Goal: Task Accomplishment & Management: Manage account settings

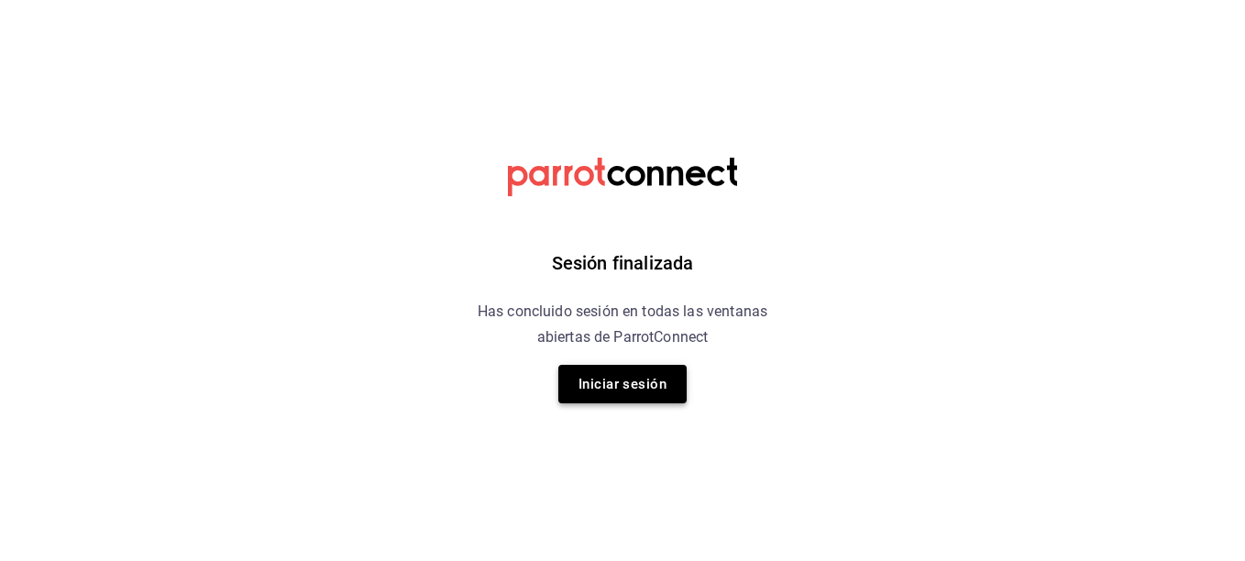
click at [618, 372] on button "Iniciar sesión" at bounding box center [623, 384] width 128 height 39
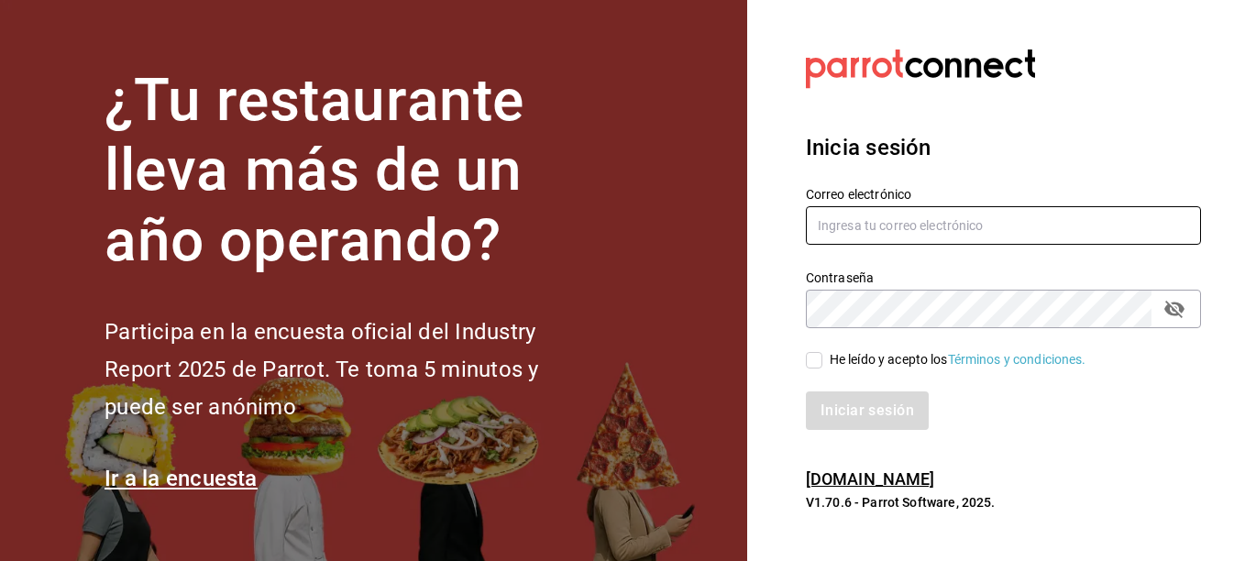
type input "[EMAIL_ADDRESS][DOMAIN_NAME]"
click at [822, 360] on input "He leído y acepto los Términos y condiciones." at bounding box center [814, 360] width 17 height 17
checkbox input "true"
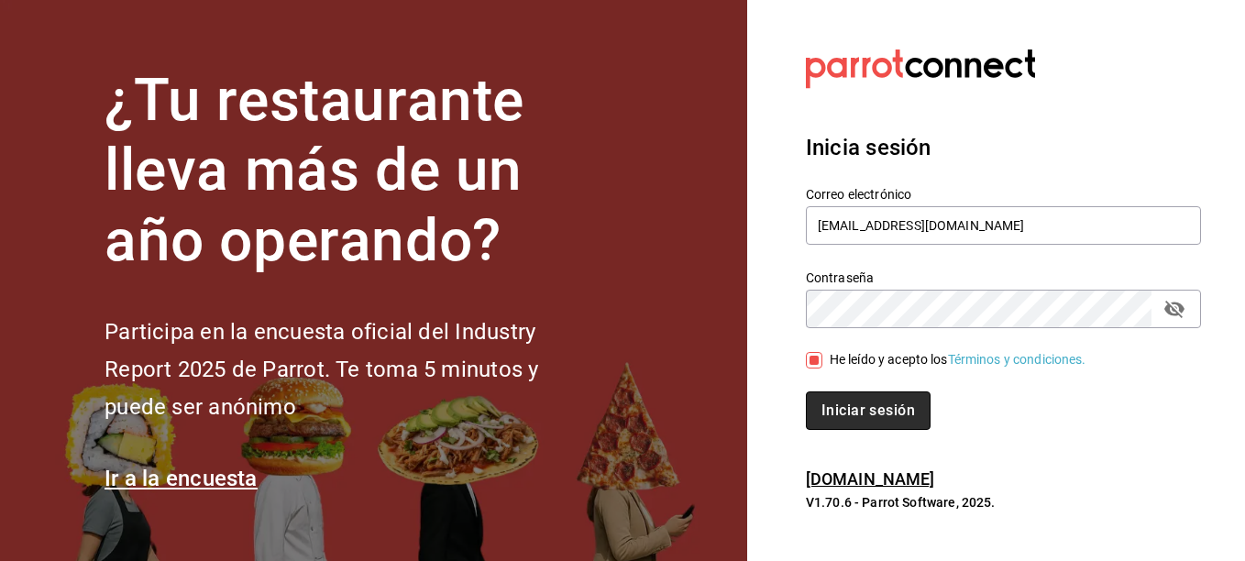
click at [840, 429] on button "Iniciar sesión" at bounding box center [868, 411] width 125 height 39
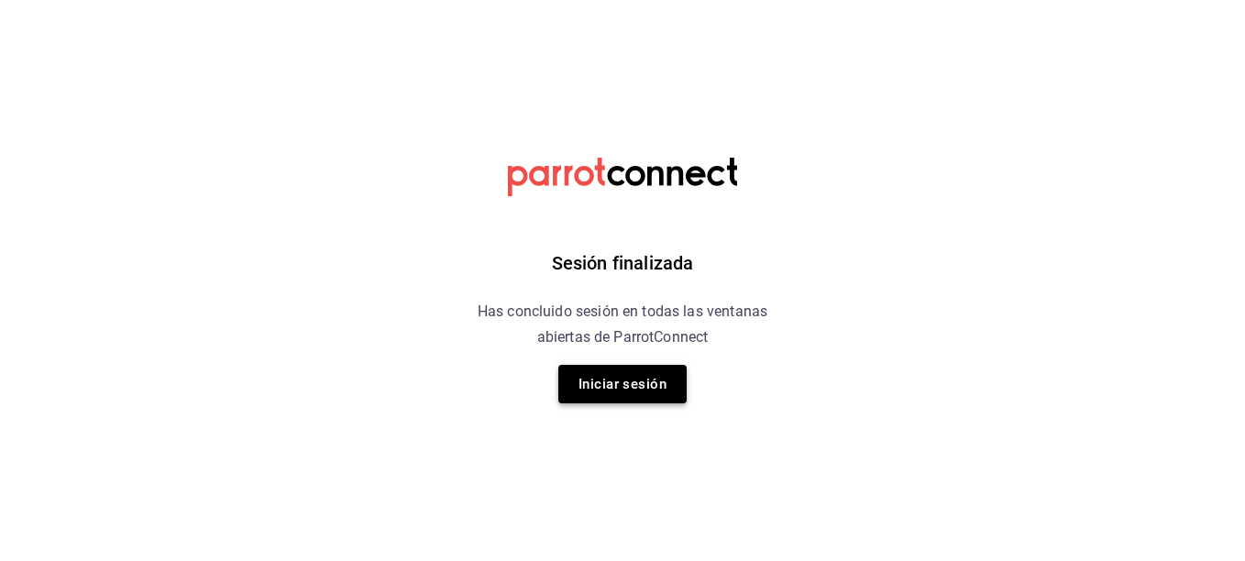
click at [628, 393] on button "Iniciar sesión" at bounding box center [623, 384] width 128 height 39
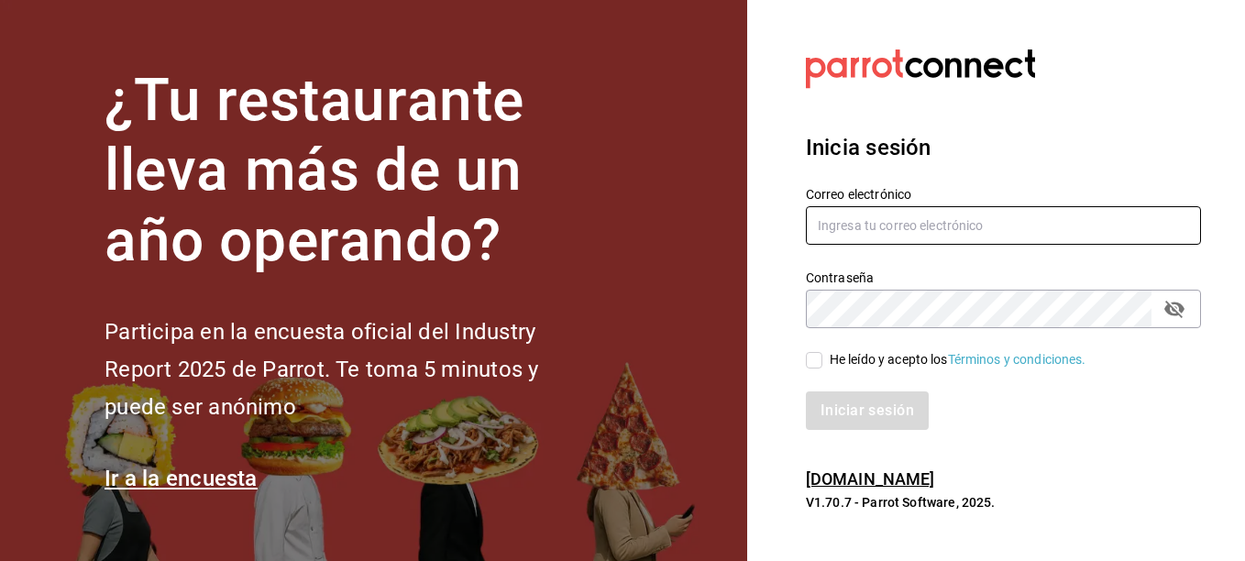
type input "[EMAIL_ADDRESS][DOMAIN_NAME]"
click at [809, 360] on input "He leído y acepto los Términos y condiciones." at bounding box center [814, 360] width 17 height 17
checkbox input "true"
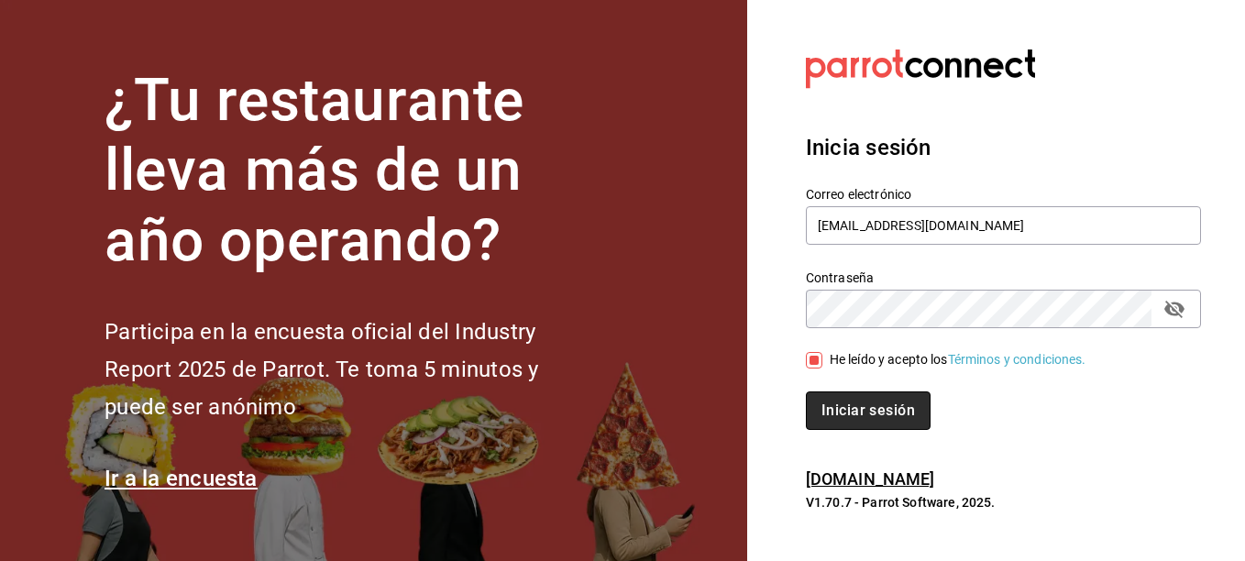
click at [838, 409] on button "Iniciar sesión" at bounding box center [868, 411] width 125 height 39
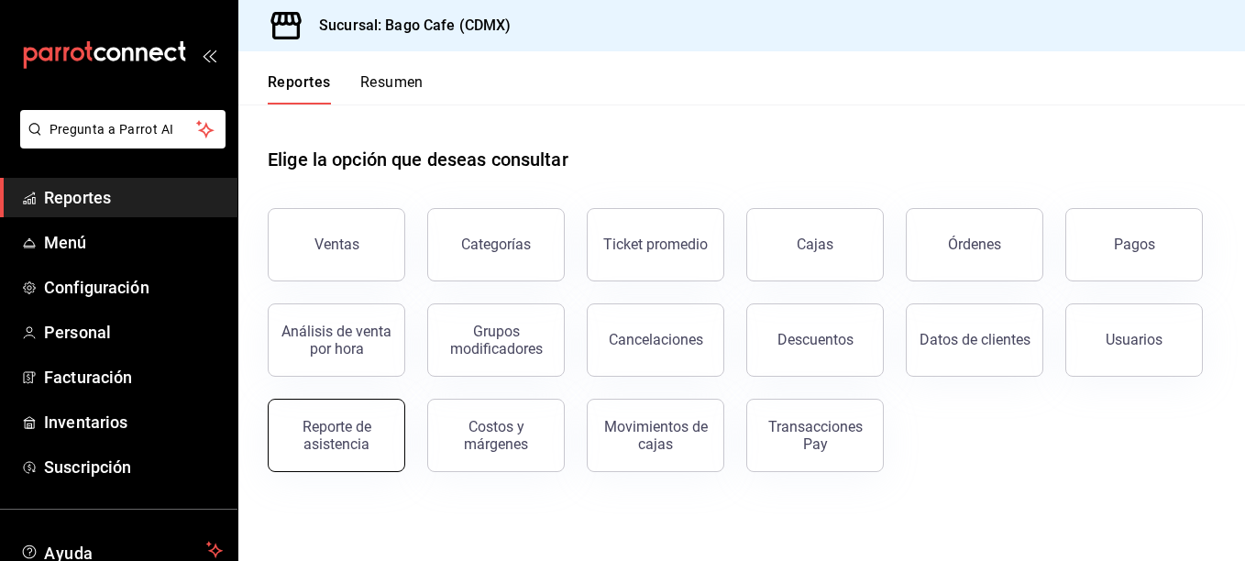
click at [333, 429] on div "Reporte de asistencia" at bounding box center [337, 435] width 114 height 35
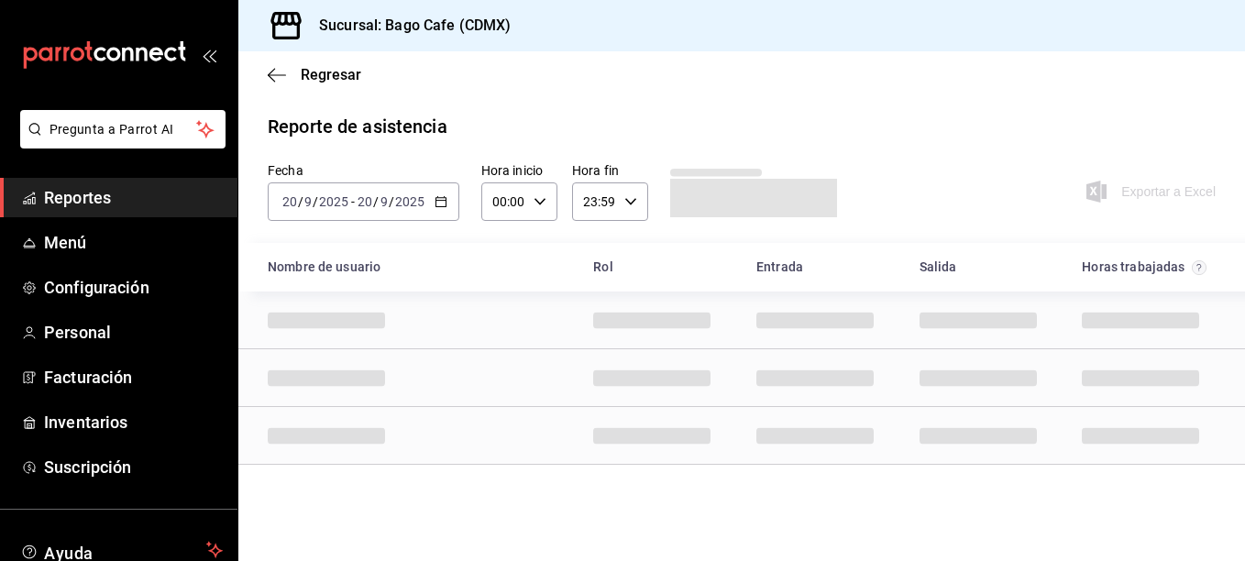
click at [435, 205] on icon "button" at bounding box center [441, 201] width 13 height 13
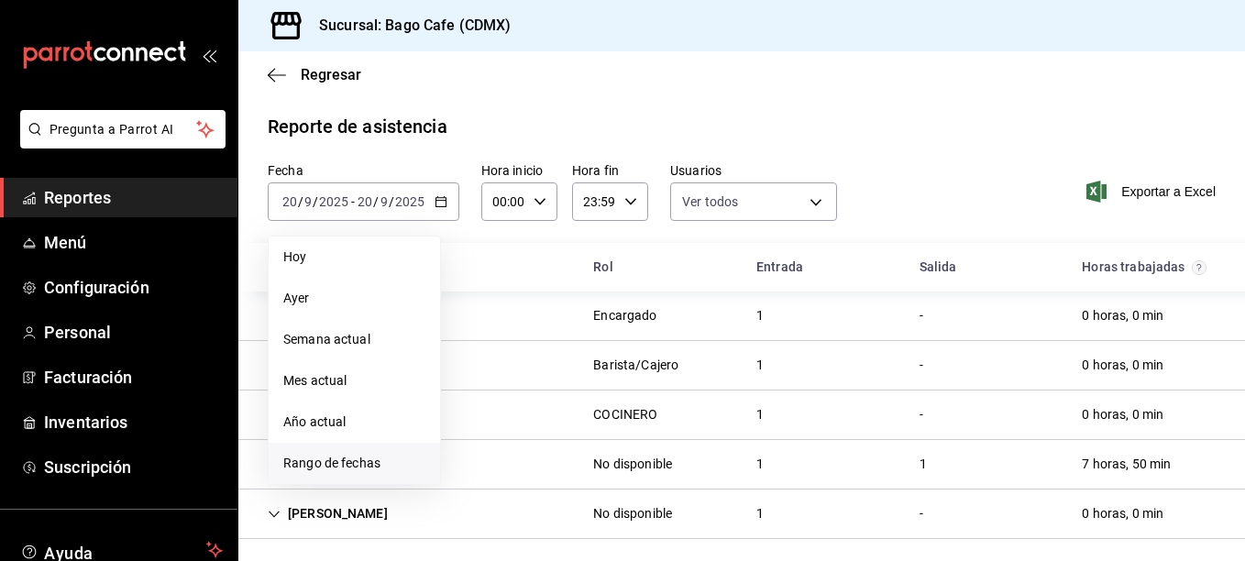
click at [355, 465] on span "Rango de fechas" at bounding box center [354, 463] width 142 height 19
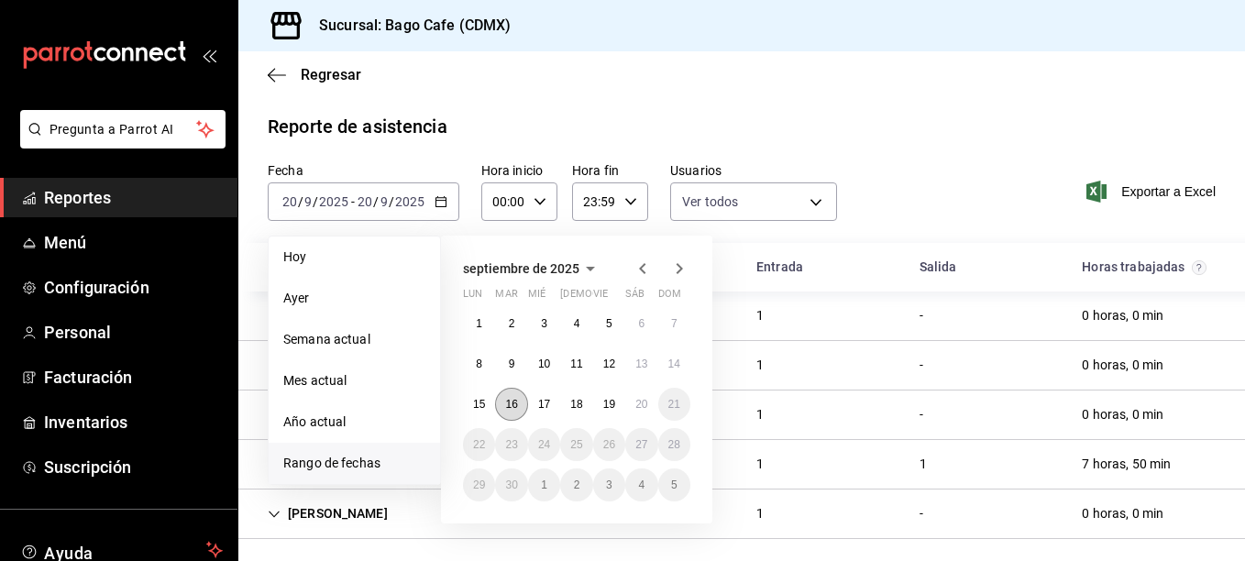
click at [510, 395] on button "16" at bounding box center [511, 404] width 32 height 33
click at [654, 404] on button "20" at bounding box center [641, 404] width 32 height 33
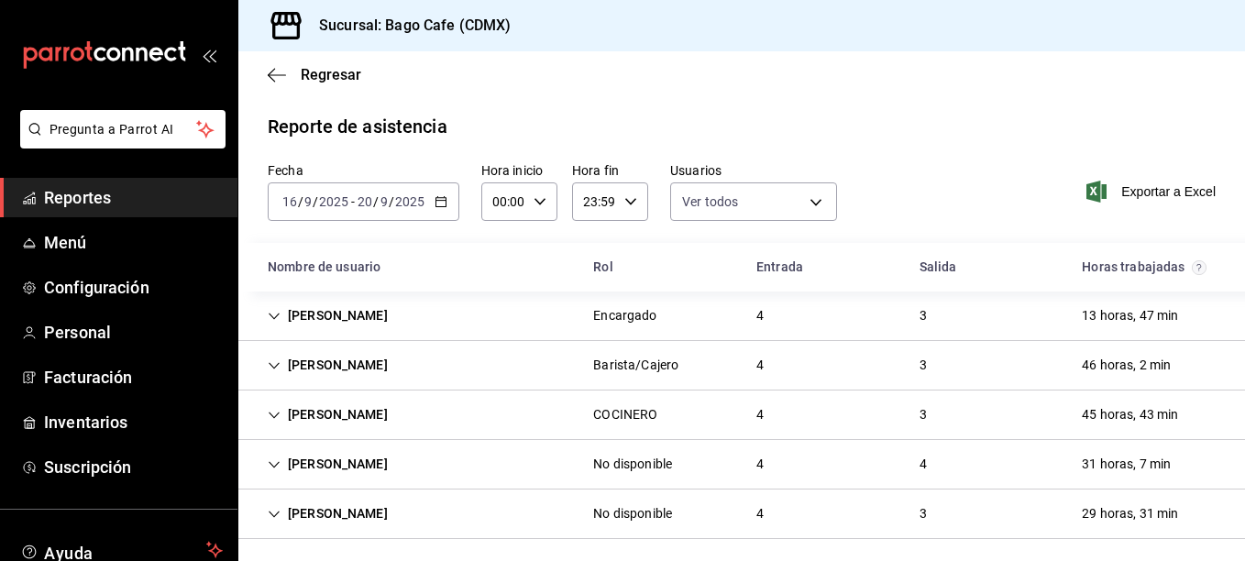
click at [278, 314] on icon "Cell" at bounding box center [274, 316] width 13 height 13
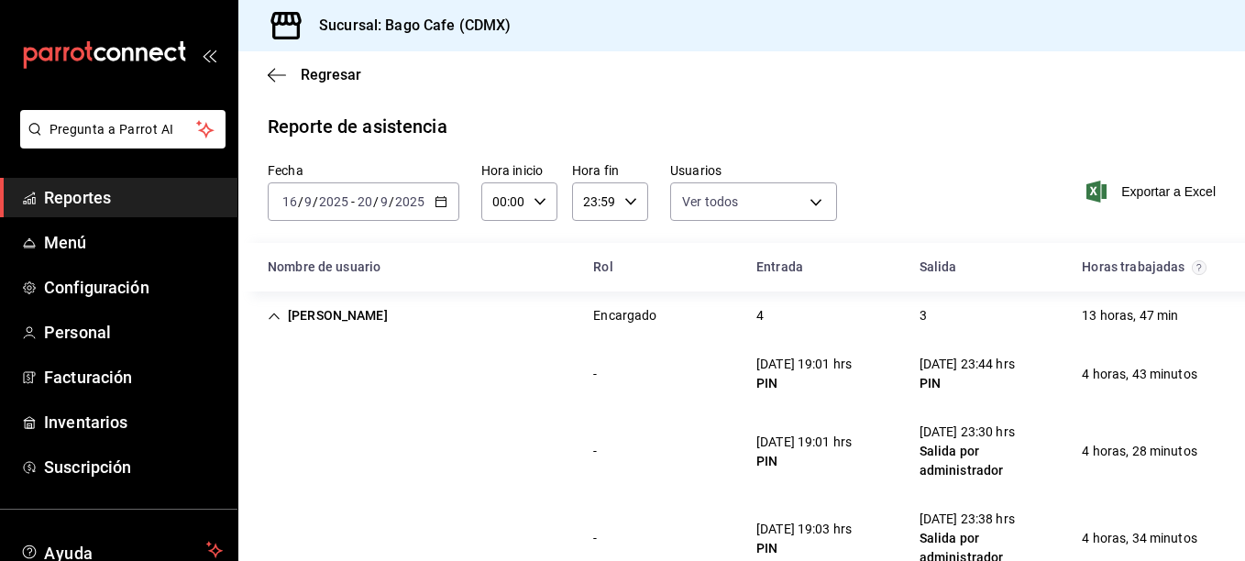
click at [278, 312] on icon "Cell" at bounding box center [274, 316] width 13 height 13
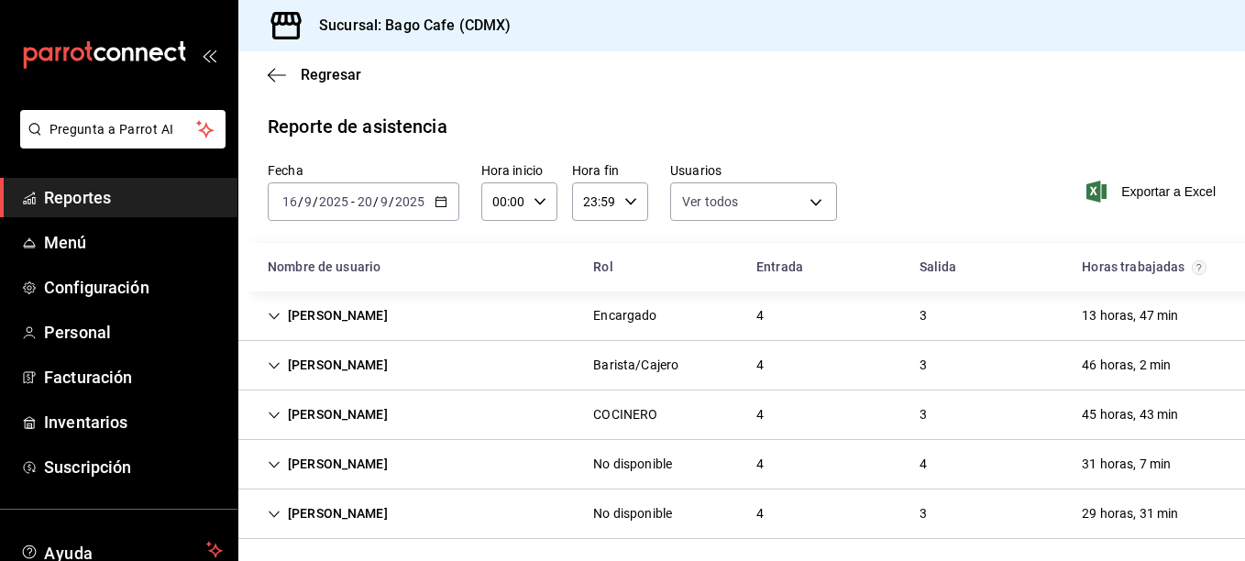
scroll to position [7, 0]
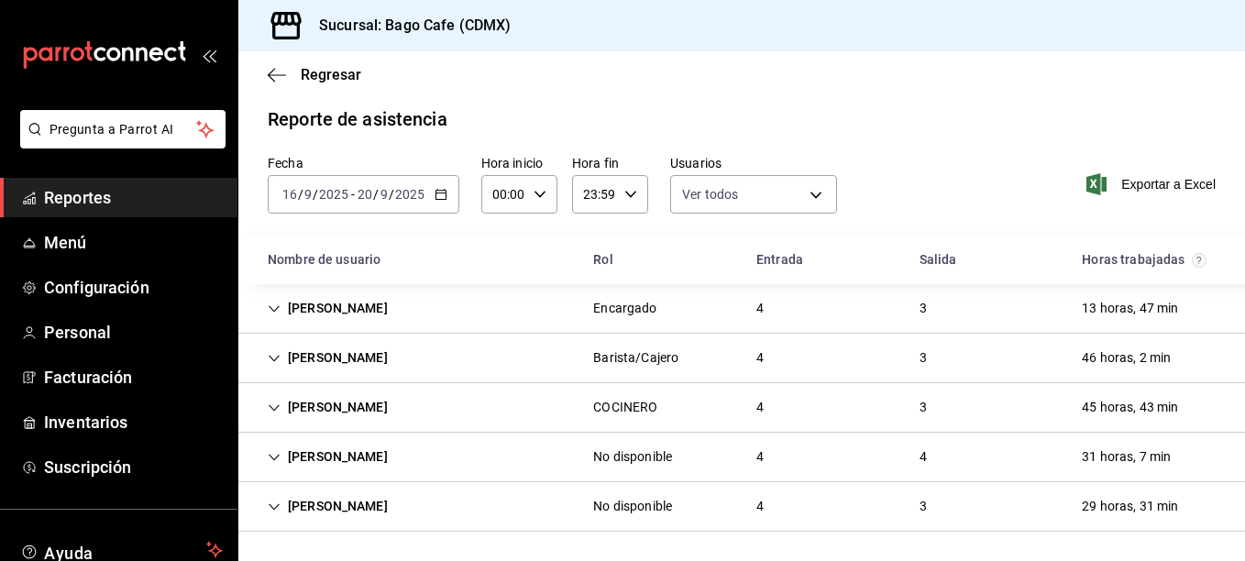
click at [280, 355] on icon "Cell" at bounding box center [274, 358] width 13 height 13
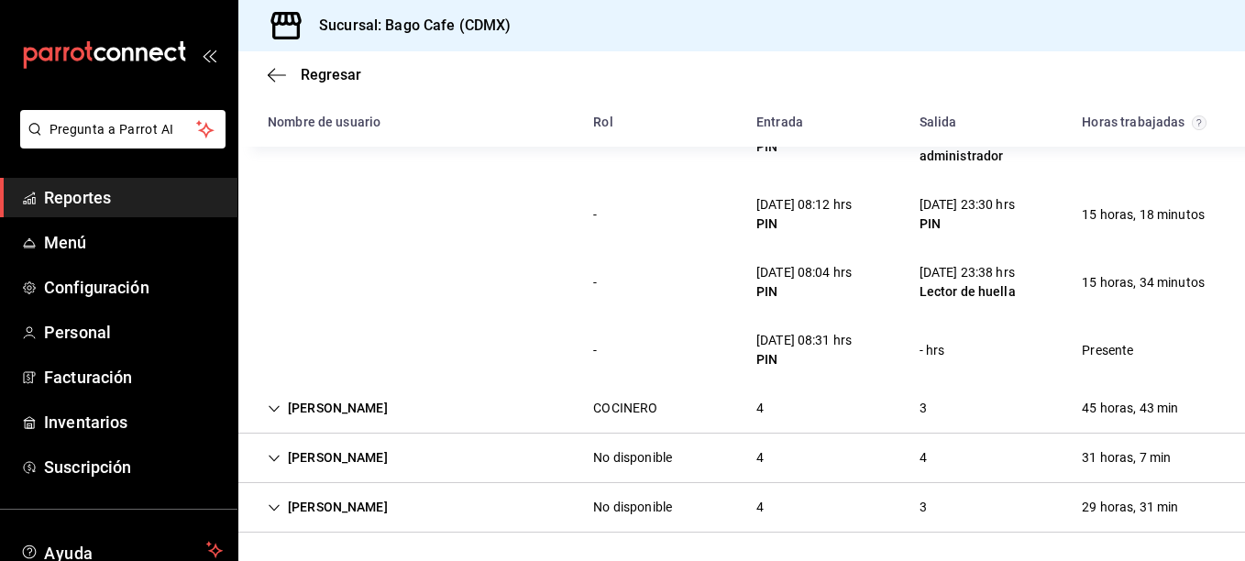
scroll to position [297, 0]
click at [281, 457] on div "MARA ZALDIVAR BARRIOS" at bounding box center [327, 457] width 149 height 34
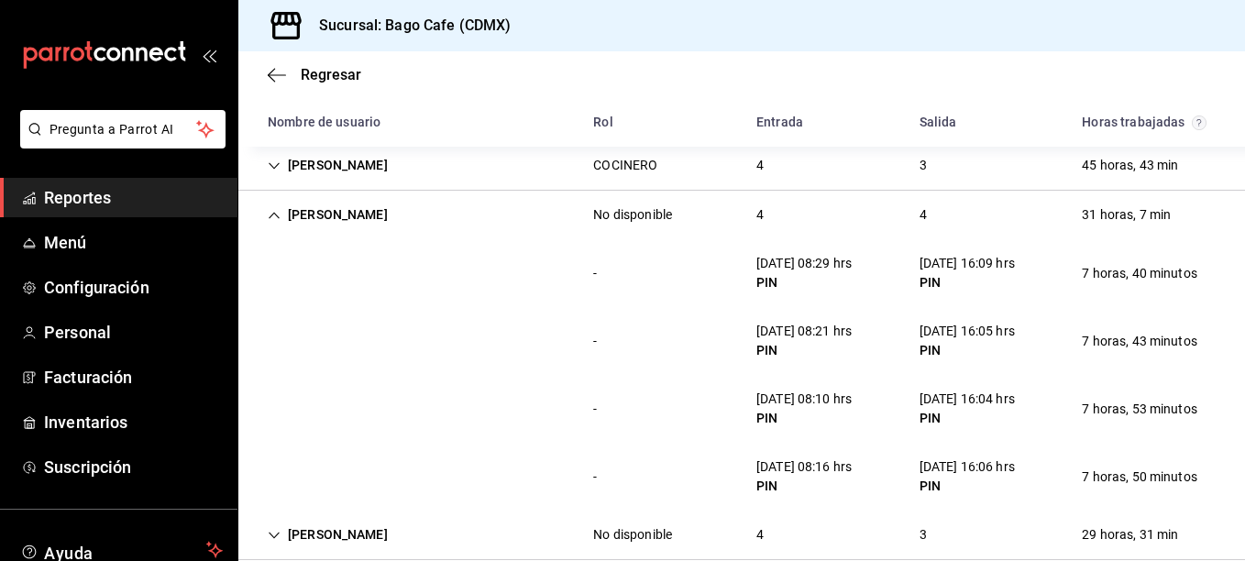
scroll to position [568, 0]
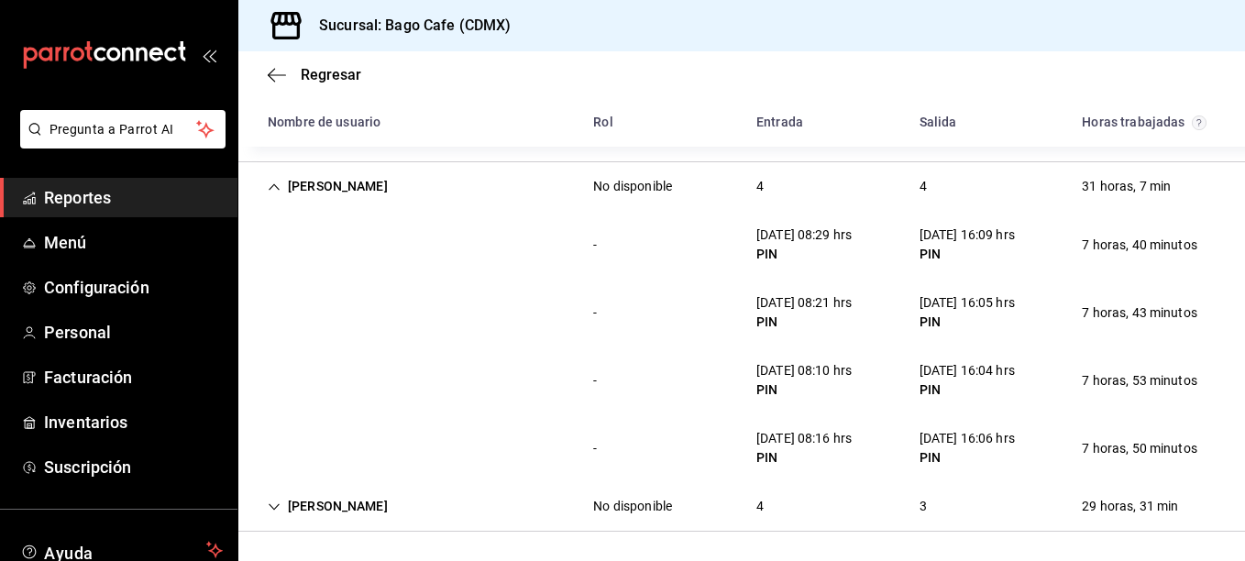
click at [273, 182] on icon "Cell" at bounding box center [274, 187] width 13 height 13
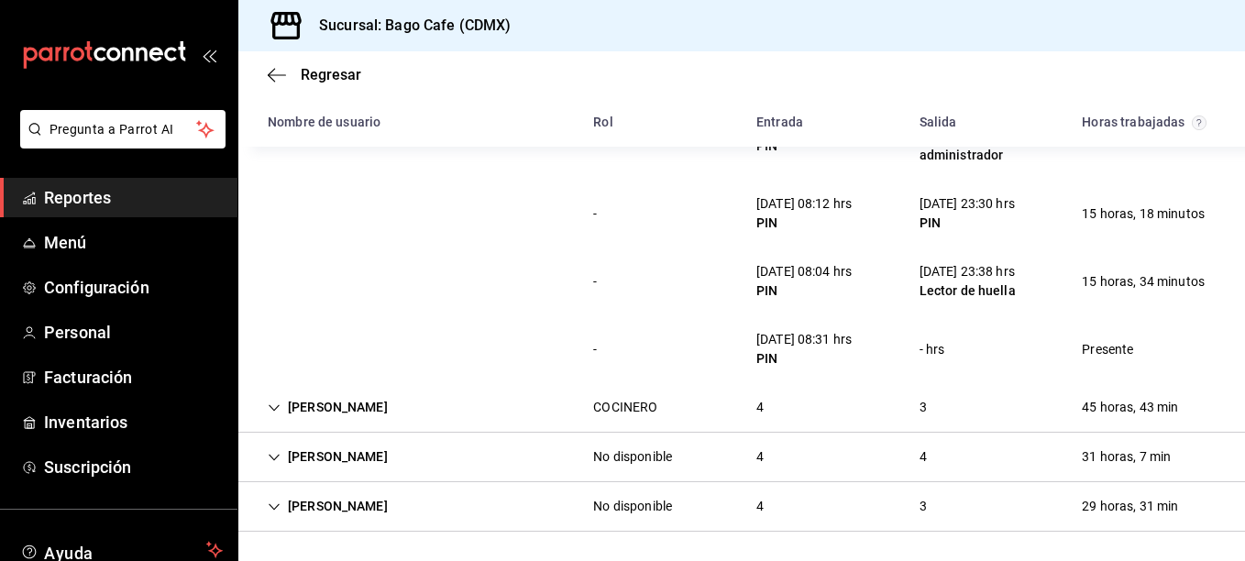
scroll to position [297, 0]
click at [278, 507] on icon "Cell" at bounding box center [274, 507] width 13 height 13
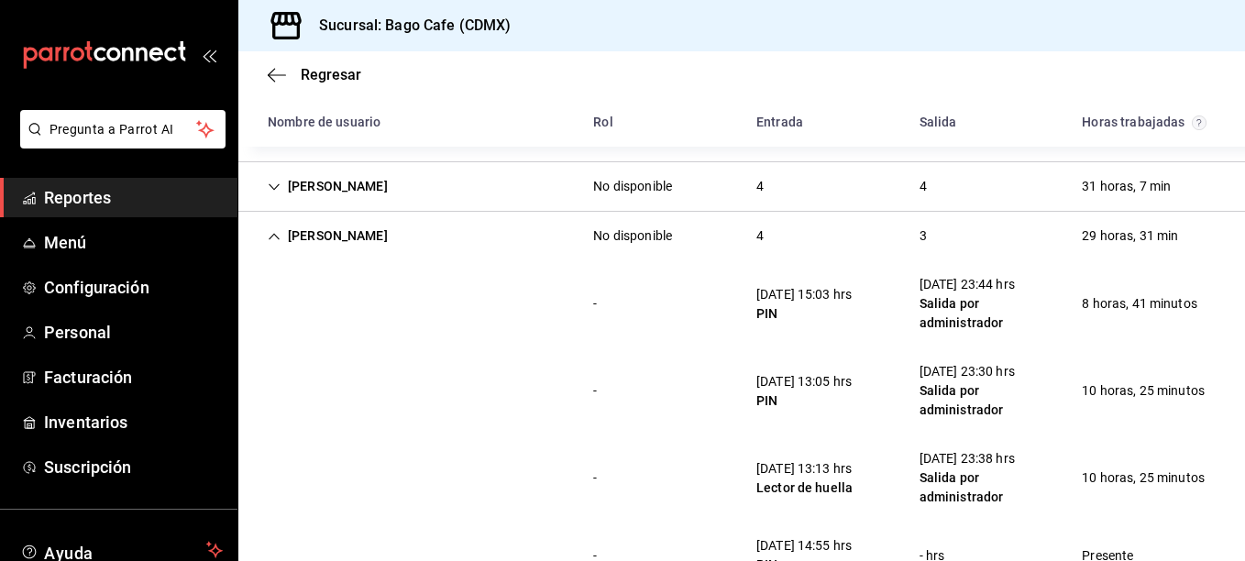
scroll to position [625, 0]
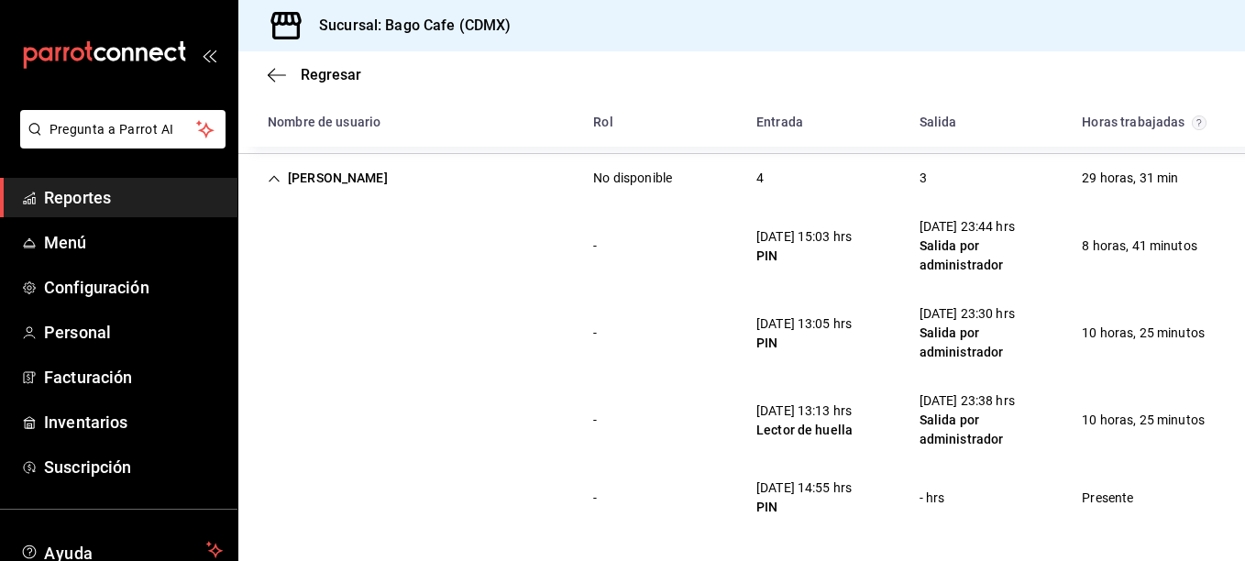
click at [88, 199] on span "Reportes" at bounding box center [133, 197] width 179 height 25
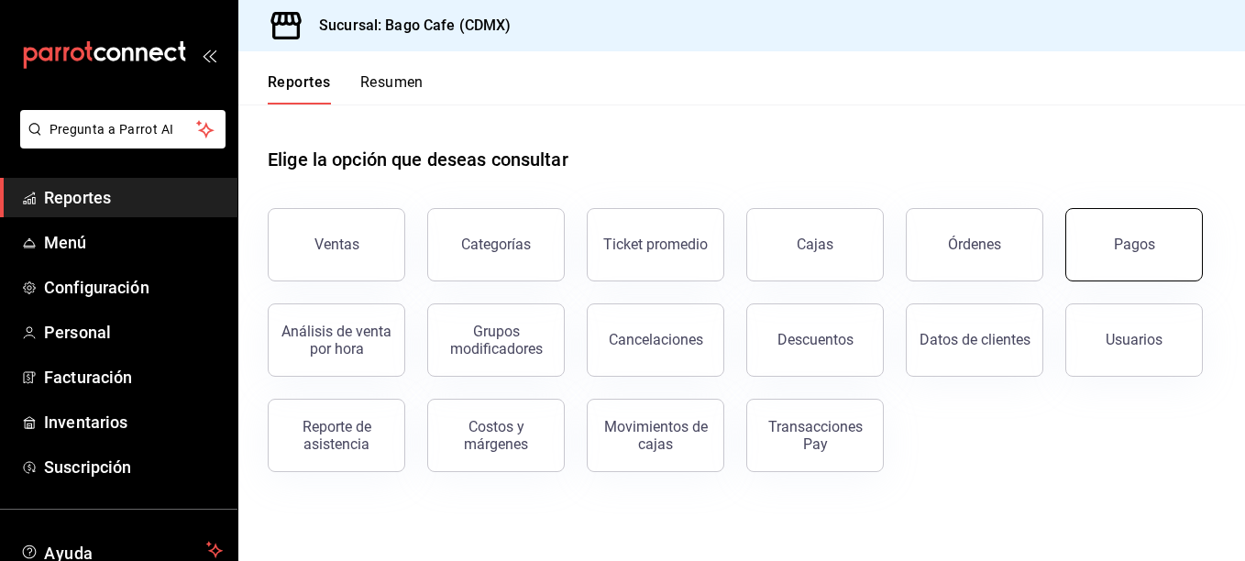
click at [1133, 243] on div "Pagos" at bounding box center [1134, 244] width 41 height 17
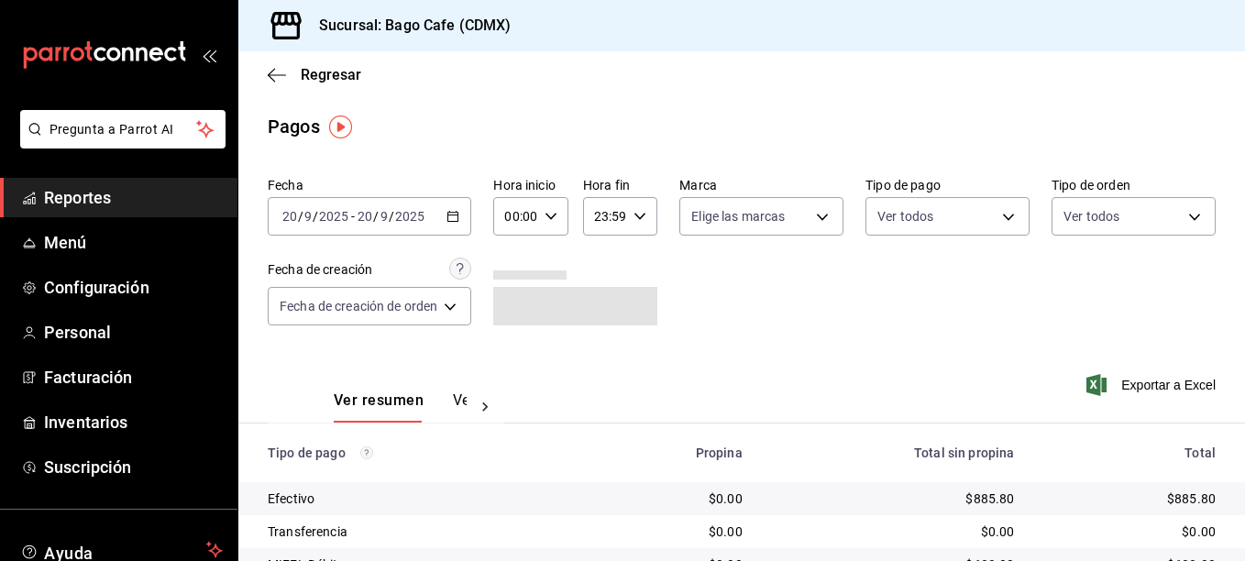
click at [459, 221] on \(Stroke\) "button" at bounding box center [453, 217] width 11 height 10
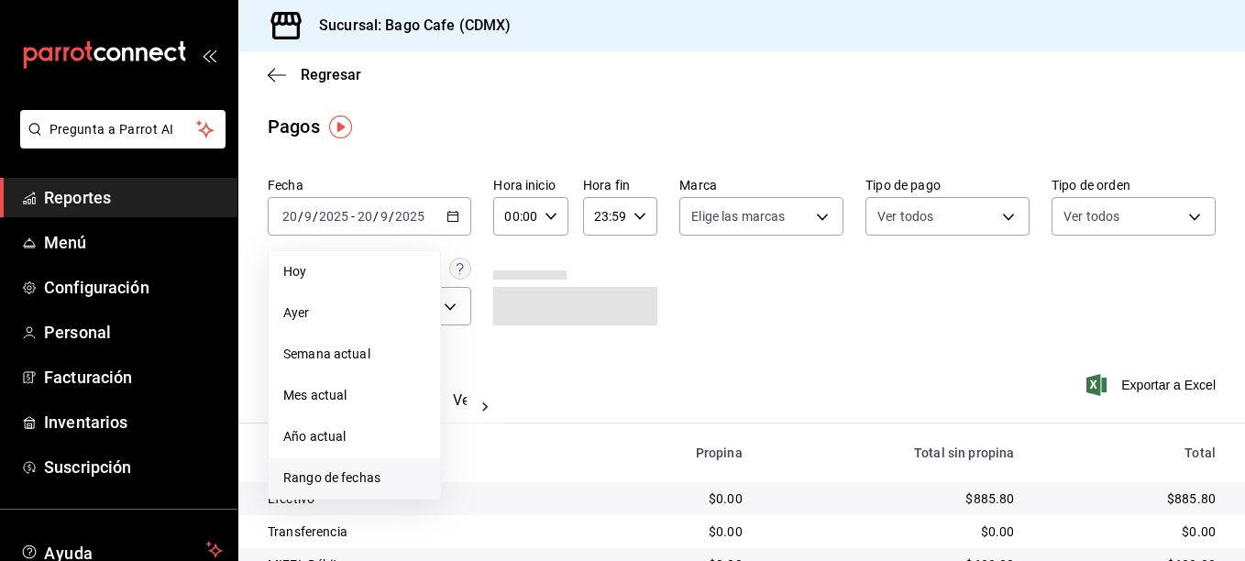
click at [382, 475] on span "Rango de fechas" at bounding box center [354, 478] width 142 height 19
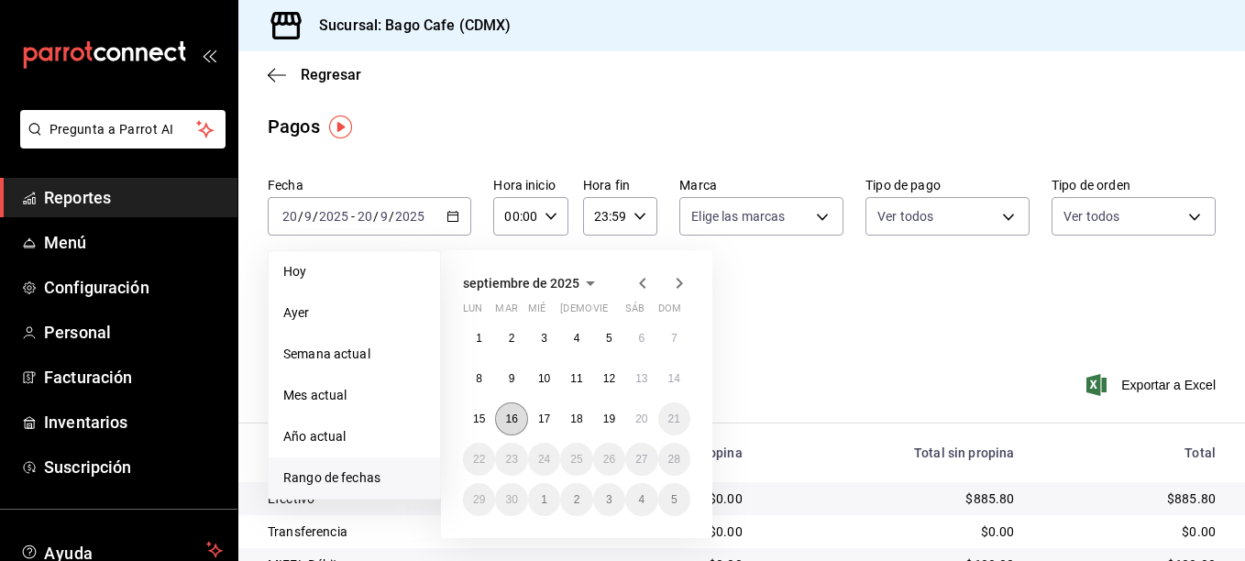
click at [514, 416] on abbr "16" at bounding box center [511, 419] width 12 height 13
click at [636, 416] on abbr "20" at bounding box center [642, 419] width 12 height 13
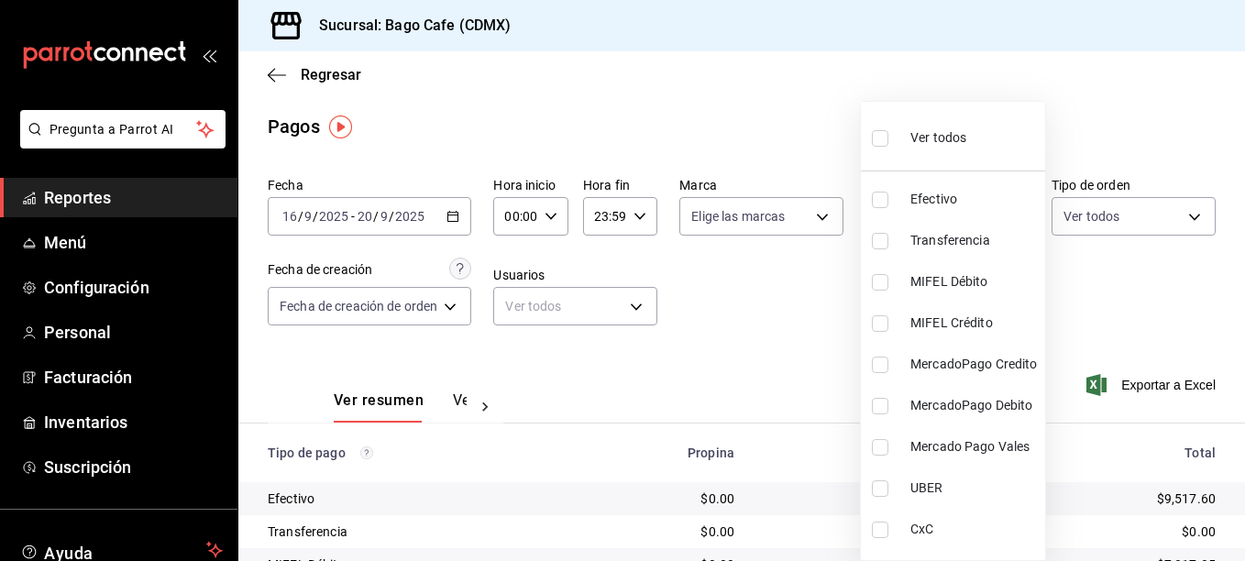
click at [957, 210] on body "Pregunta a Parrot AI Reportes Menú Configuración Personal Facturación Inventari…" at bounding box center [622, 280] width 1245 height 561
click at [875, 536] on input "checkbox" at bounding box center [880, 530] width 17 height 17
checkbox input "true"
type input "8b9385fe-0b2d-4157-bea6-9550e5745ec0"
click at [757, 365] on div at bounding box center [622, 280] width 1245 height 561
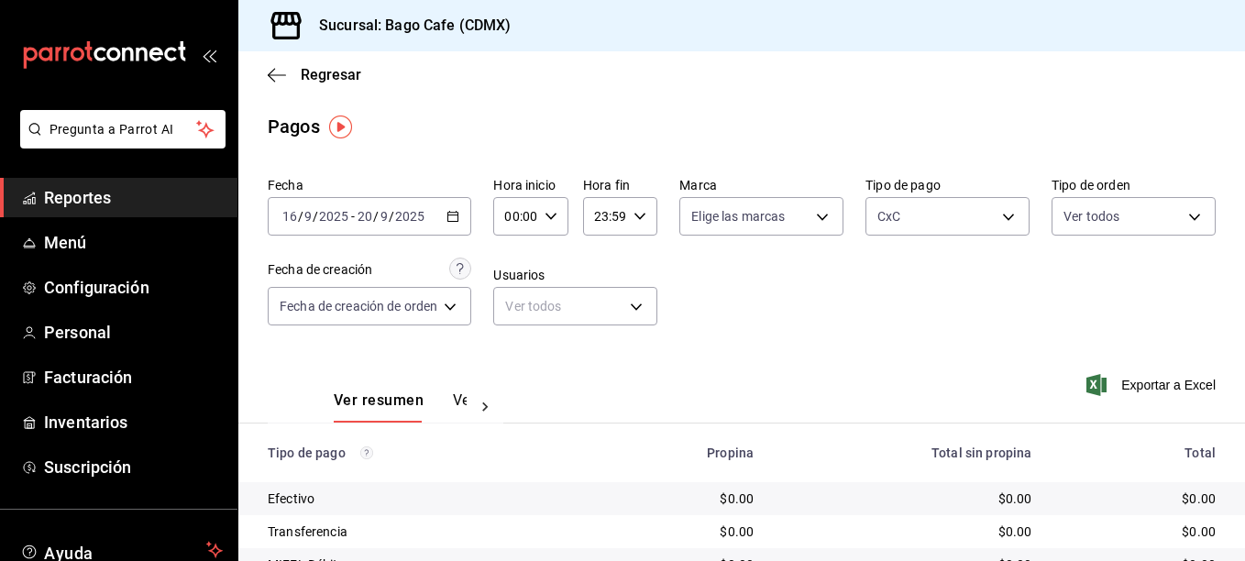
click at [460, 399] on button "Ver pagos" at bounding box center [487, 407] width 69 height 31
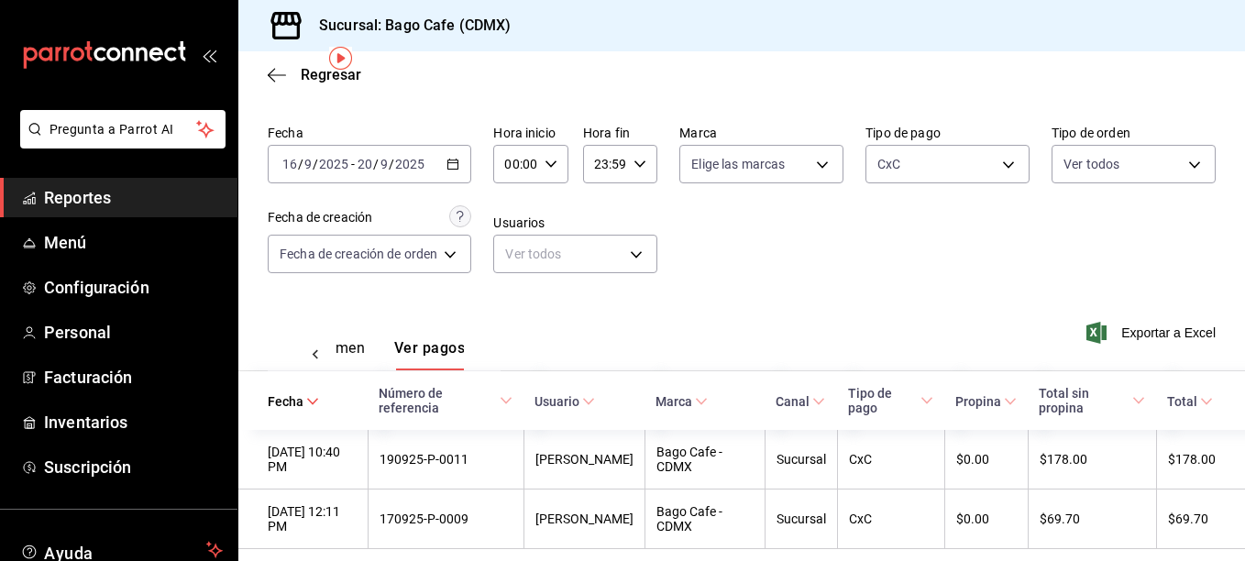
scroll to position [75, 0]
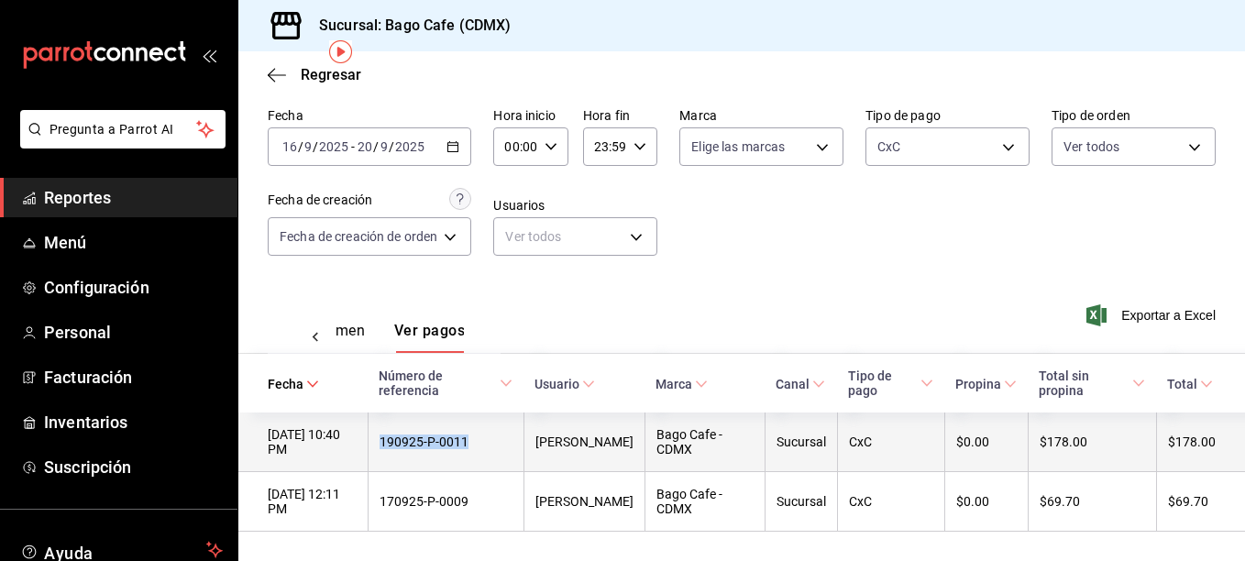
drag, startPoint x: 482, startPoint y: 438, endPoint x: 381, endPoint y: 431, distance: 102.1
click at [381, 431] on th "190925-P-0011" at bounding box center [446, 443] width 156 height 60
copy div "190925-P-0011"
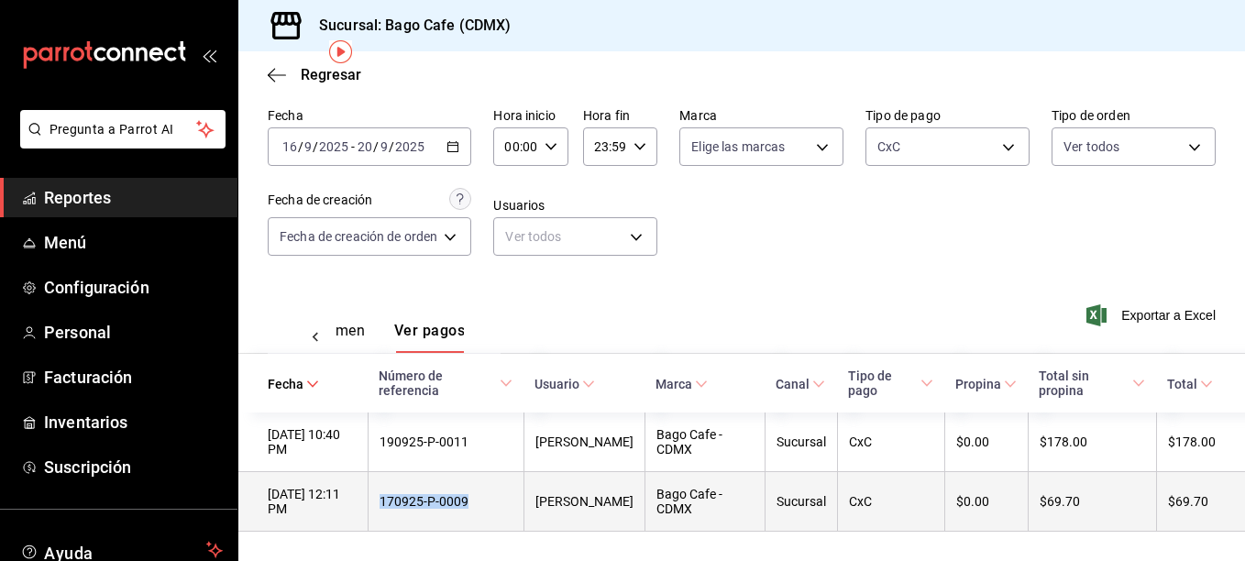
drag, startPoint x: 478, startPoint y: 497, endPoint x: 381, endPoint y: 492, distance: 97.4
click at [381, 492] on th "170925-P-0009" at bounding box center [446, 502] width 156 height 60
copy div "170925-P-0009"
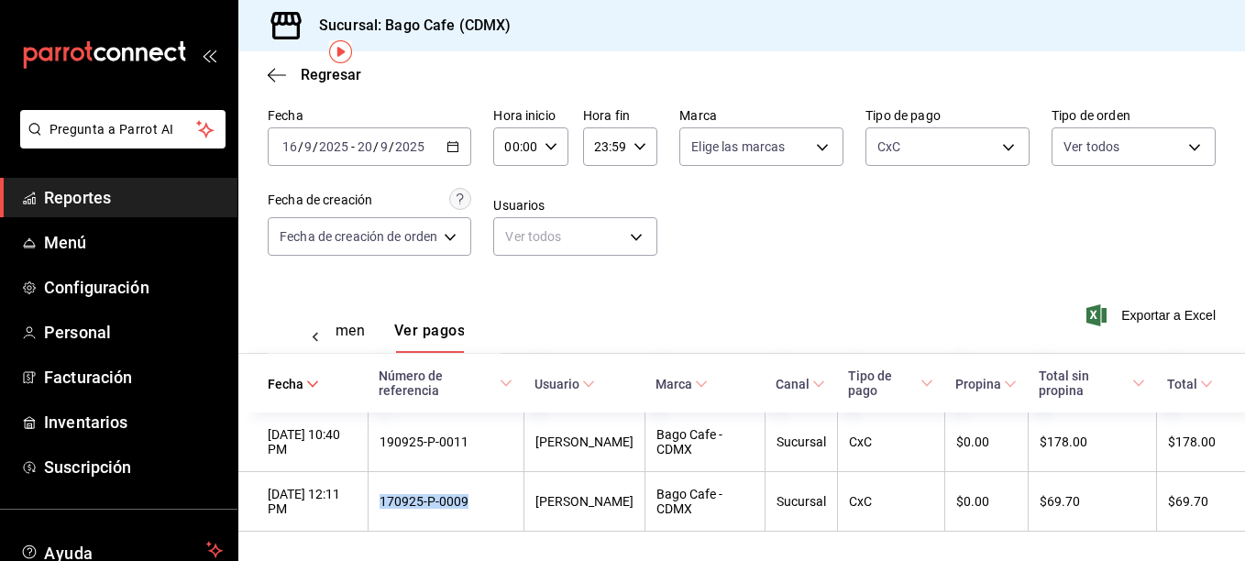
click at [72, 197] on span "Reportes" at bounding box center [133, 197] width 179 height 25
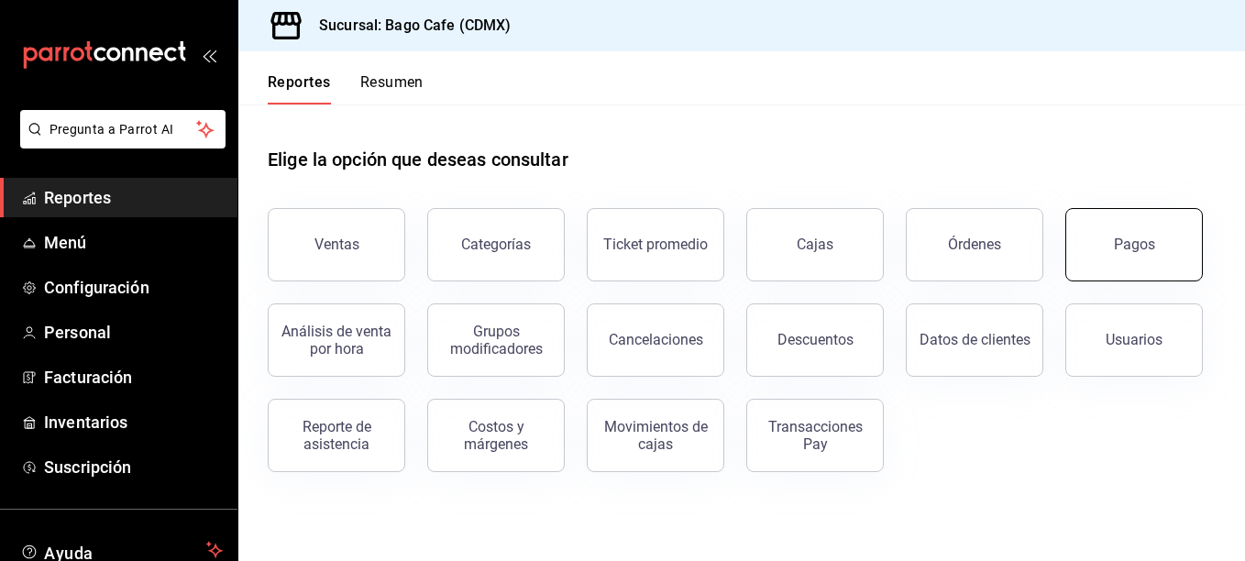
click at [1134, 233] on button "Pagos" at bounding box center [1135, 244] width 138 height 73
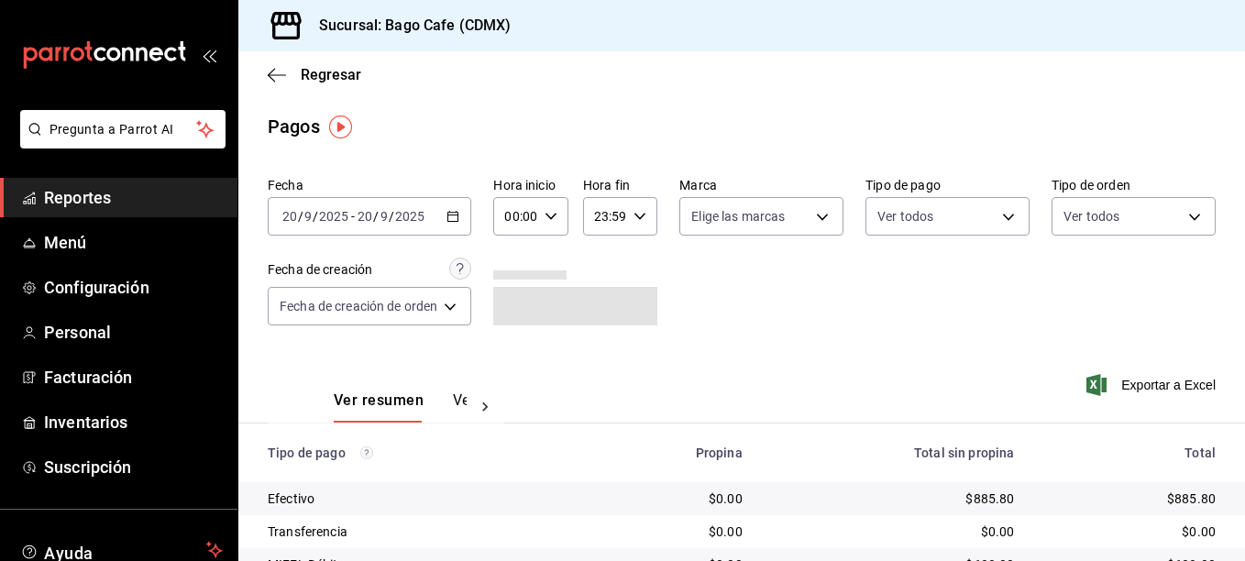
click at [450, 212] on icon "button" at bounding box center [453, 216] width 13 height 13
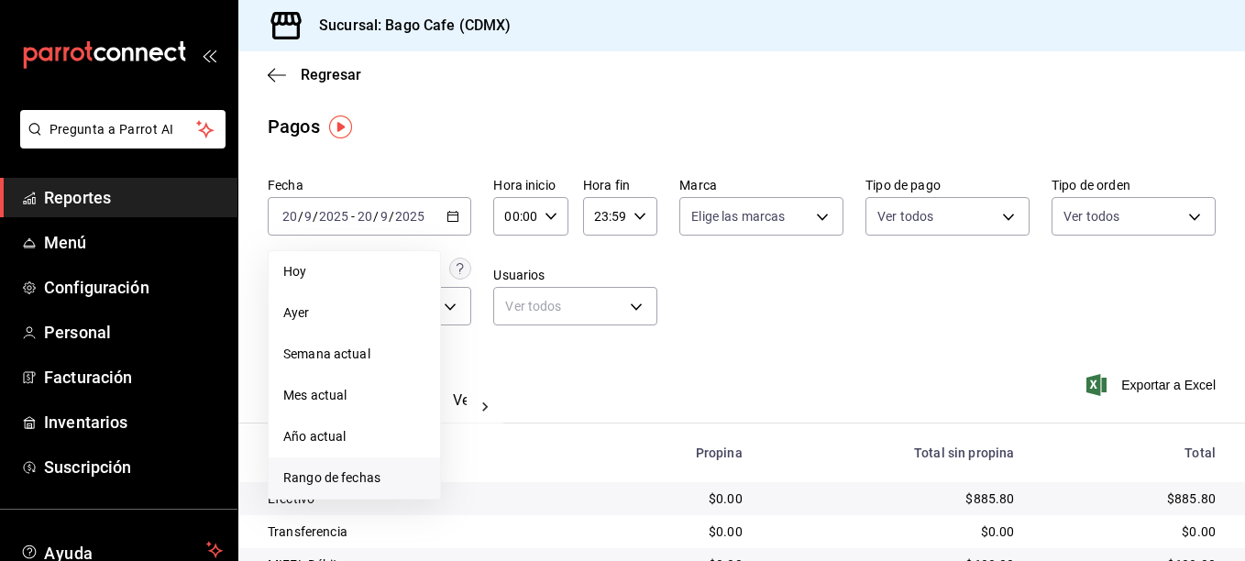
click at [370, 466] on li "Rango de fechas" at bounding box center [354, 478] width 171 height 41
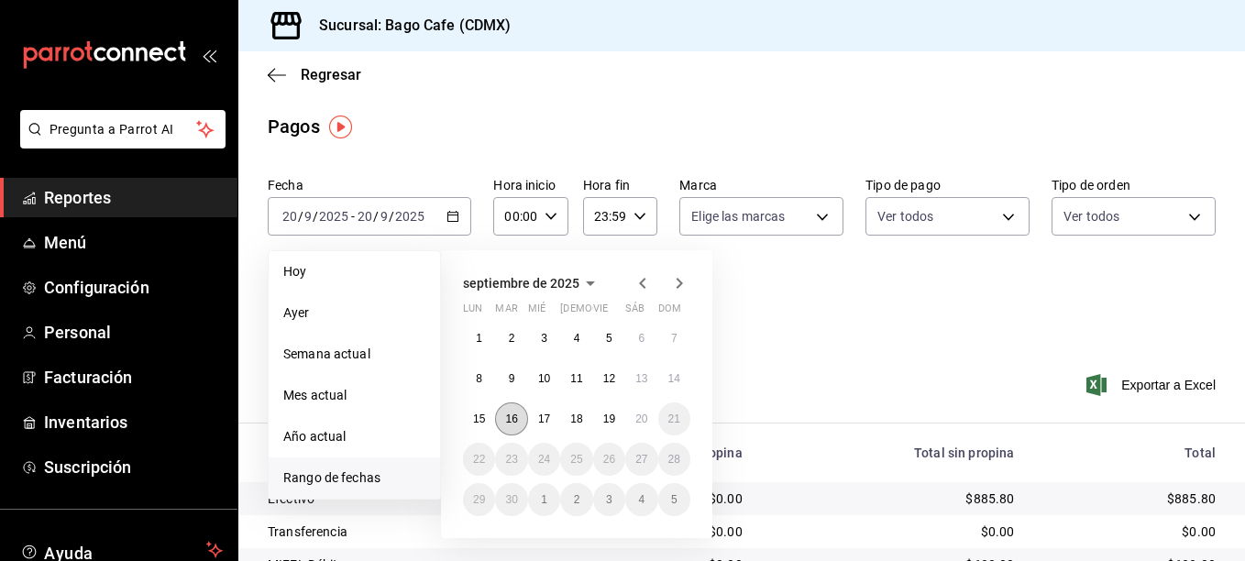
click at [506, 426] on button "16" at bounding box center [511, 419] width 32 height 33
click at [645, 420] on abbr "20" at bounding box center [642, 419] width 12 height 13
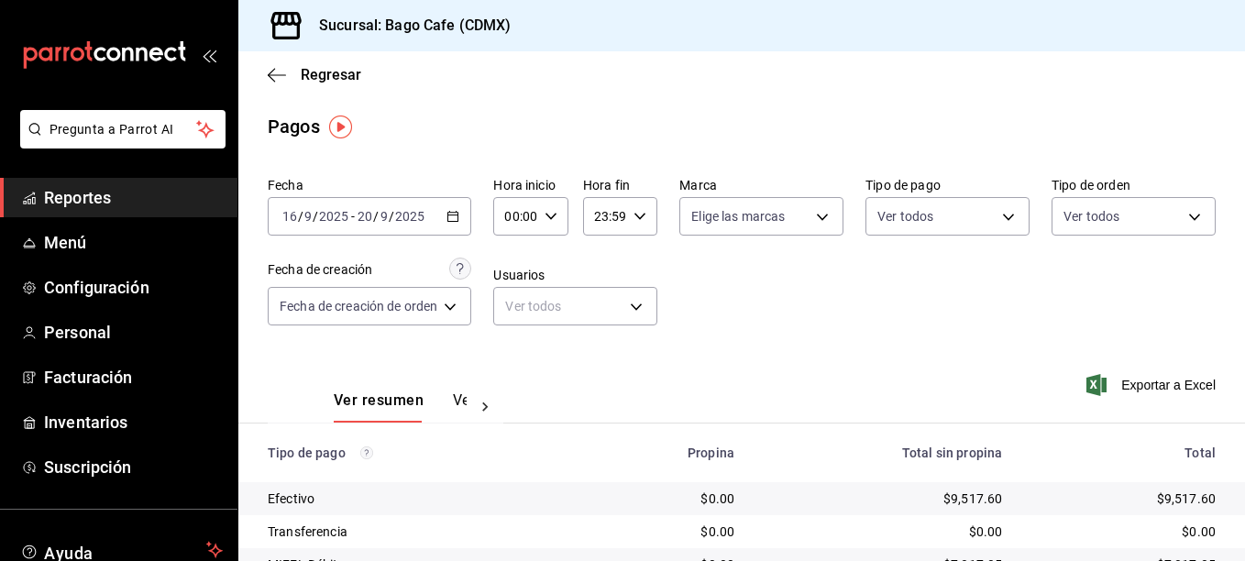
click at [76, 200] on span "Reportes" at bounding box center [133, 197] width 179 height 25
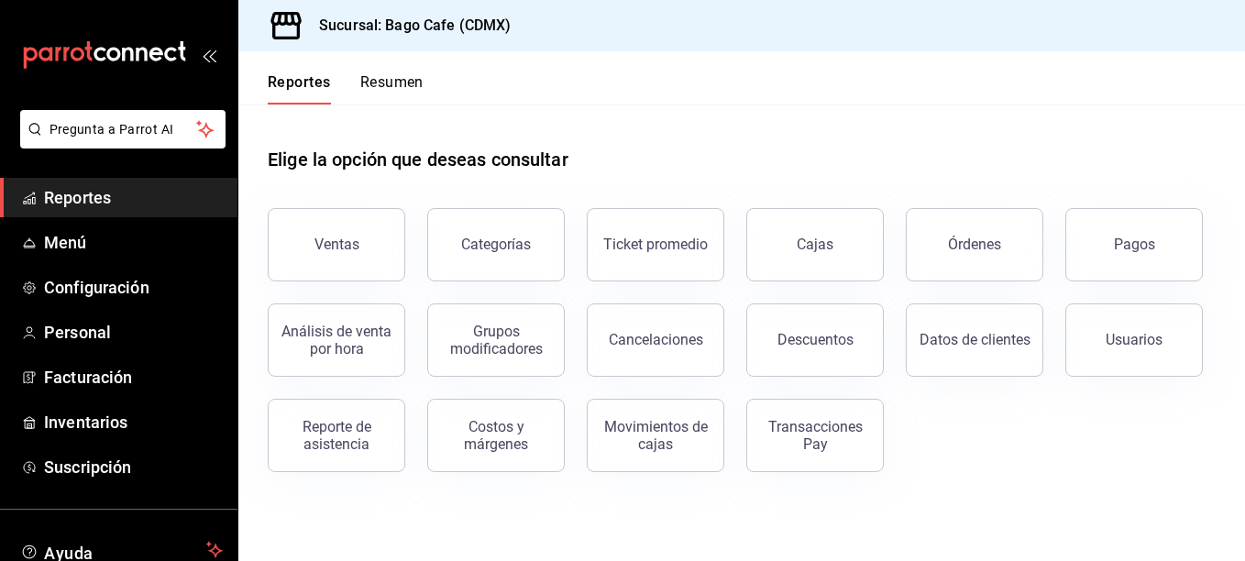
drag, startPoint x: 1003, startPoint y: 251, endPoint x: 989, endPoint y: 257, distance: 15.7
click at [1003, 251] on button "Órdenes" at bounding box center [975, 244] width 138 height 73
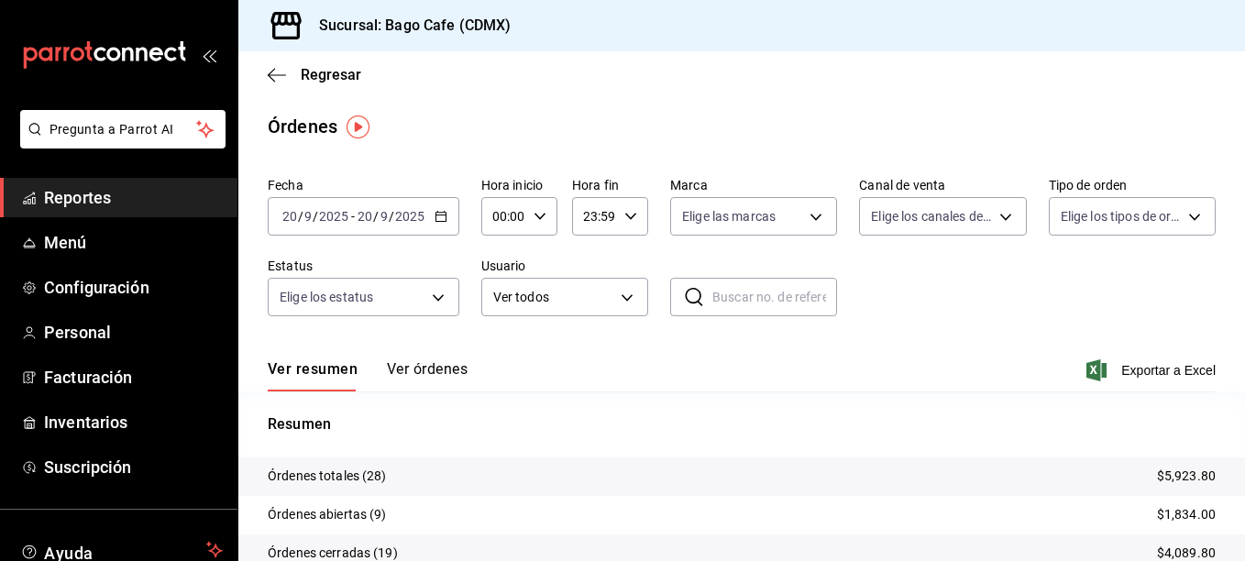
click at [444, 217] on icon "button" at bounding box center [441, 216] width 13 height 13
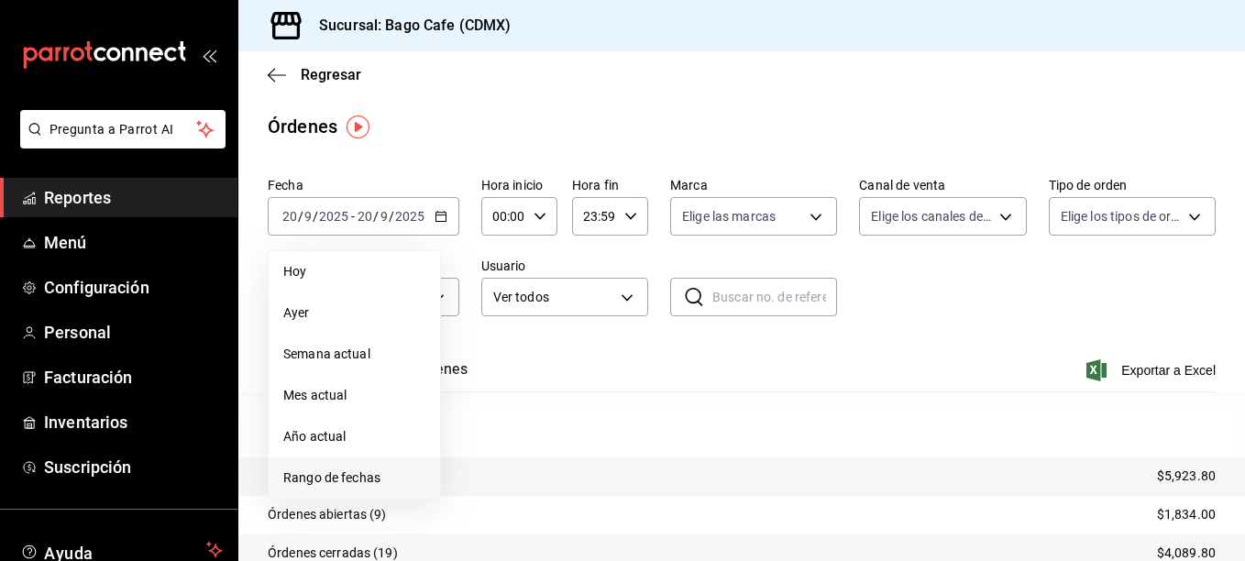
click at [326, 477] on span "Rango de fechas" at bounding box center [354, 478] width 142 height 19
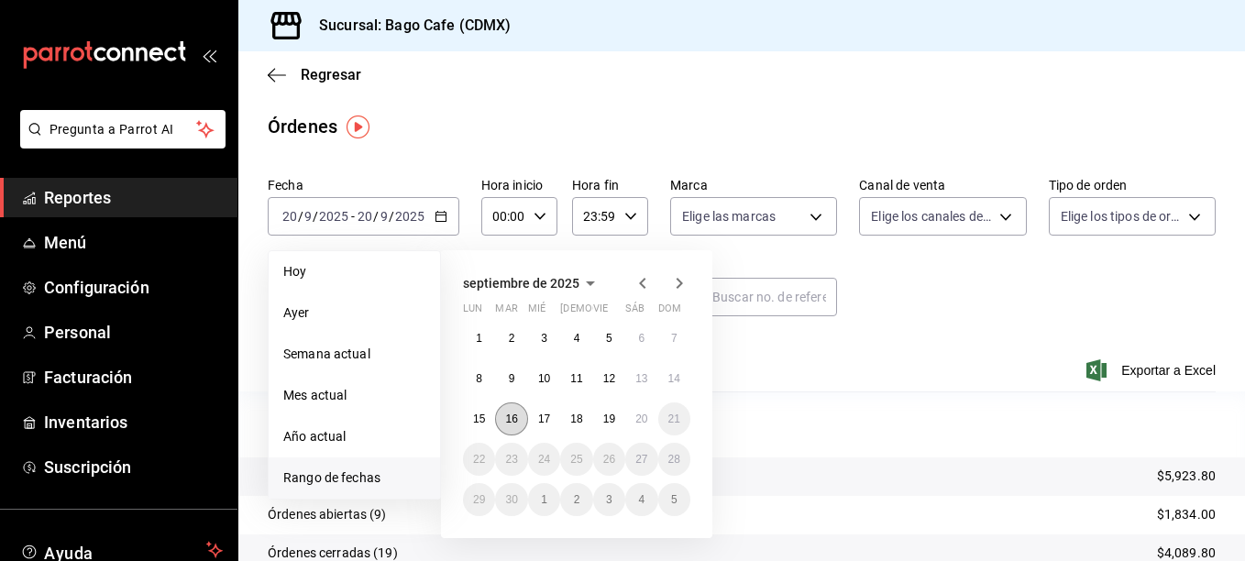
click at [518, 422] on button "16" at bounding box center [511, 419] width 32 height 33
click at [648, 423] on button "20" at bounding box center [641, 419] width 32 height 33
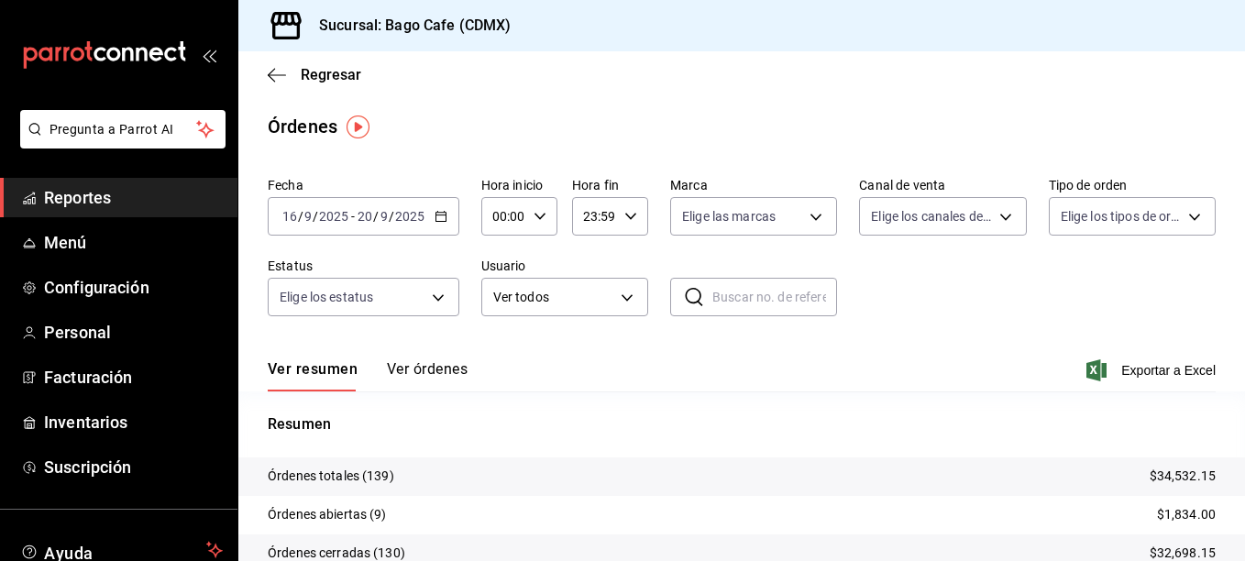
click at [753, 303] on input "text" at bounding box center [775, 297] width 125 height 37
paste input "170925-P-0009"
click at [440, 364] on button "Ver órdenes" at bounding box center [427, 375] width 81 height 31
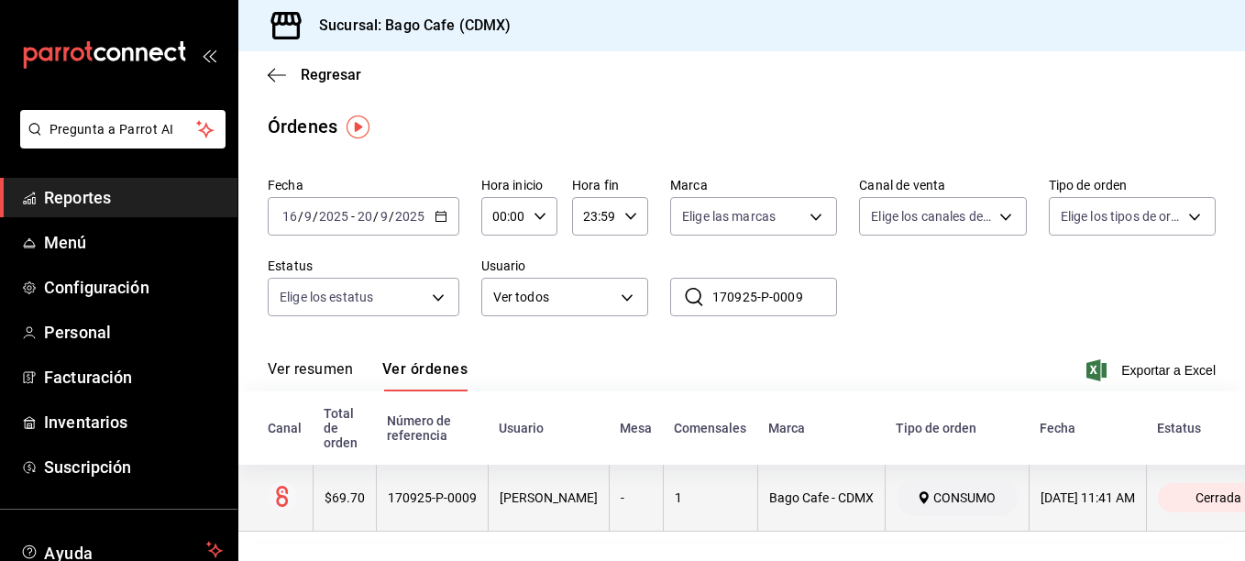
click at [446, 501] on div "170925-P-0009" at bounding box center [432, 498] width 89 height 15
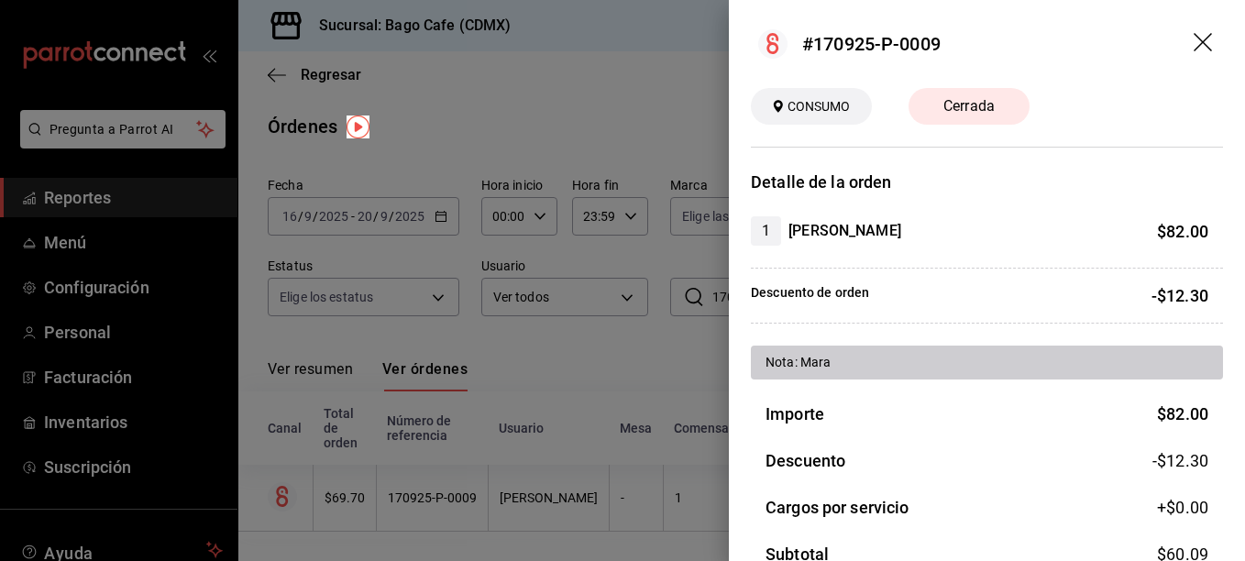
click at [603, 485] on div at bounding box center [622, 280] width 1245 height 561
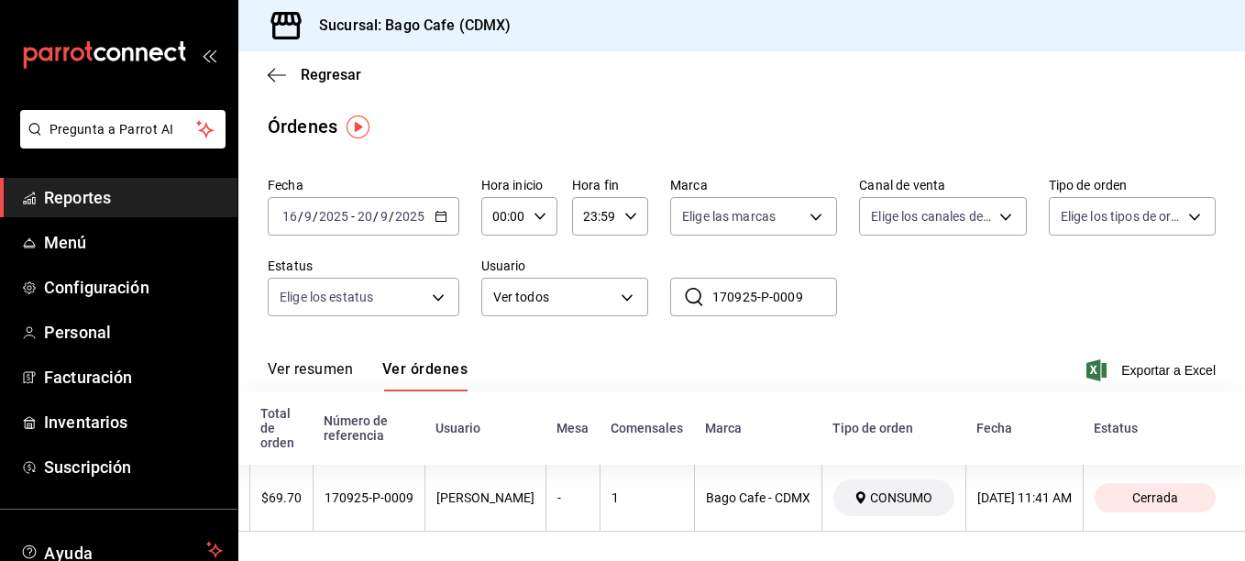
scroll to position [0, 230]
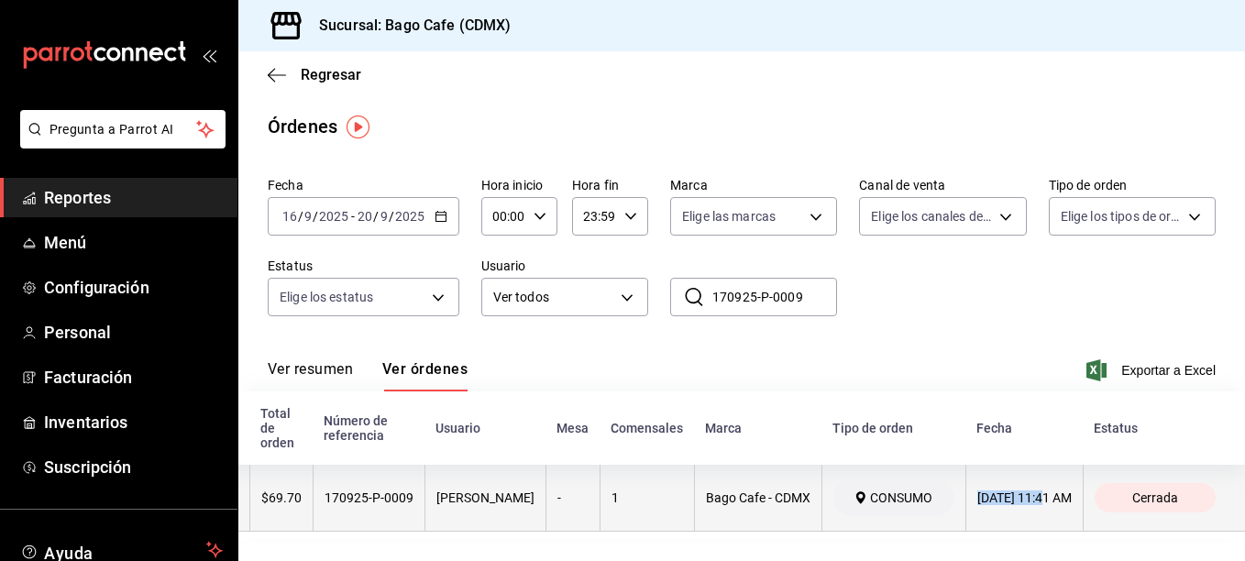
drag, startPoint x: 949, startPoint y: 491, endPoint x: 1029, endPoint y: 502, distance: 80.5
click at [1029, 502] on th "17/09/2025 11:41 AM" at bounding box center [1024, 498] width 117 height 67
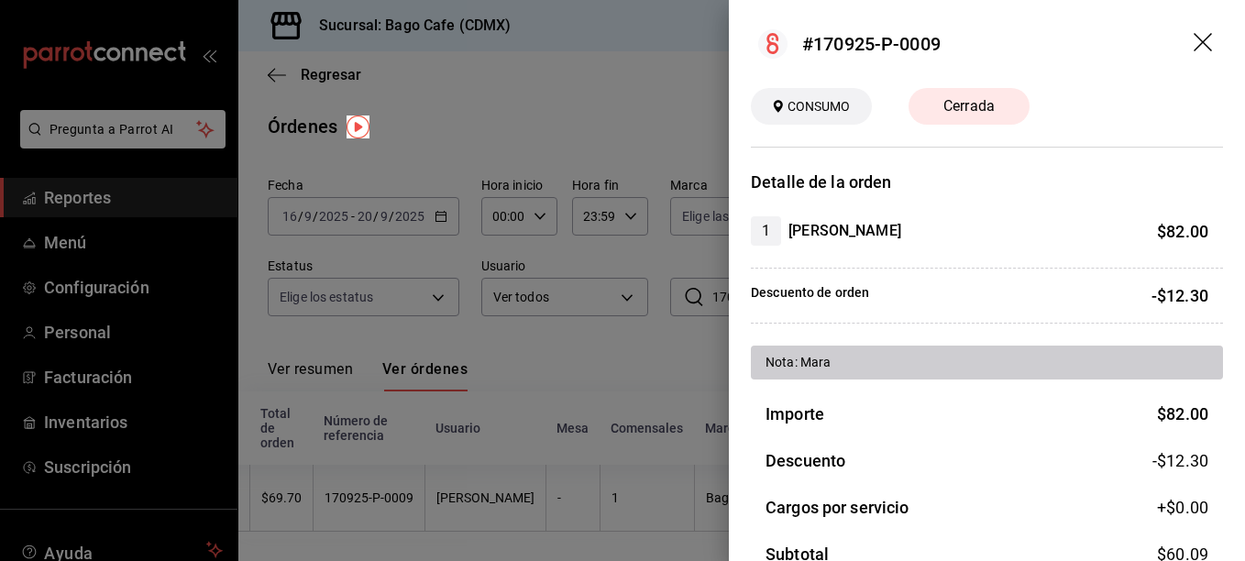
click at [968, 403] on div "Importe $ 82.00" at bounding box center [987, 414] width 472 height 25
click at [588, 511] on div at bounding box center [622, 280] width 1245 height 561
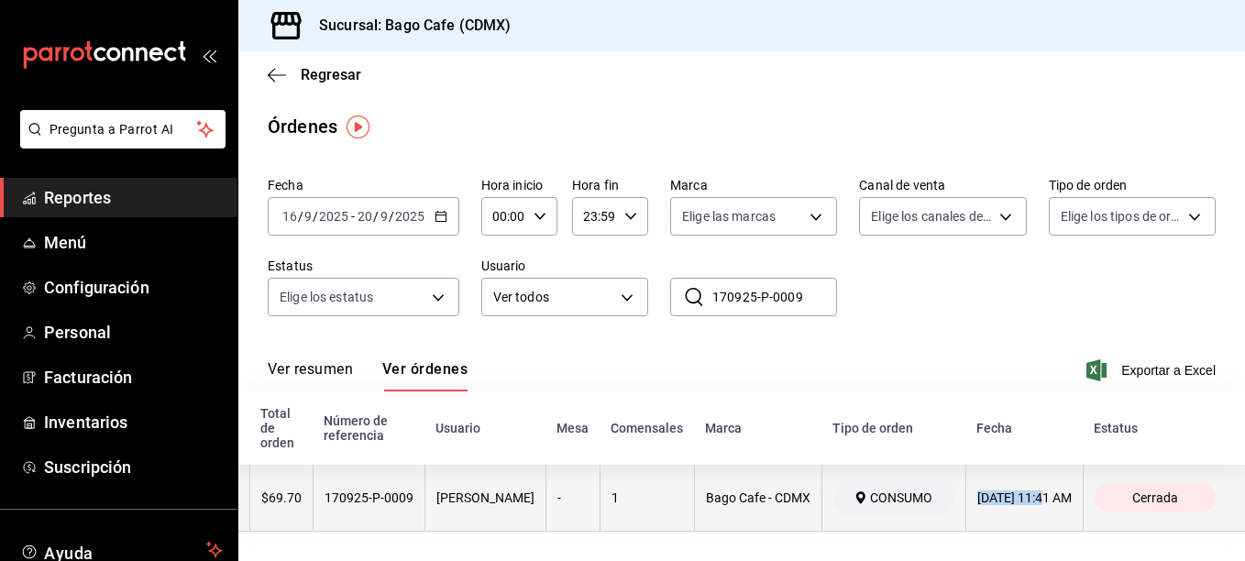
drag, startPoint x: 1029, startPoint y: 493, endPoint x: 957, endPoint y: 494, distance: 72.5
click at [966, 494] on th "17/09/2025 11:41 AM" at bounding box center [1024, 498] width 117 height 67
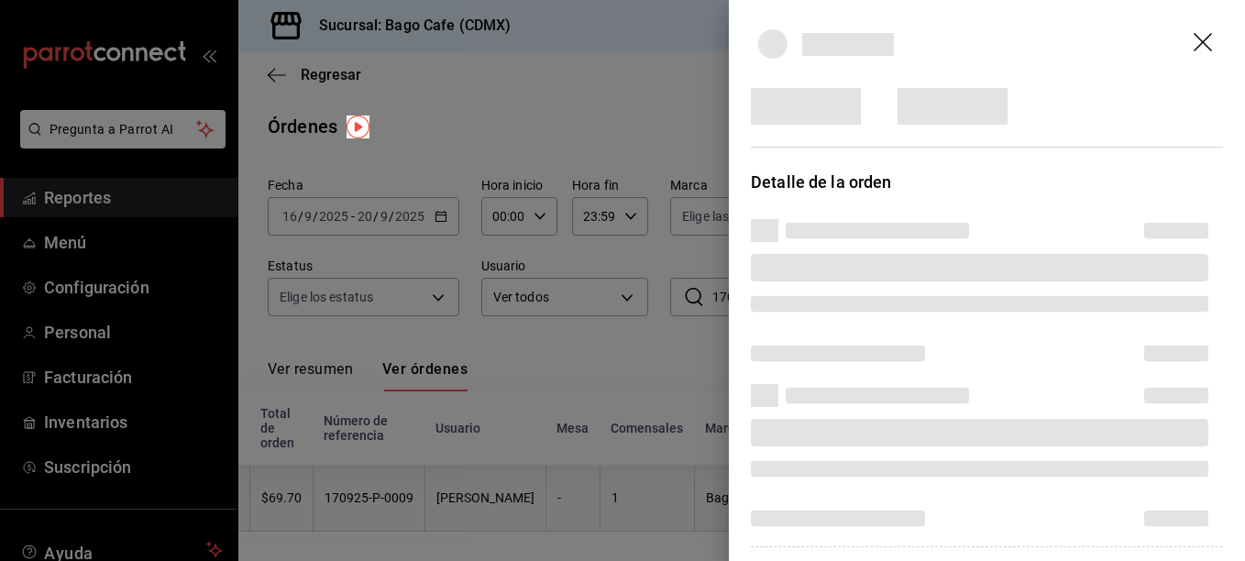
copy div "17/09/2025"
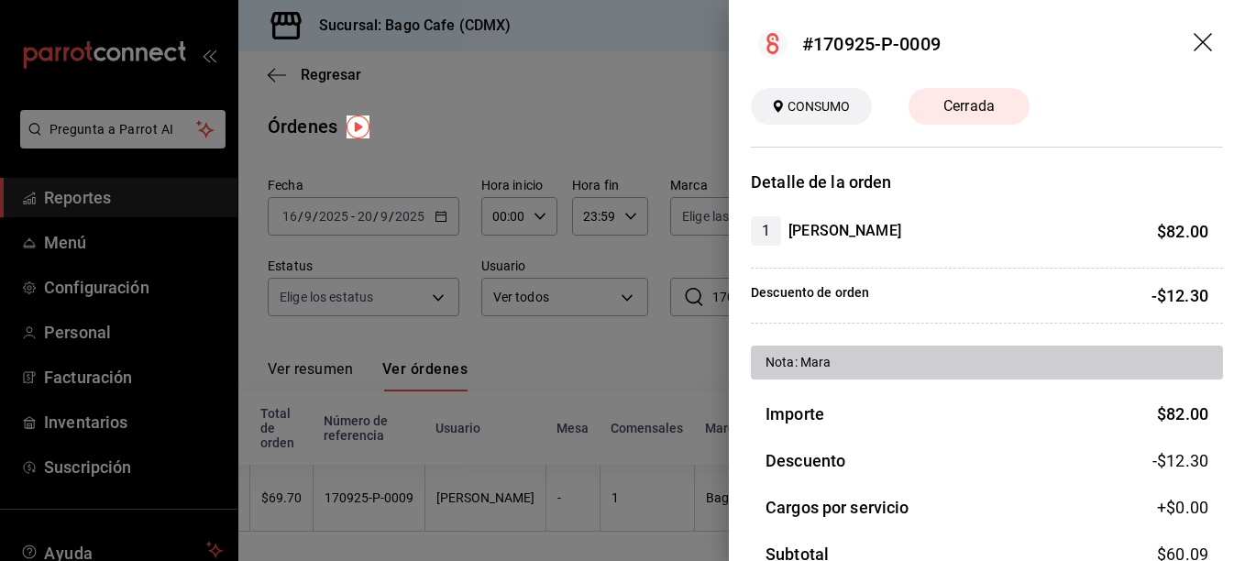
click at [664, 493] on div at bounding box center [622, 280] width 1245 height 561
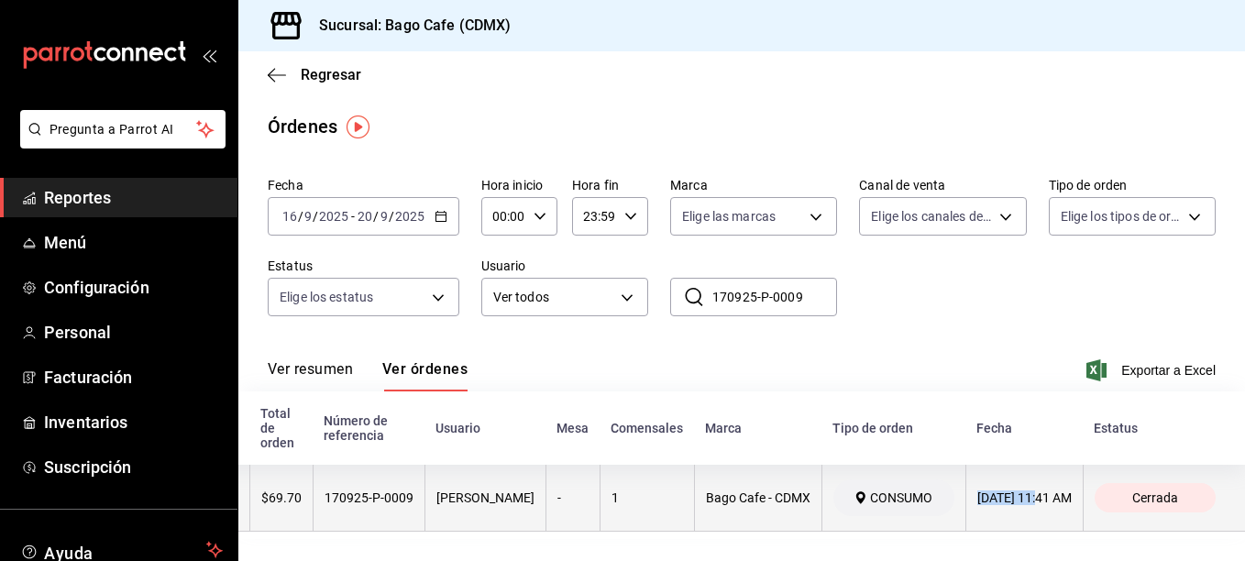
drag, startPoint x: 952, startPoint y: 498, endPoint x: 1023, endPoint y: 498, distance: 71.5
click at [1023, 498] on th "17/09/2025 11:41 AM" at bounding box center [1024, 498] width 117 height 67
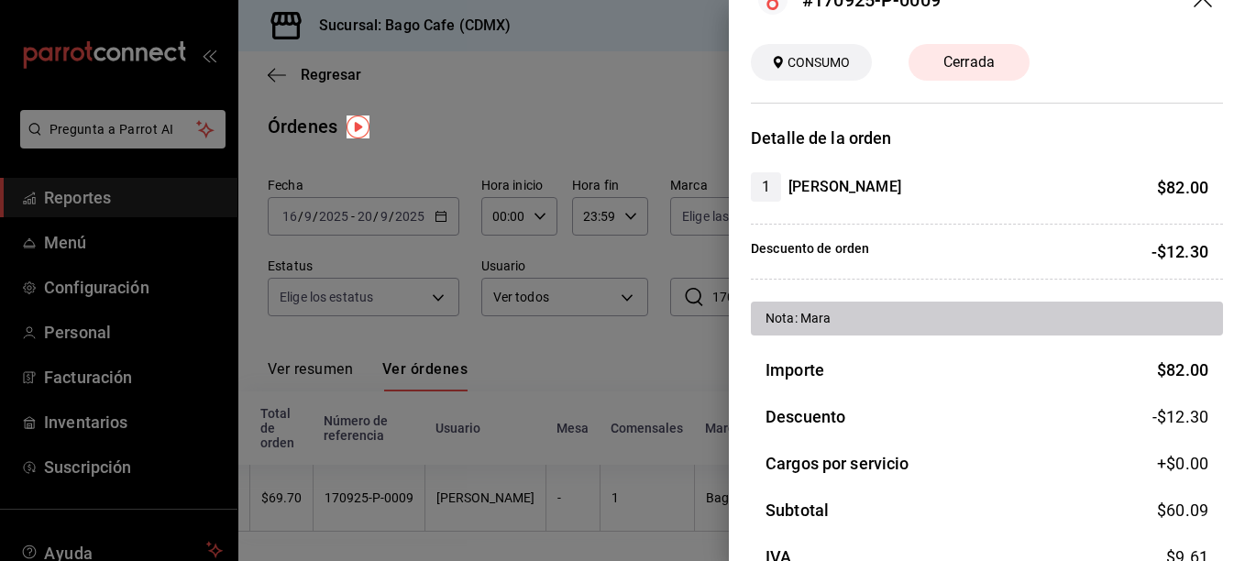
scroll to position [0, 0]
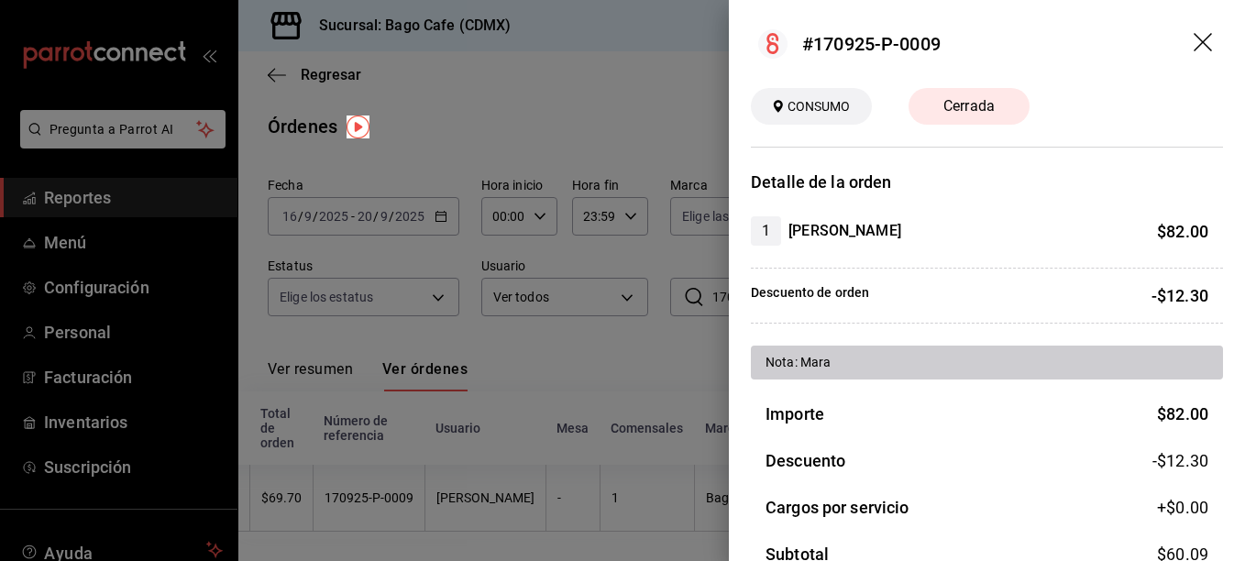
click at [704, 404] on div at bounding box center [622, 280] width 1245 height 561
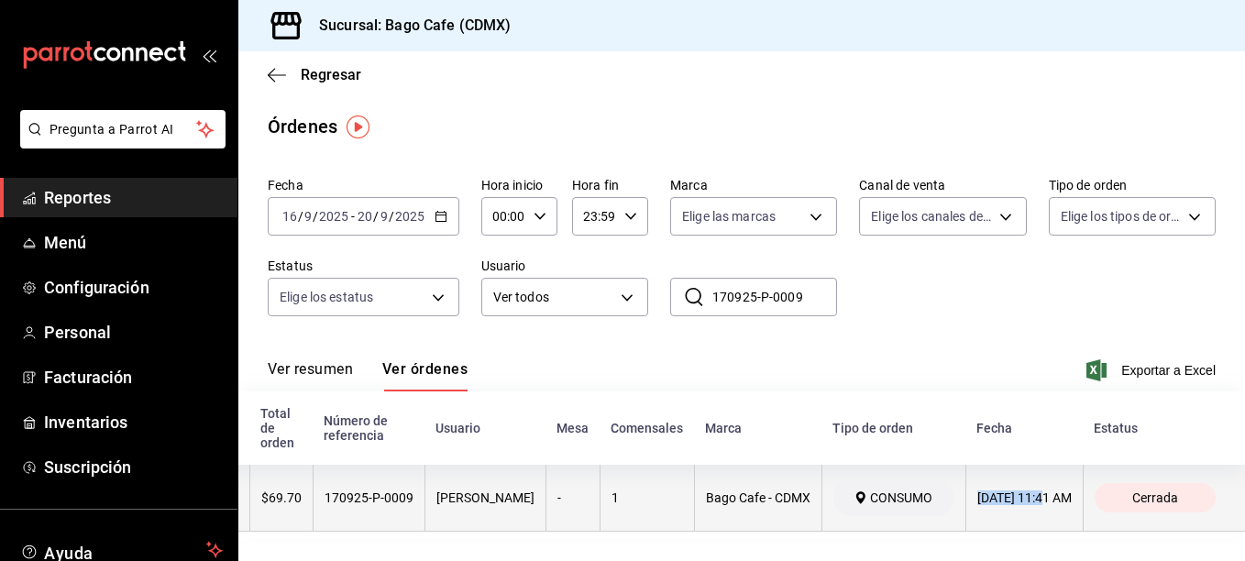
drag, startPoint x: 1031, startPoint y: 492, endPoint x: 945, endPoint y: 499, distance: 86.4
click at [945, 499] on tr "$69.70 170925-P-0009 MICHELLE MONTSERRAT ROSETE MONTES - 1 Bago Cafe - CDMX CON…" at bounding box center [710, 498] width 1070 height 67
copy div "17/09/2025"
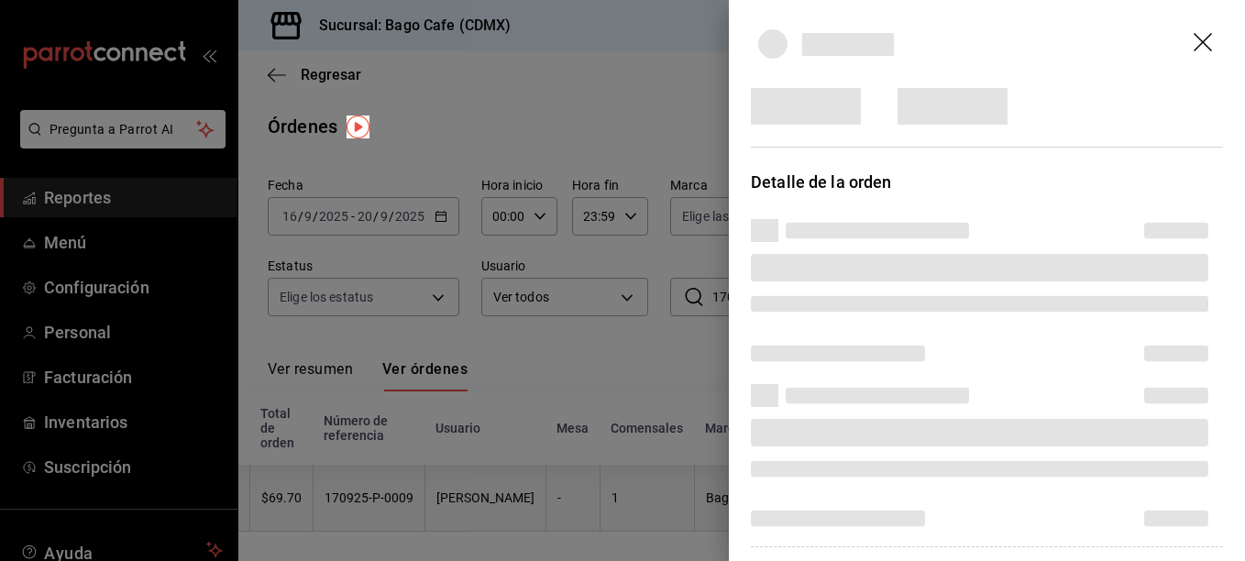
copy tr "17/09/2025"
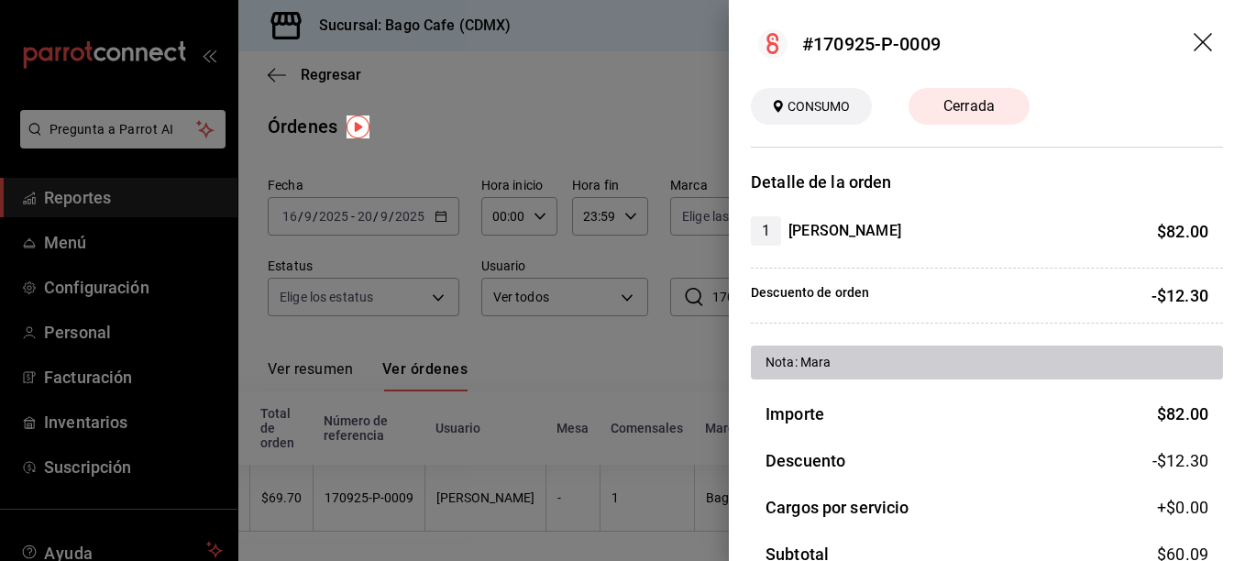
click at [429, 368] on div at bounding box center [622, 280] width 1245 height 561
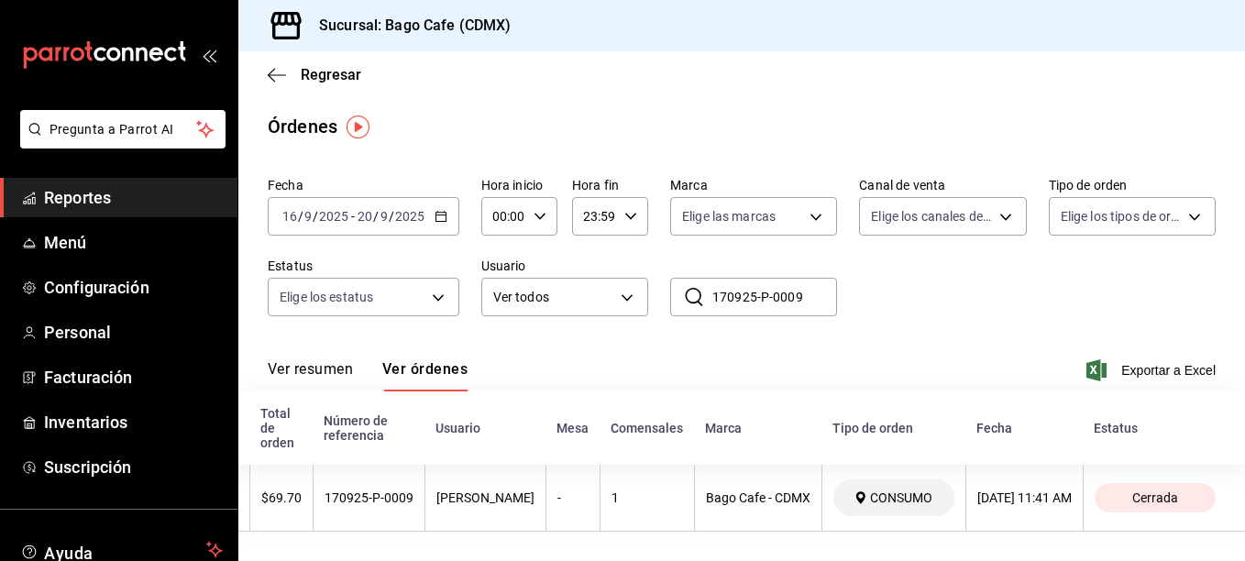
drag, startPoint x: 649, startPoint y: 339, endPoint x: 750, endPoint y: 293, distance: 110.8
click at [649, 339] on div "Ver resumen Ver órdenes Exportar a Excel" at bounding box center [742, 364] width 948 height 53
click at [773, 286] on input "170925-P-0009" at bounding box center [775, 297] width 125 height 37
click at [769, 289] on input "170925-P-0009" at bounding box center [775, 297] width 125 height 37
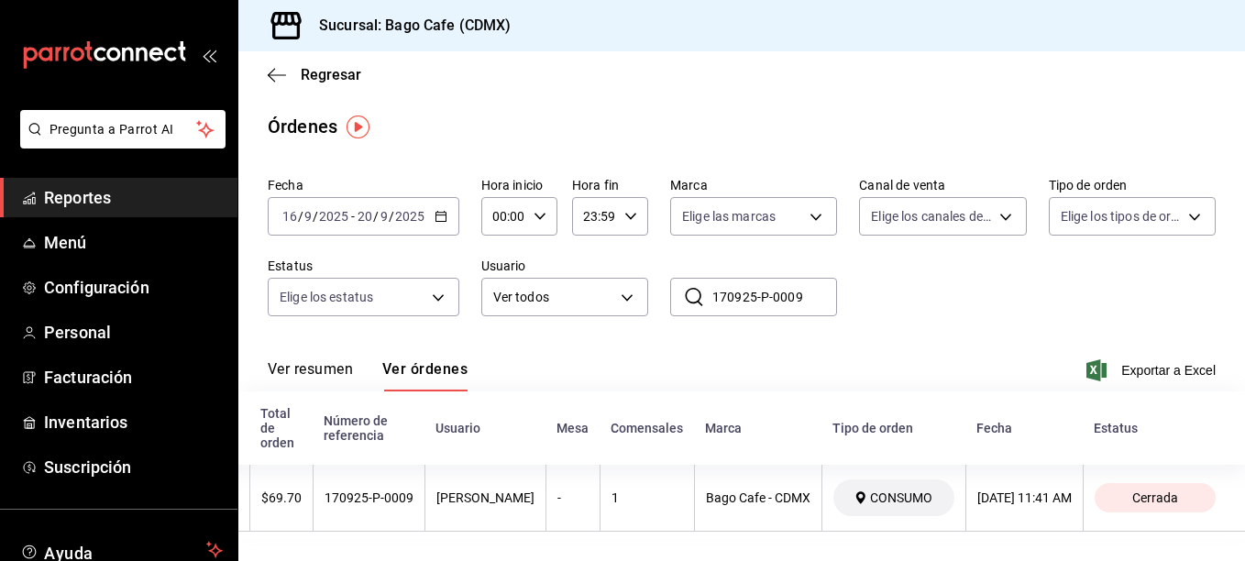
click at [769, 289] on input "170925-P-0009" at bounding box center [775, 297] width 125 height 37
paste input "90925-P-0011"
type input "190925-P-0011"
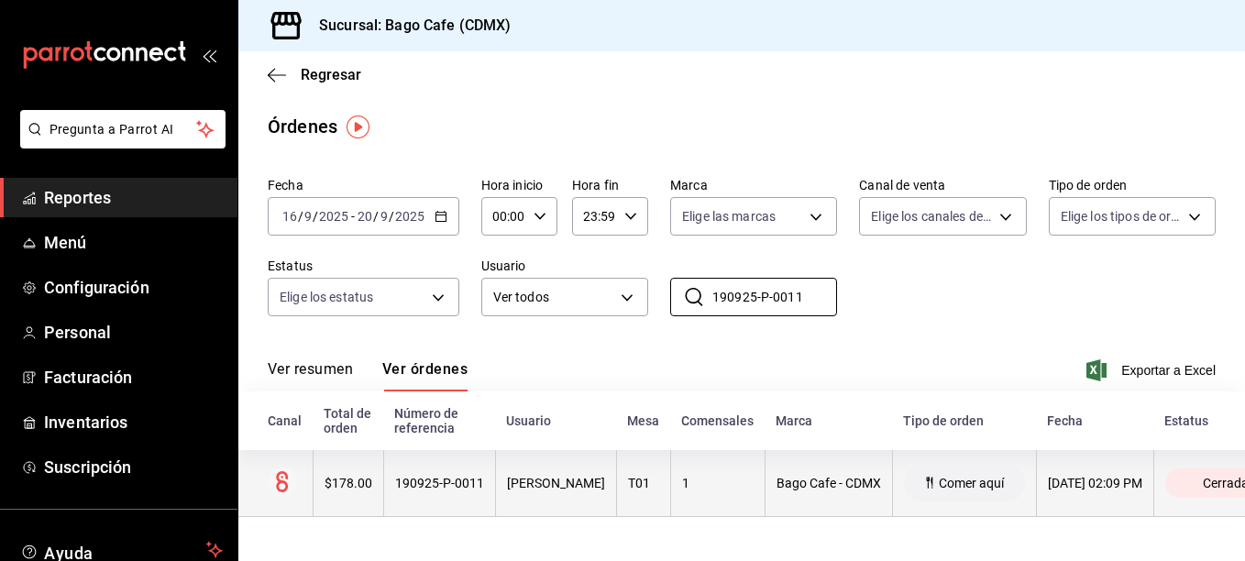
click at [464, 490] on div "190925-P-0011" at bounding box center [439, 483] width 89 height 15
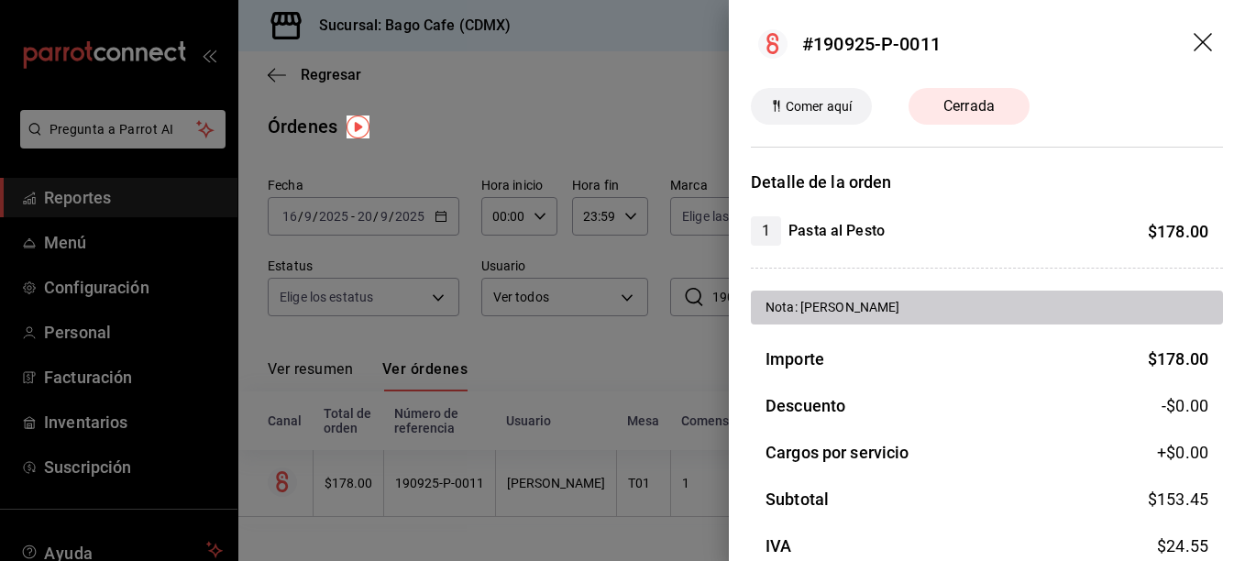
scroll to position [138, 0]
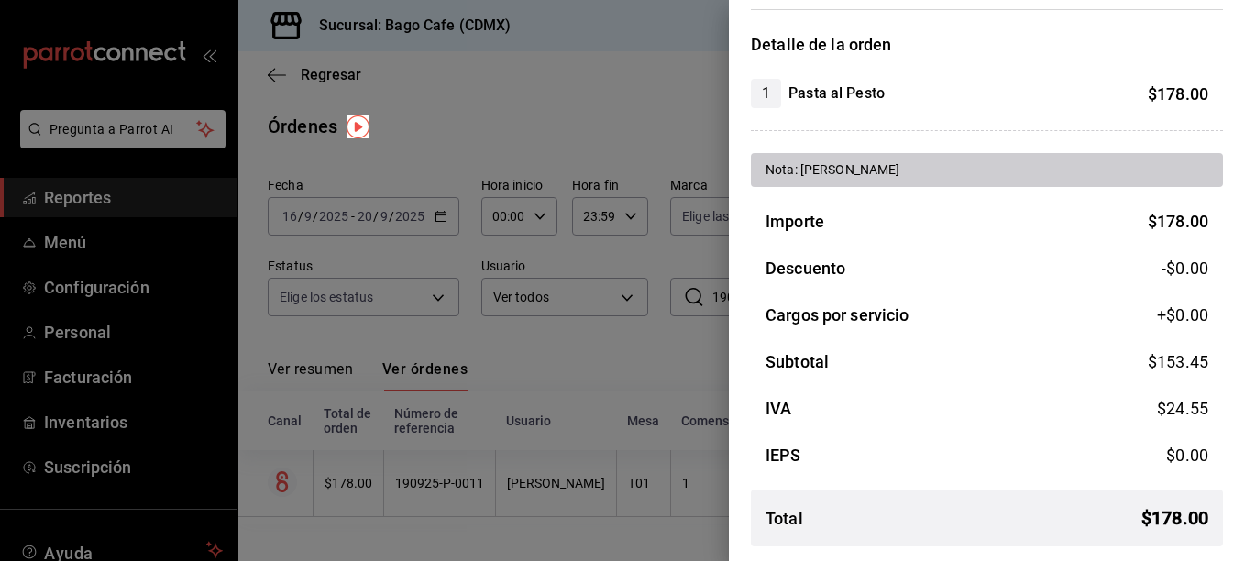
click at [599, 391] on div at bounding box center [622, 280] width 1245 height 561
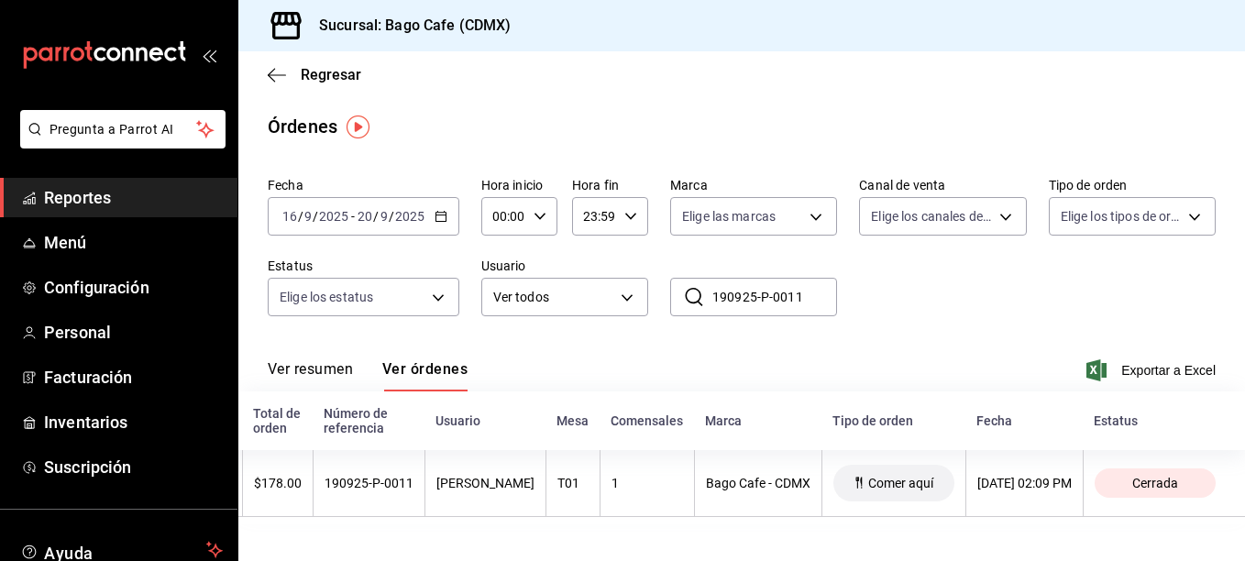
scroll to position [0, 140]
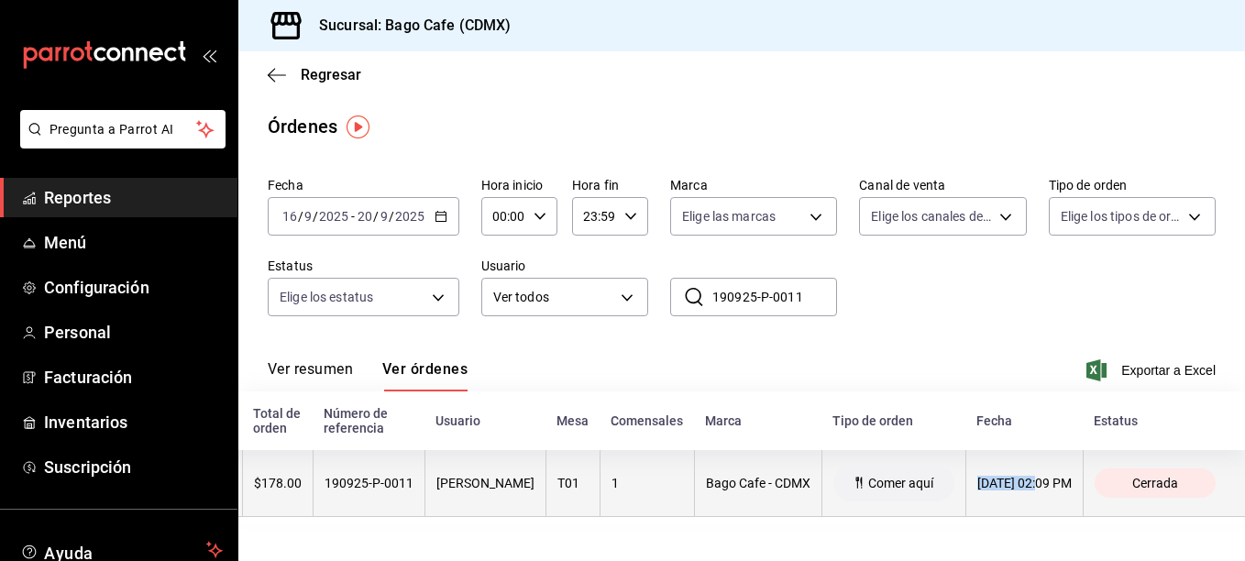
drag, startPoint x: 1124, startPoint y: 484, endPoint x: 1048, endPoint y: 477, distance: 76.5
click at [1048, 477] on th "19/09/2025 02:09 PM" at bounding box center [1024, 483] width 117 height 67
copy div "19/09/2025"
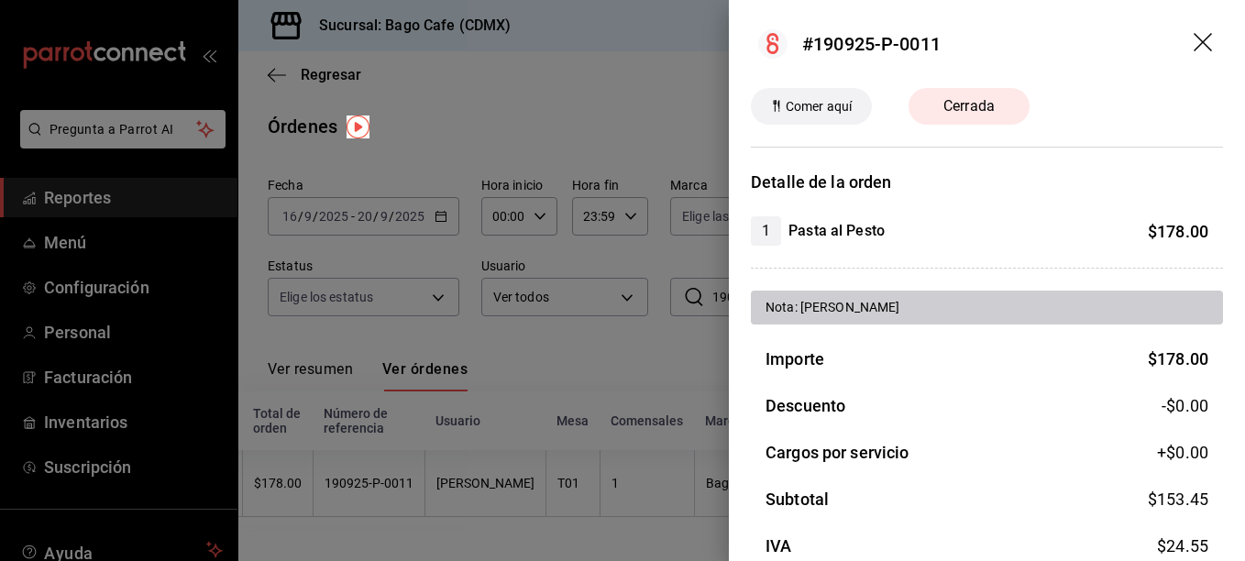
click at [671, 346] on div at bounding box center [622, 280] width 1245 height 561
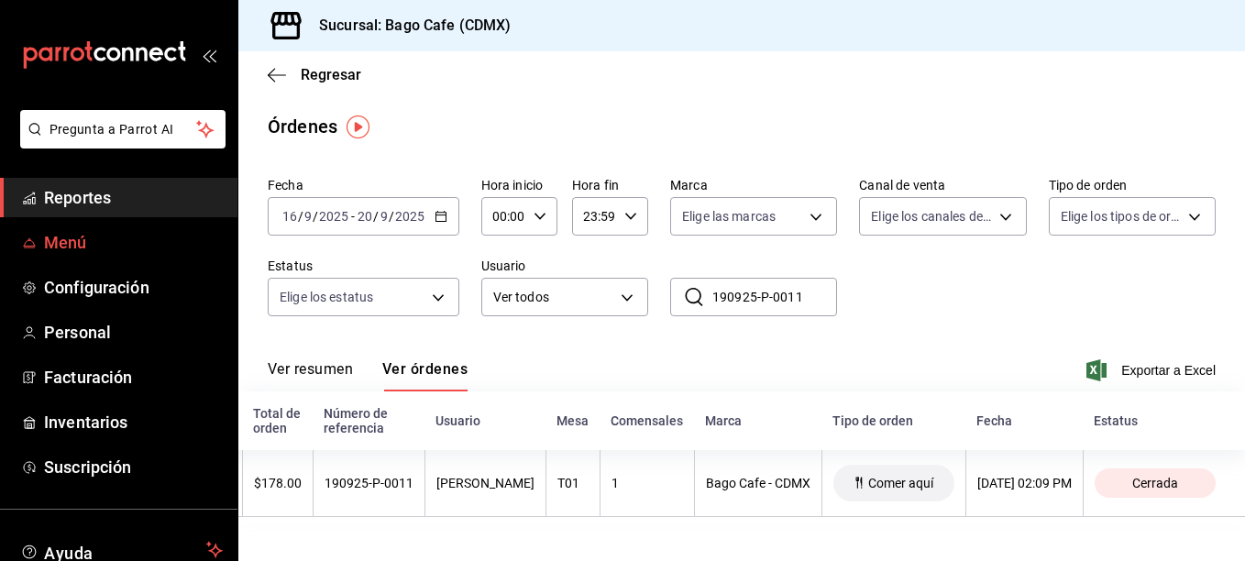
click at [97, 230] on span "Menú" at bounding box center [133, 242] width 179 height 25
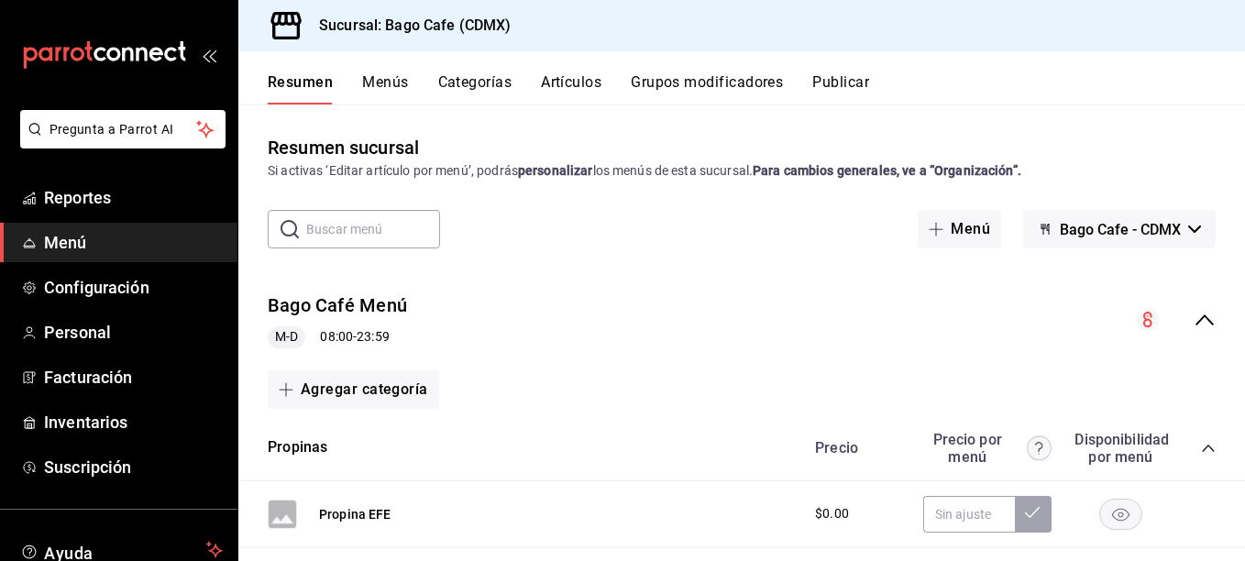
click at [1201, 455] on icon "collapse-category-row" at bounding box center [1208, 448] width 15 height 15
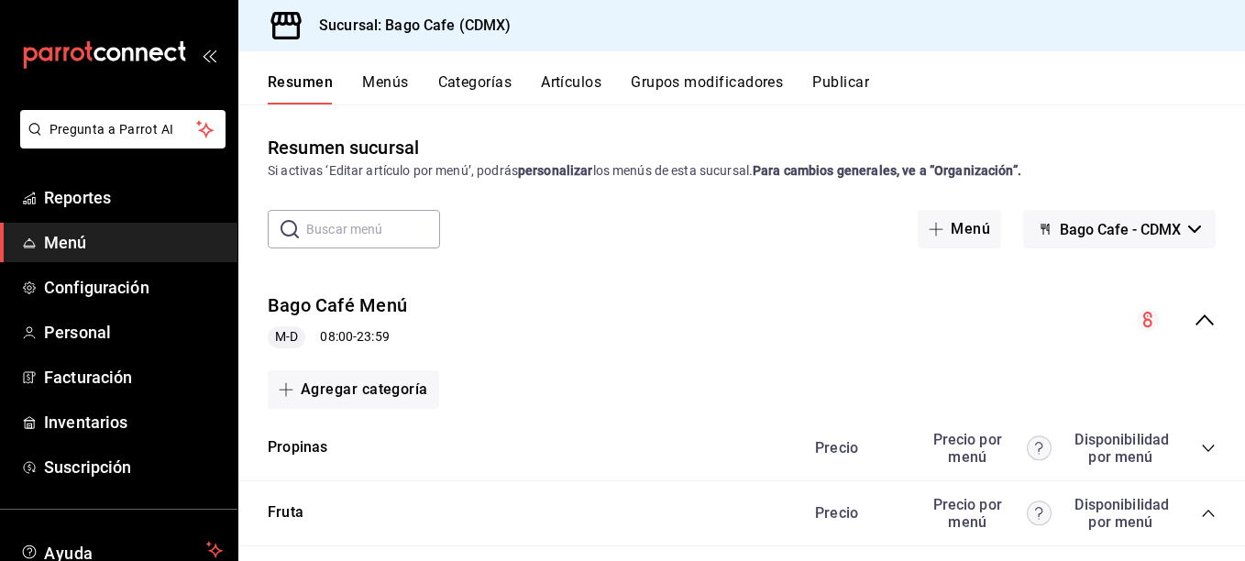
click at [1201, 513] on icon "collapse-category-row" at bounding box center [1208, 513] width 15 height 15
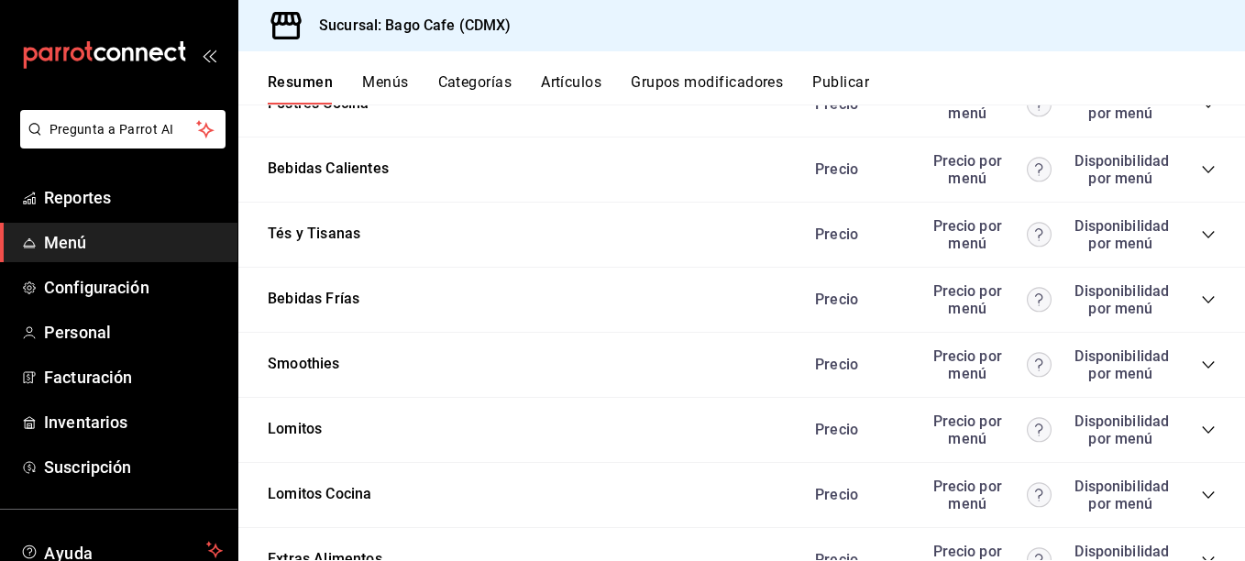
scroll to position [1100, 0]
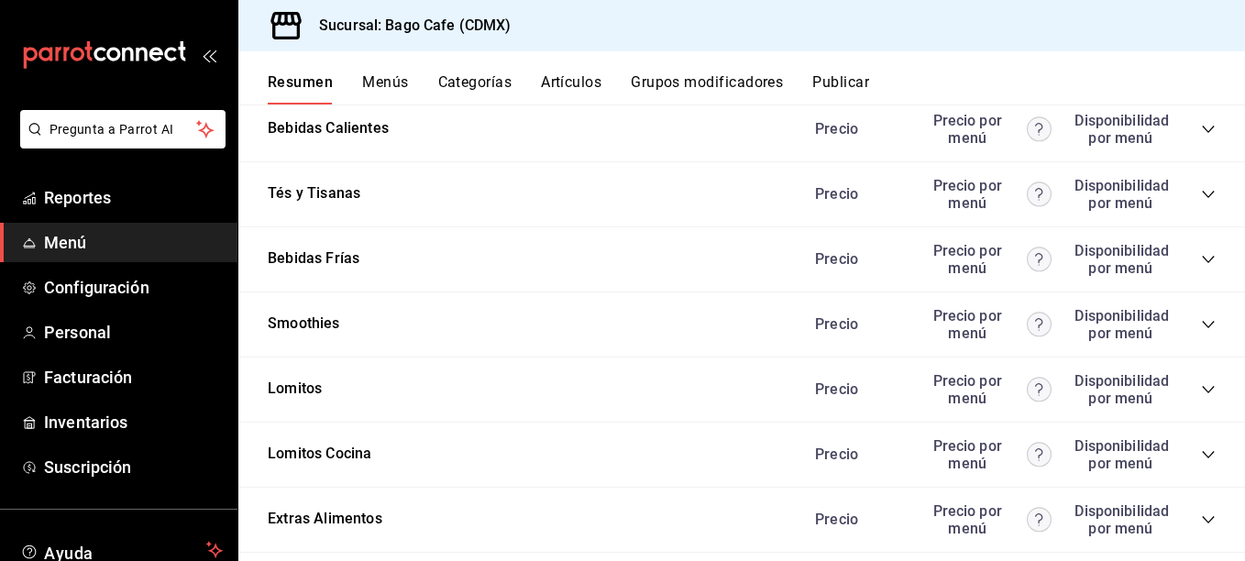
click at [1201, 390] on icon "collapse-category-row" at bounding box center [1208, 389] width 15 height 15
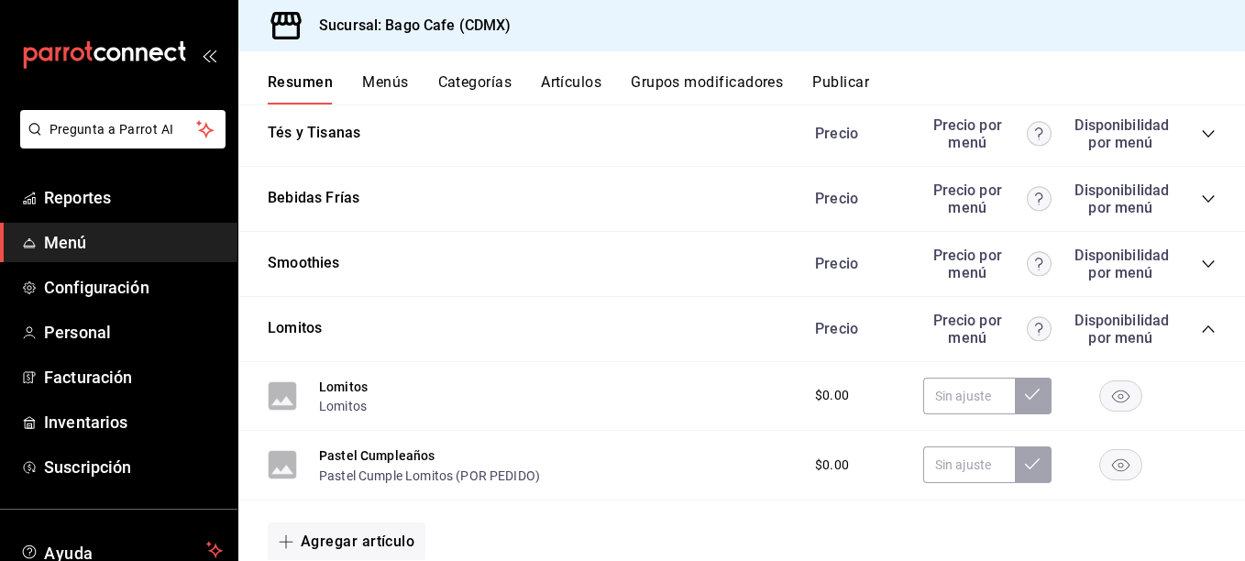
scroll to position [1192, 0]
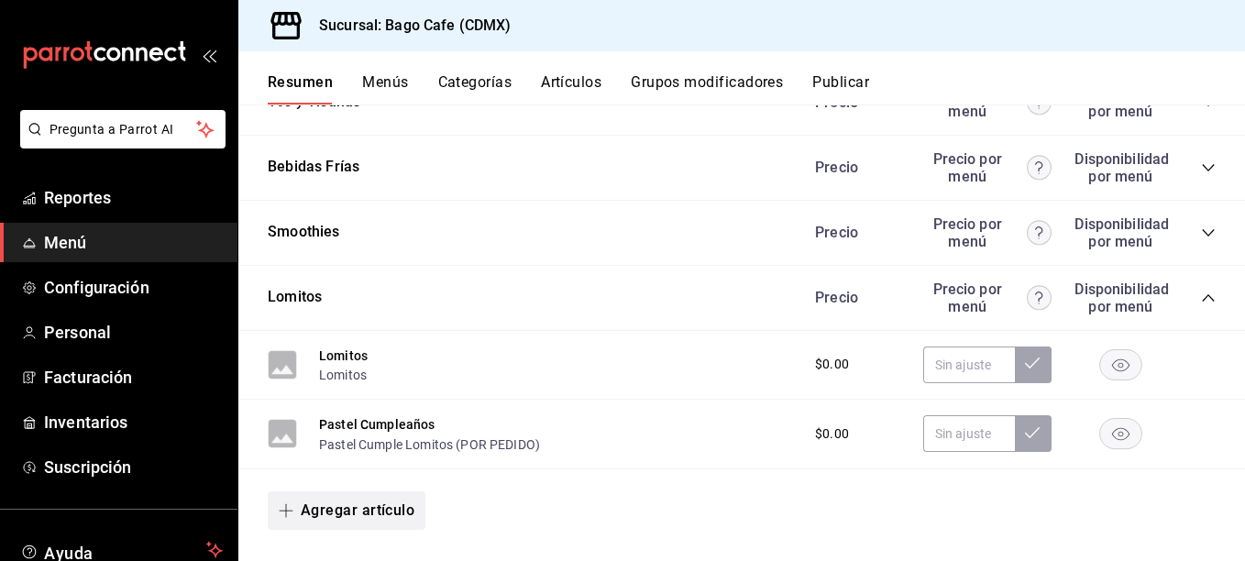
click at [350, 508] on button "Agregar artículo" at bounding box center [347, 511] width 158 height 39
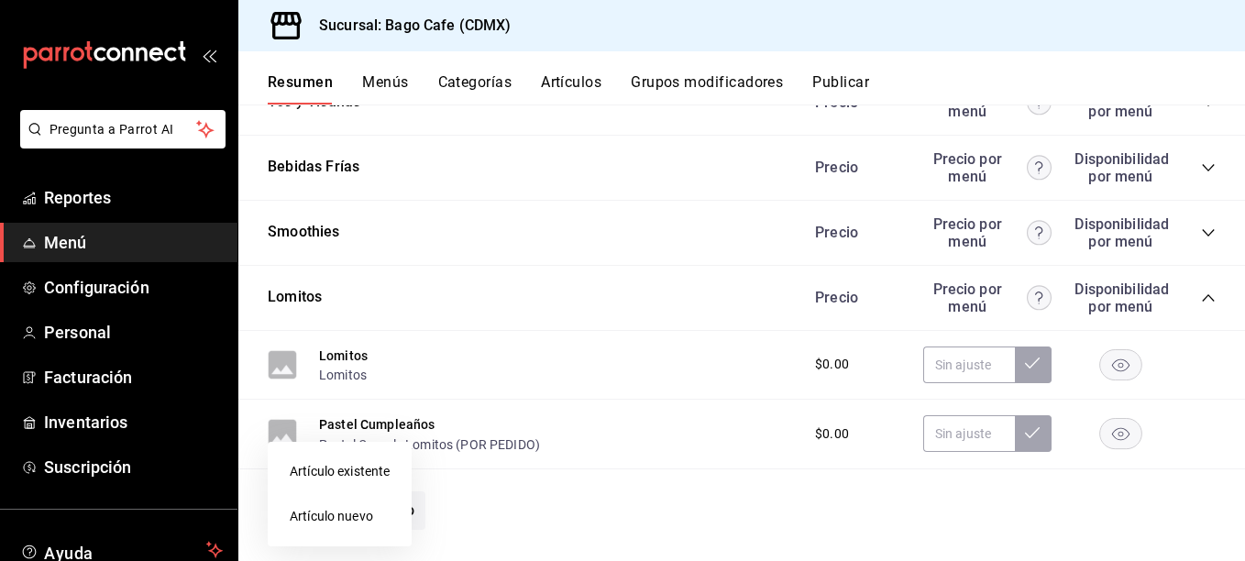
click at [340, 514] on li "Artículo nuevo" at bounding box center [340, 516] width 144 height 45
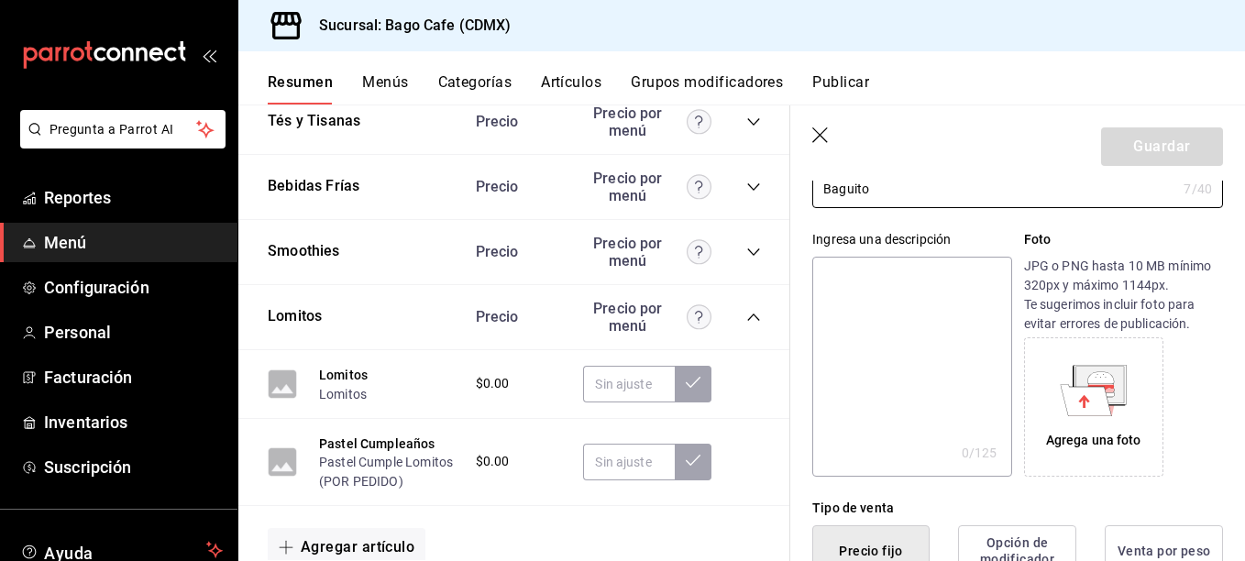
scroll to position [275, 0]
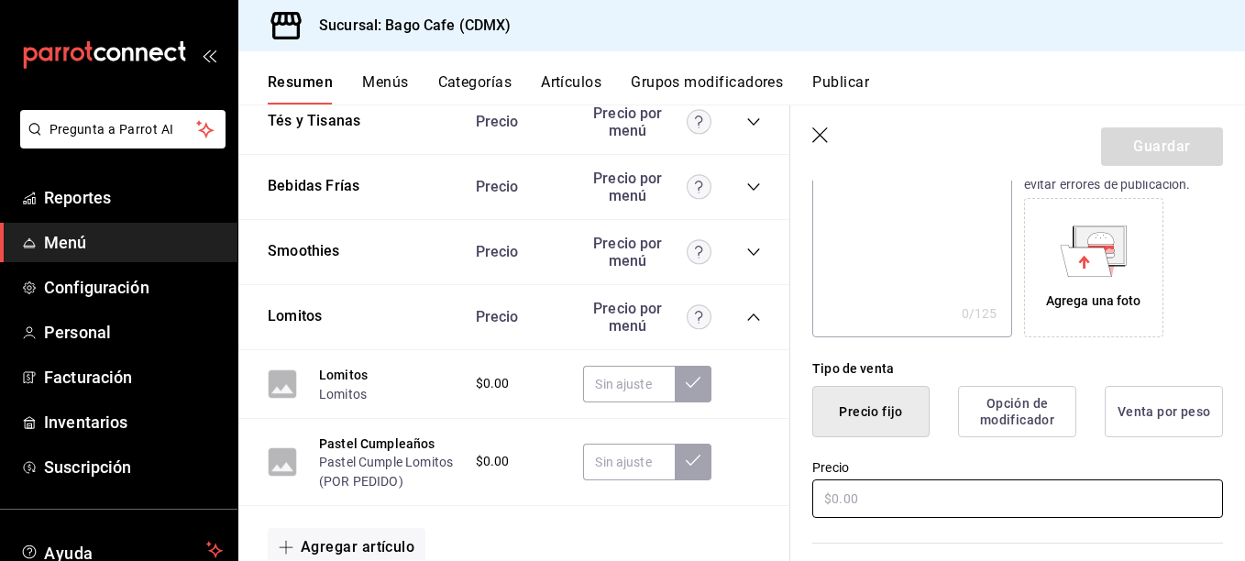
type input "Baguito"
click at [914, 497] on input "text" at bounding box center [1018, 499] width 411 height 39
type input "$0.00"
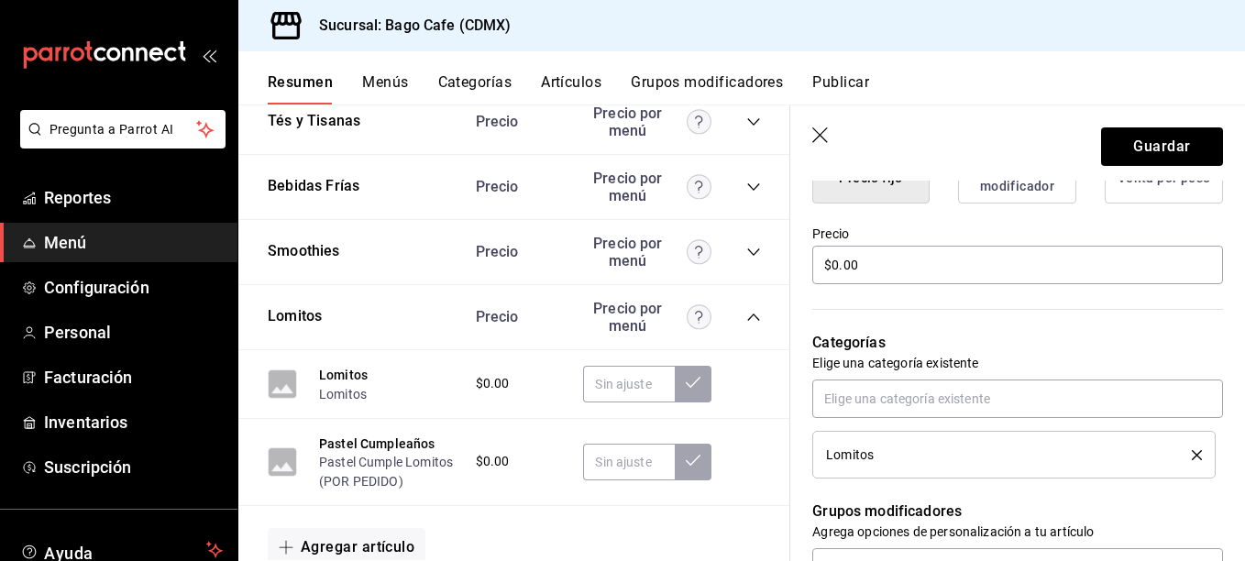
scroll to position [232, 0]
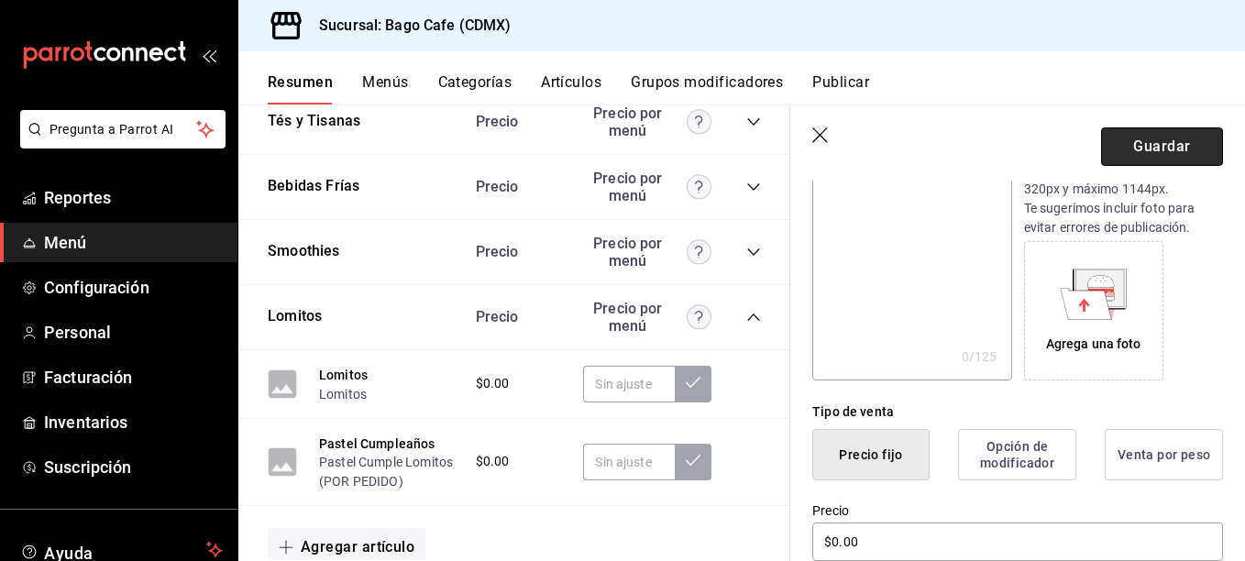
click at [1153, 146] on button "Guardar" at bounding box center [1162, 146] width 122 height 39
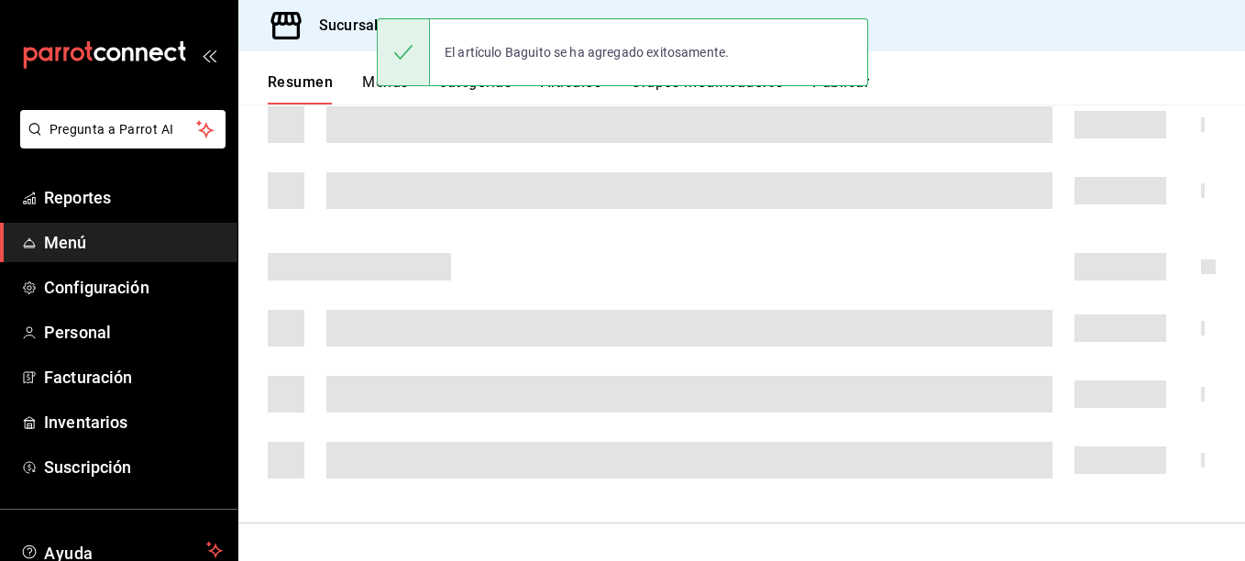
scroll to position [394, 0]
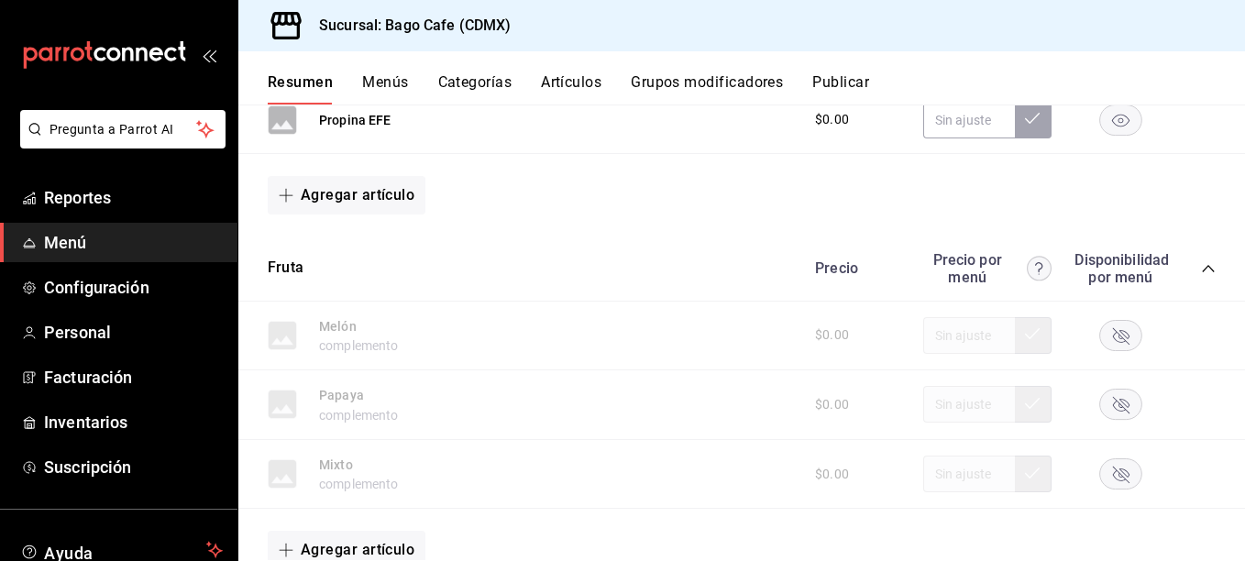
click at [1202, 270] on icon "collapse-category-row" at bounding box center [1208, 268] width 12 height 7
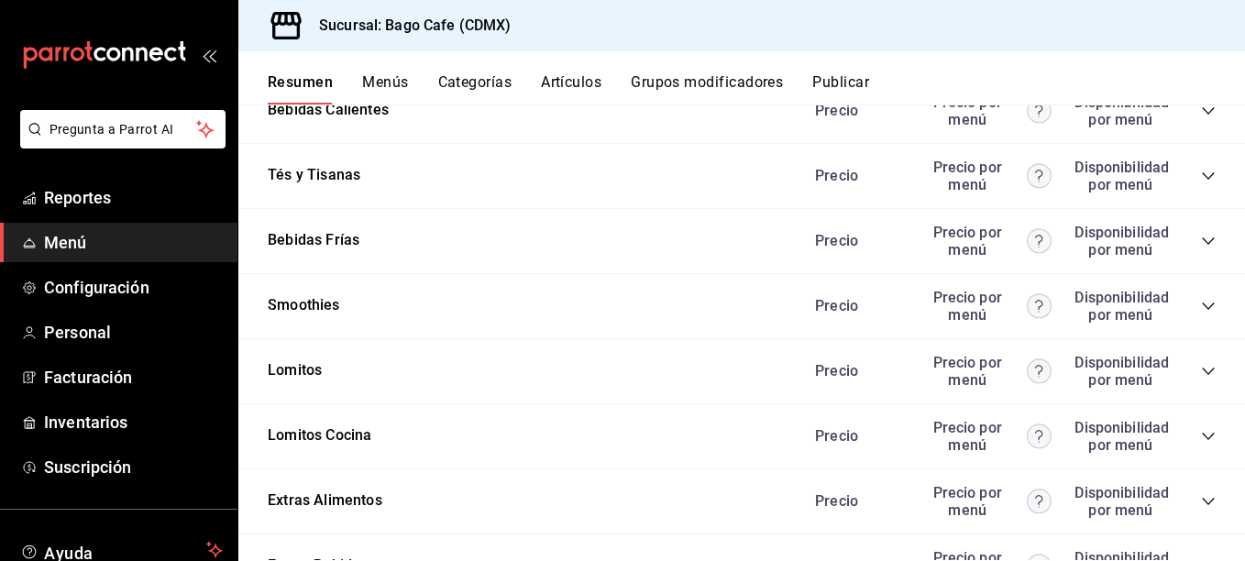
scroll to position [1311, 0]
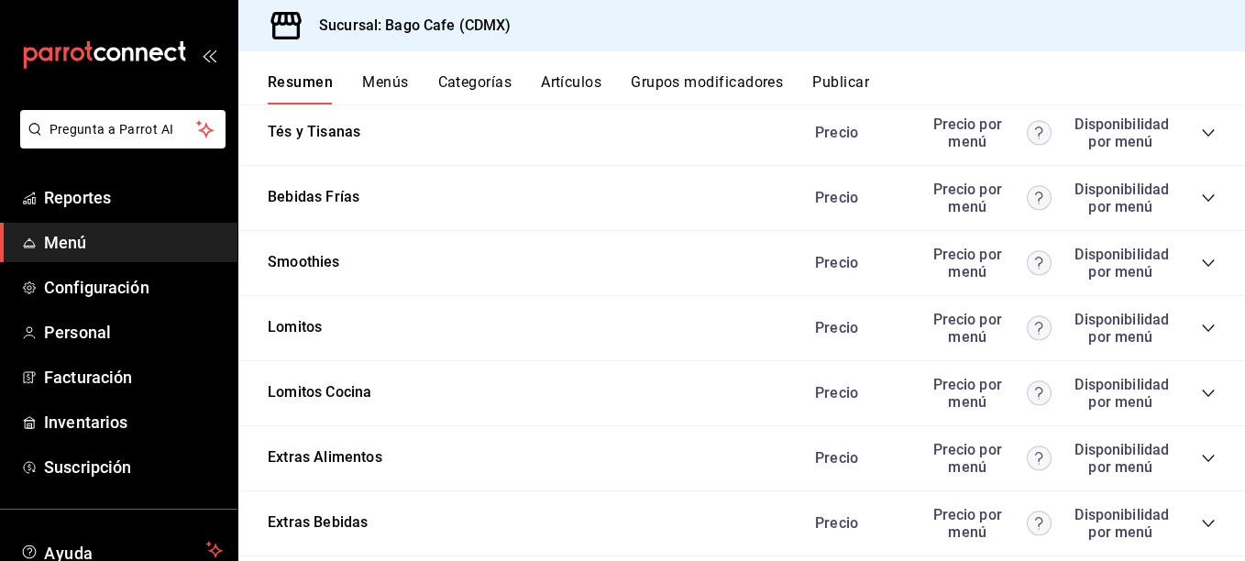
click at [1201, 325] on icon "collapse-category-row" at bounding box center [1208, 328] width 15 height 15
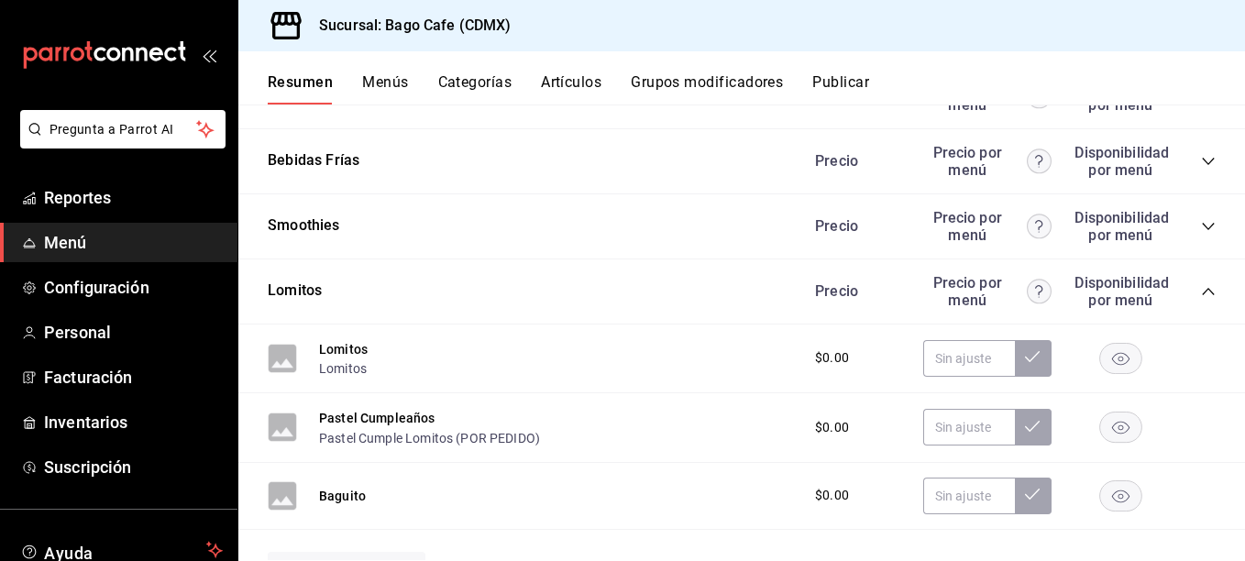
scroll to position [1403, 0]
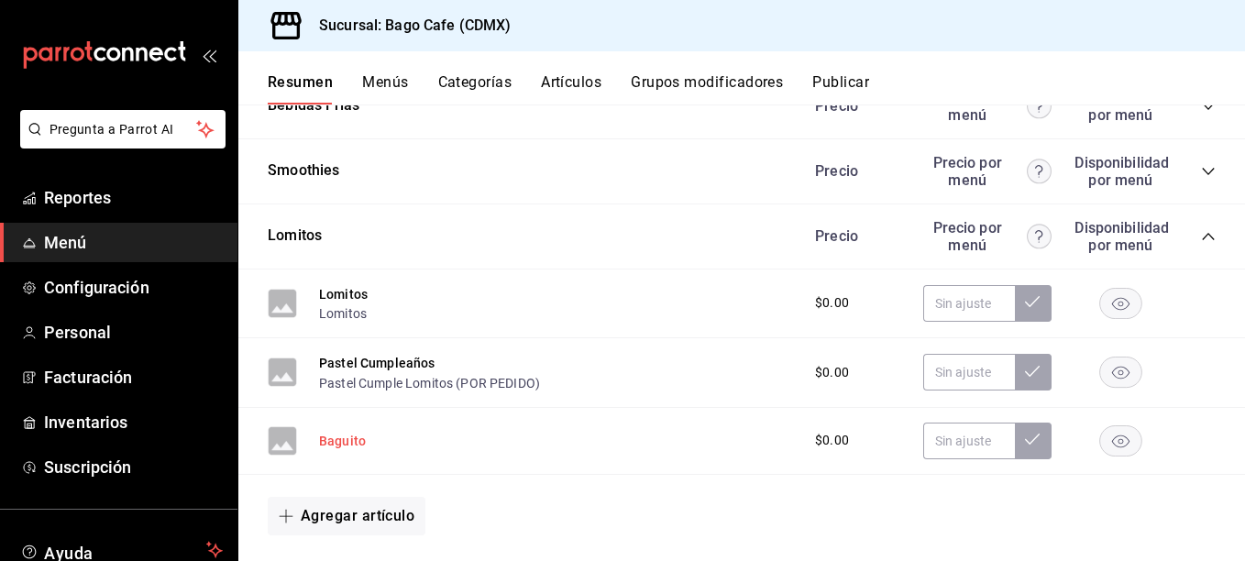
click at [345, 437] on button "Baguito" at bounding box center [342, 441] width 47 height 18
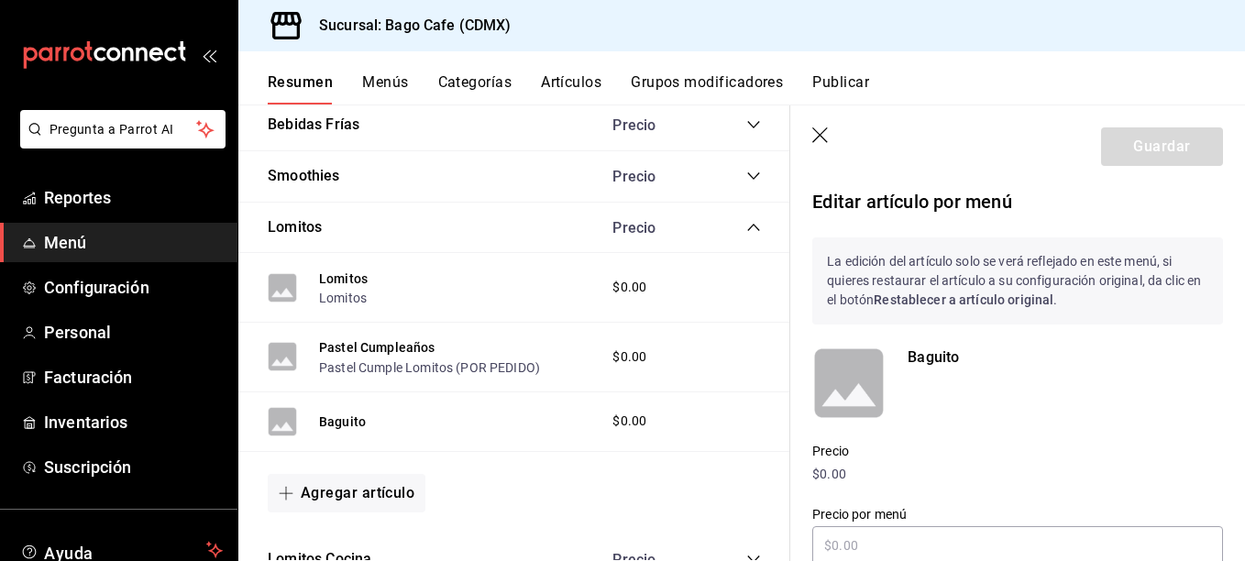
click at [828, 127] on icon "button" at bounding box center [822, 136] width 18 height 18
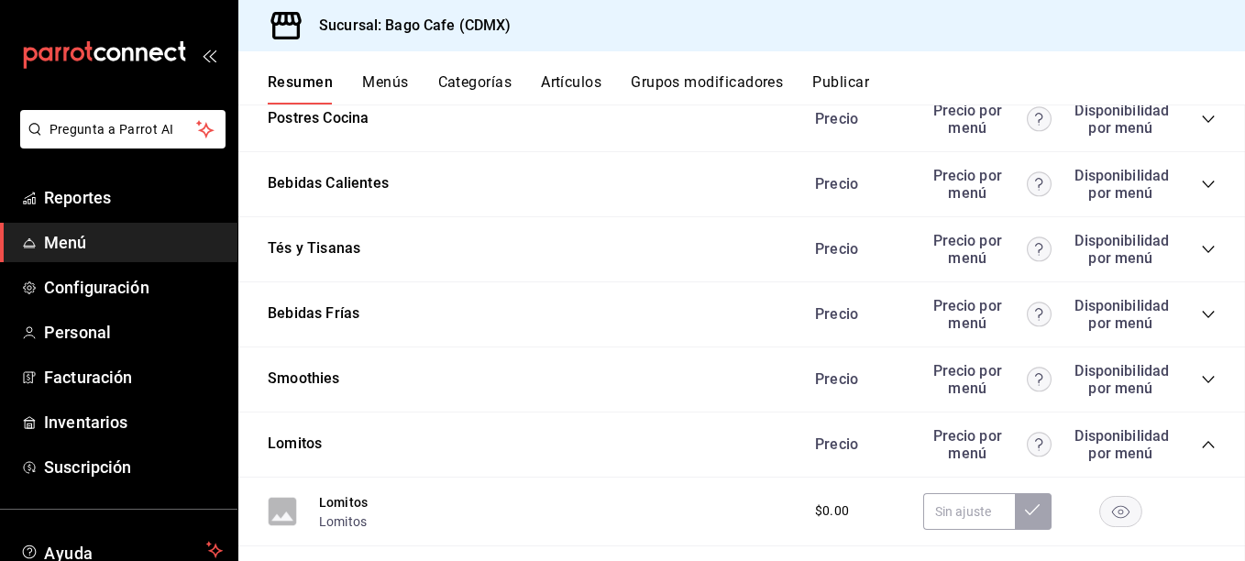
scroll to position [1432, 0]
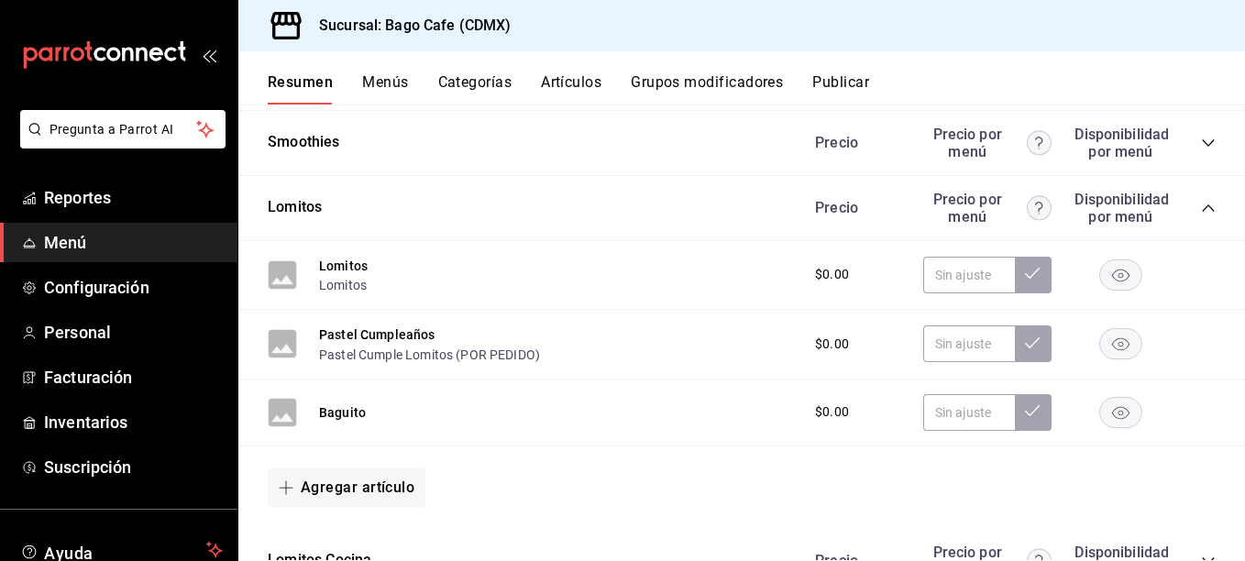
click at [819, 140] on div "Precio" at bounding box center [855, 142] width 117 height 17
click at [577, 80] on button "Artículos" at bounding box center [571, 88] width 61 height 31
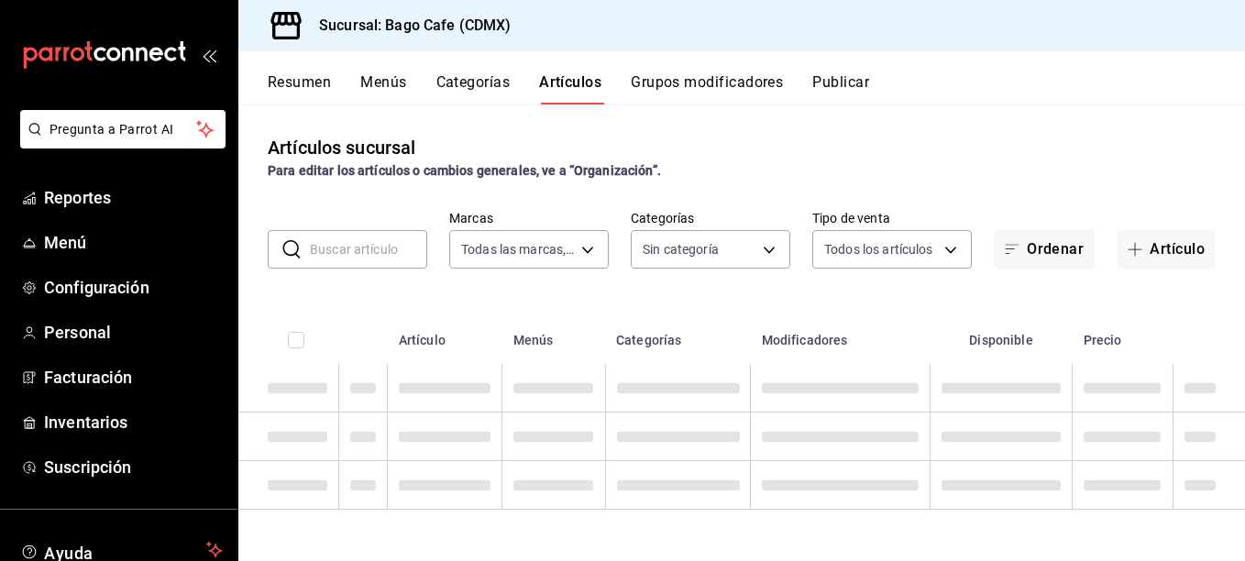
type input "388d7125-7803-4520-8e72-e9968433687a"
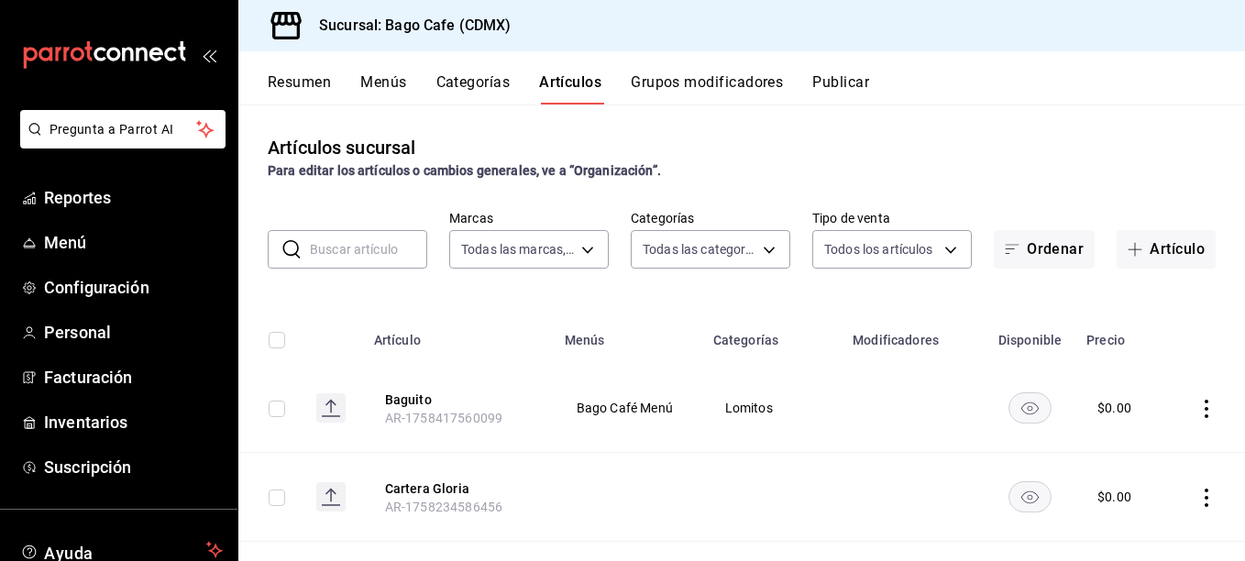
type input "4f297216-1b5e-48d4-883d-e6894dd9d970,25c28c31-a921-4bd0-b5af-82dc5584db6b,091cf…"
click at [368, 255] on input "text" at bounding box center [368, 249] width 117 height 37
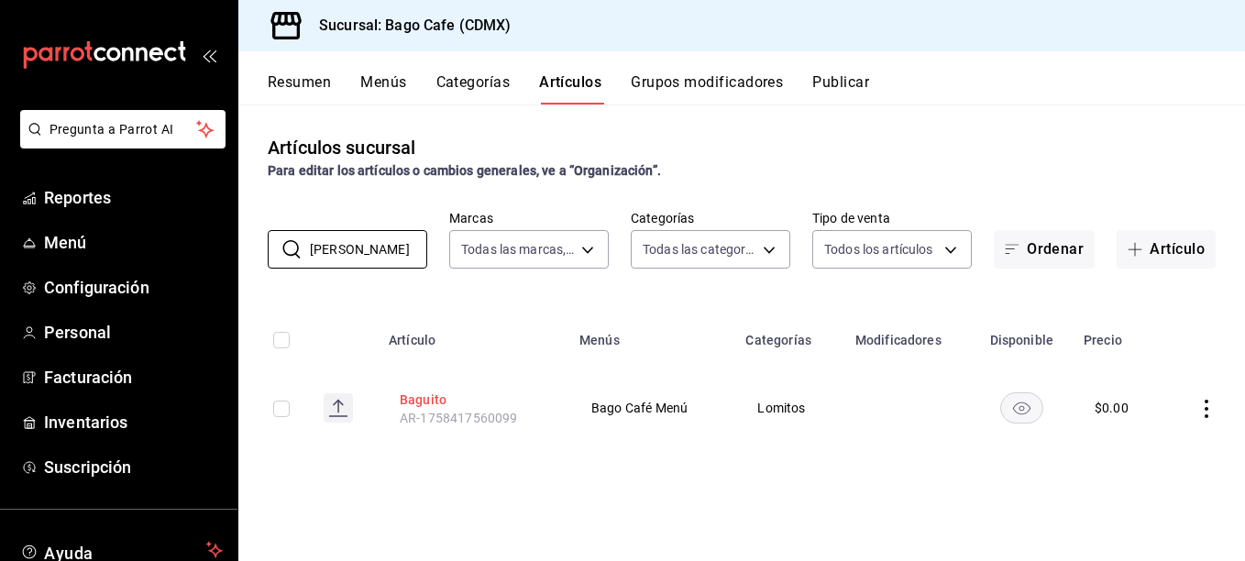
type input "bagui"
click at [418, 394] on button "Baguito" at bounding box center [473, 400] width 147 height 18
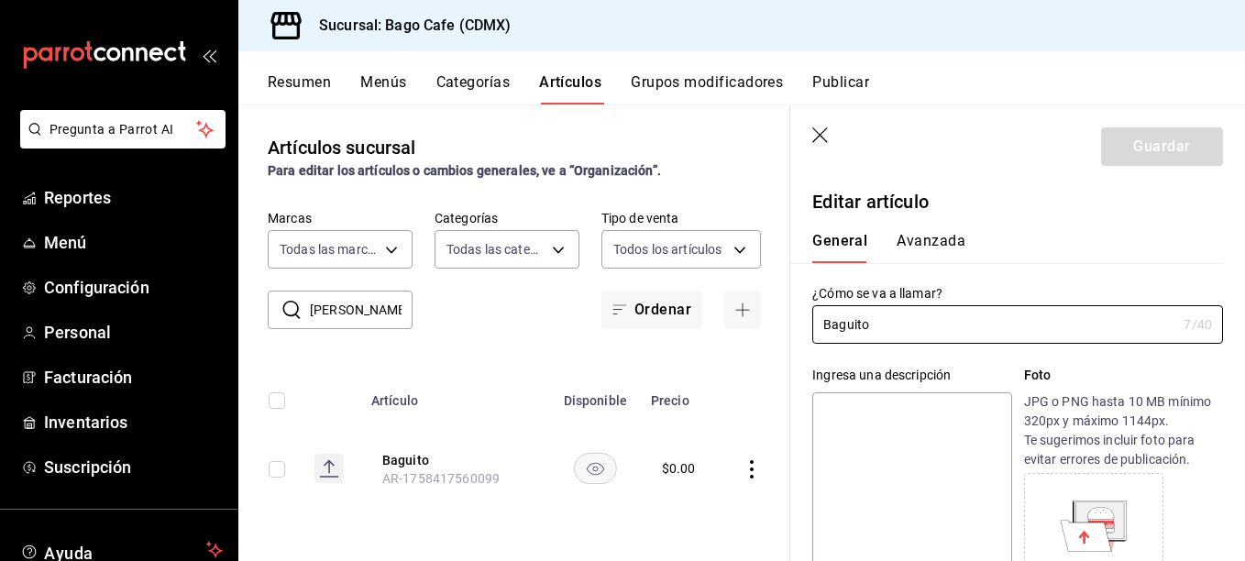
type input "$0.00"
type input "E48"
type input "90101500"
radio input "true"
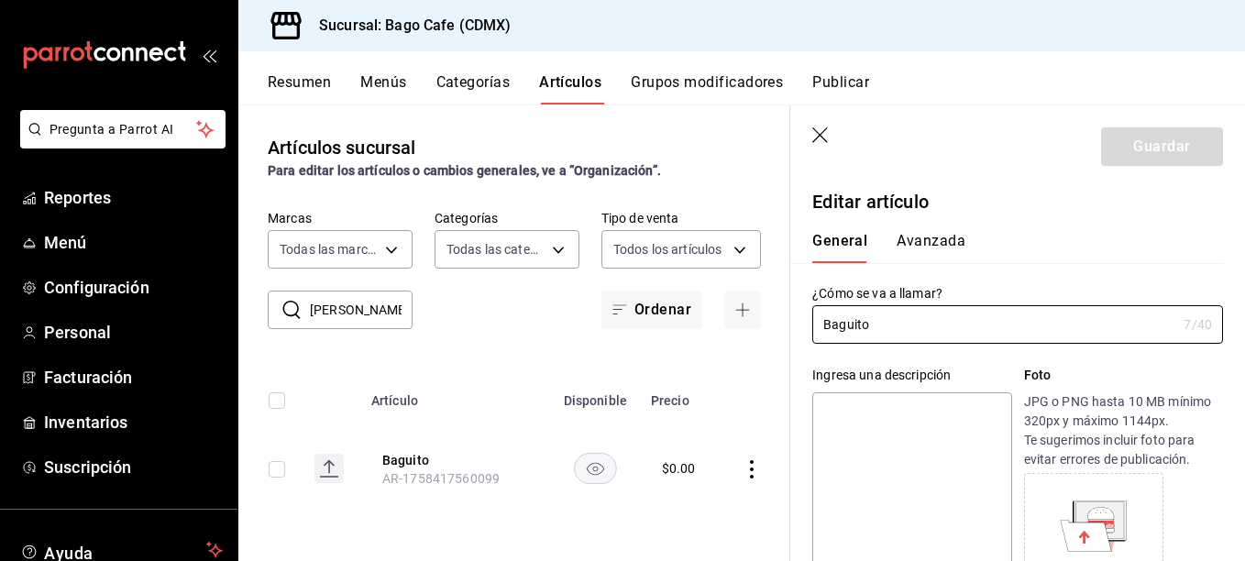
type input "20531b65-6037-4ee2-89d7-0b9abd17a1e9,5f16b9b1-3cdb-4ce9-a4c4-1f16c7378a78"
click at [922, 244] on button "Avanzada" at bounding box center [931, 247] width 69 height 31
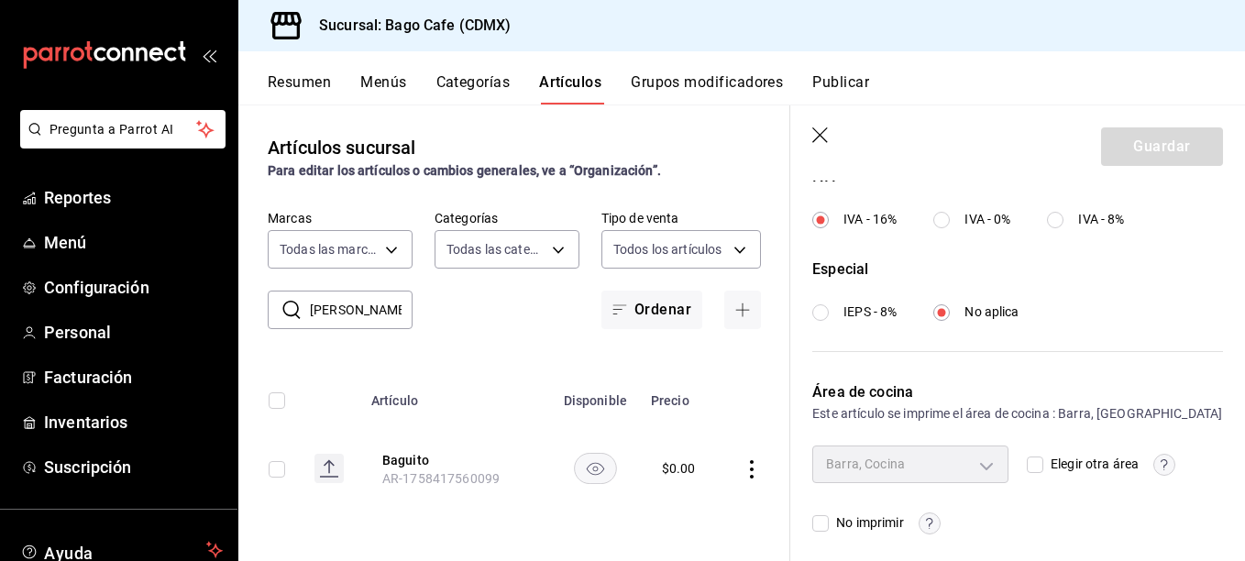
scroll to position [735, 0]
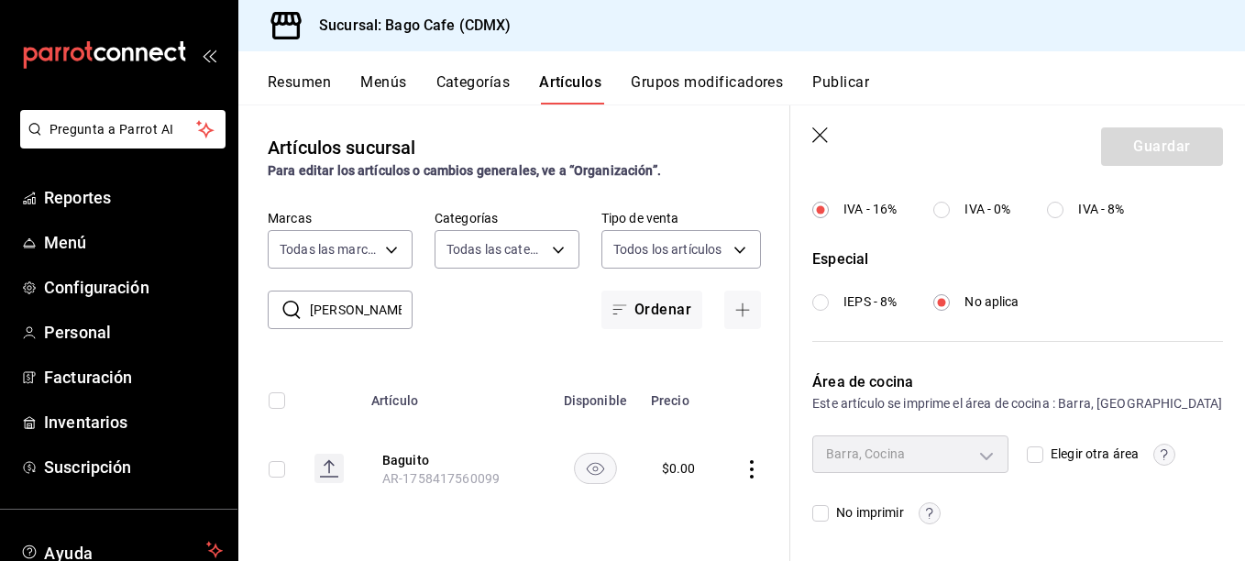
click at [979, 450] on div "Barra, Cocina" at bounding box center [911, 454] width 196 height 37
click at [1027, 452] on input "Elegir otra área" at bounding box center [1035, 455] width 17 height 17
checkbox input "true"
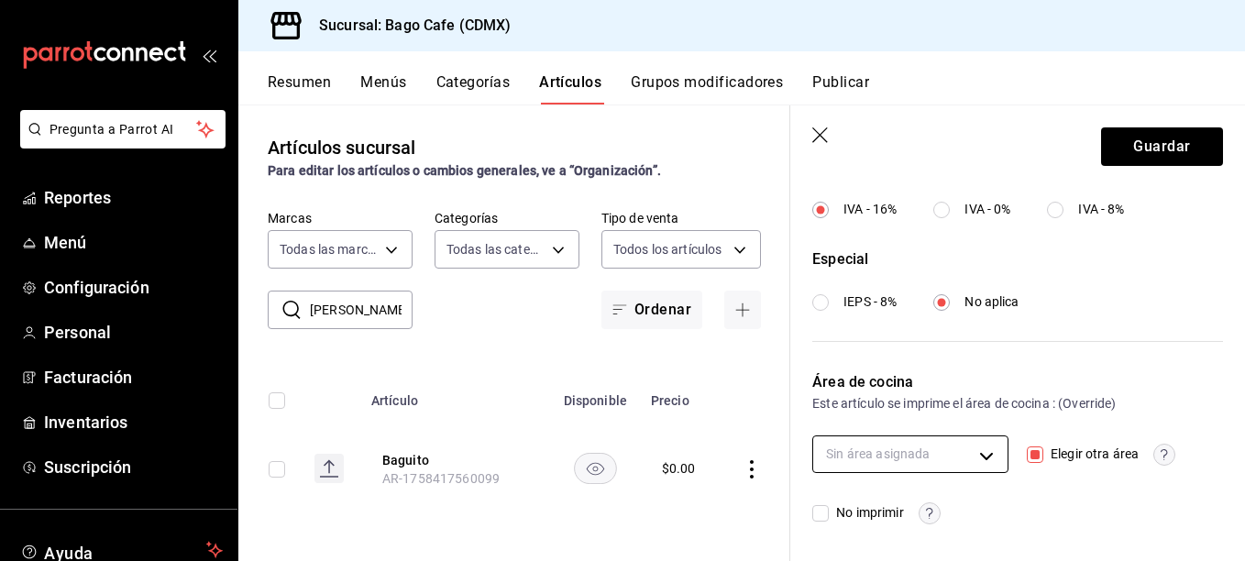
click at [981, 459] on body "Pregunta a Parrot AI Reportes Menú Configuración Personal Facturación Inventari…" at bounding box center [622, 280] width 1245 height 561
click at [842, 500] on input "checkbox" at bounding box center [836, 497] width 17 height 17
checkbox input "true"
type input "20531b65-6037-4ee2-89d7-0b9abd17a1e9"
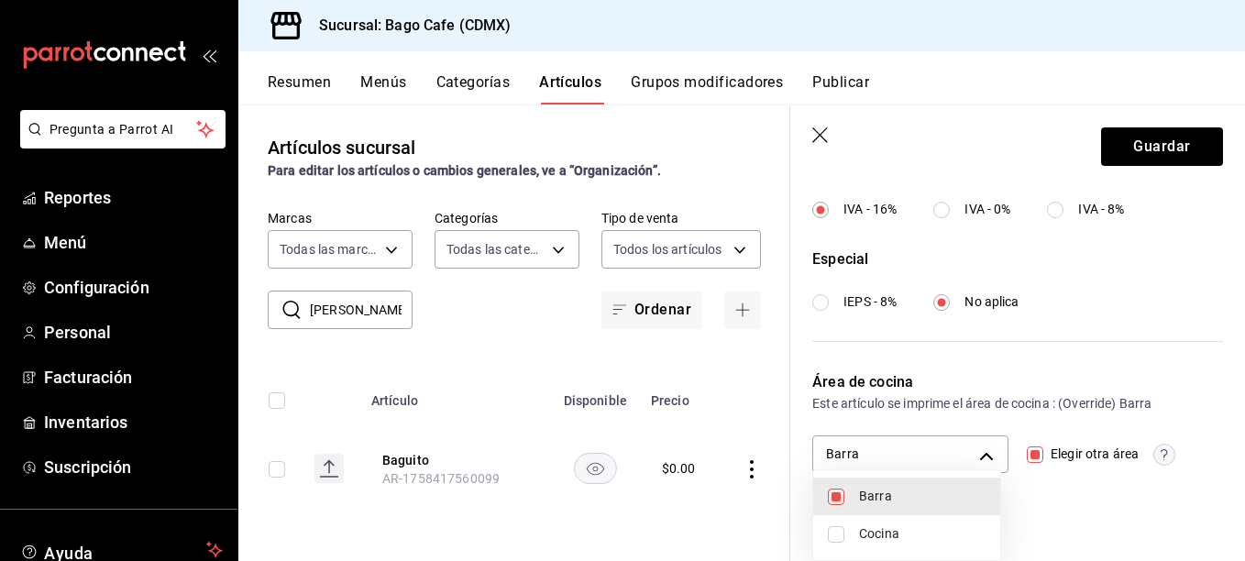
click at [1068, 509] on div at bounding box center [622, 280] width 1245 height 561
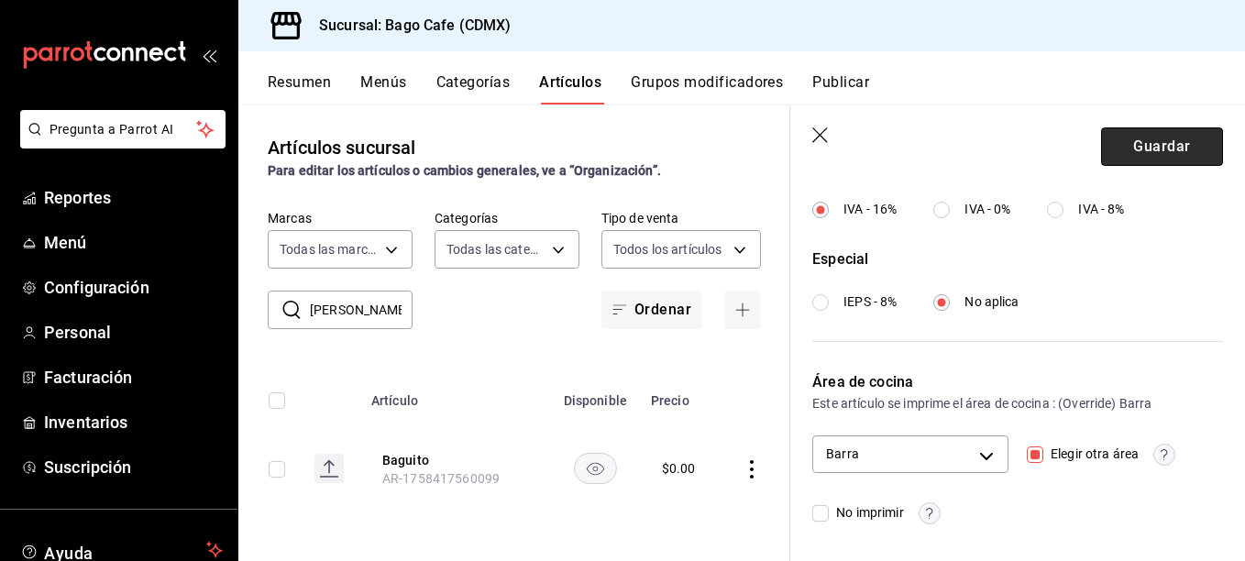
click at [1120, 144] on button "Guardar" at bounding box center [1162, 146] width 122 height 39
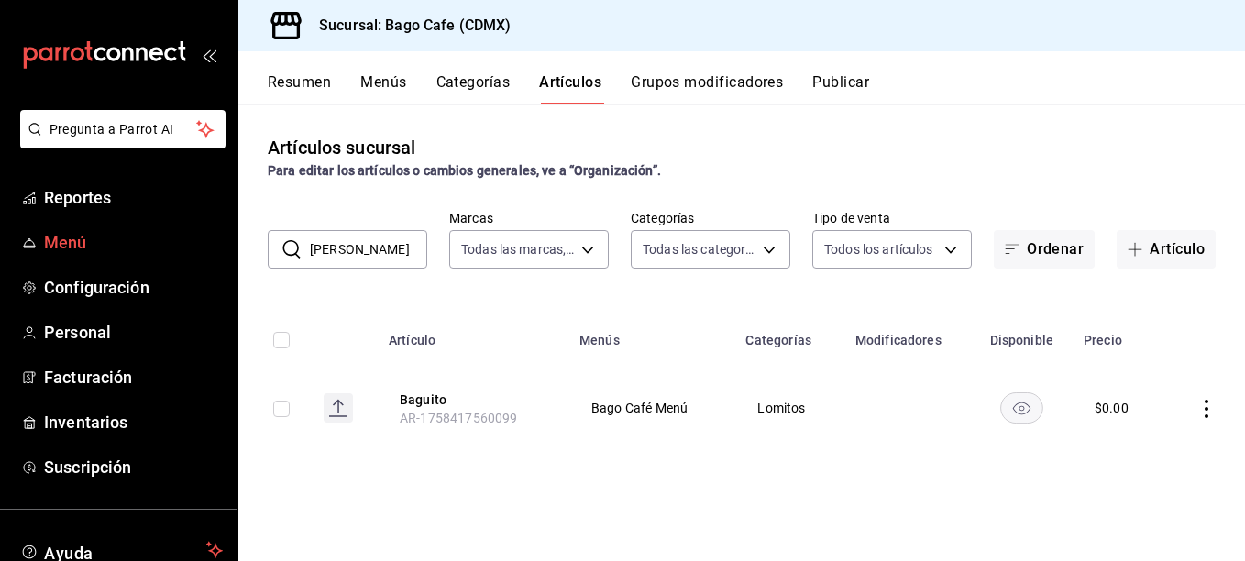
click at [114, 246] on span "Menú" at bounding box center [133, 242] width 179 height 25
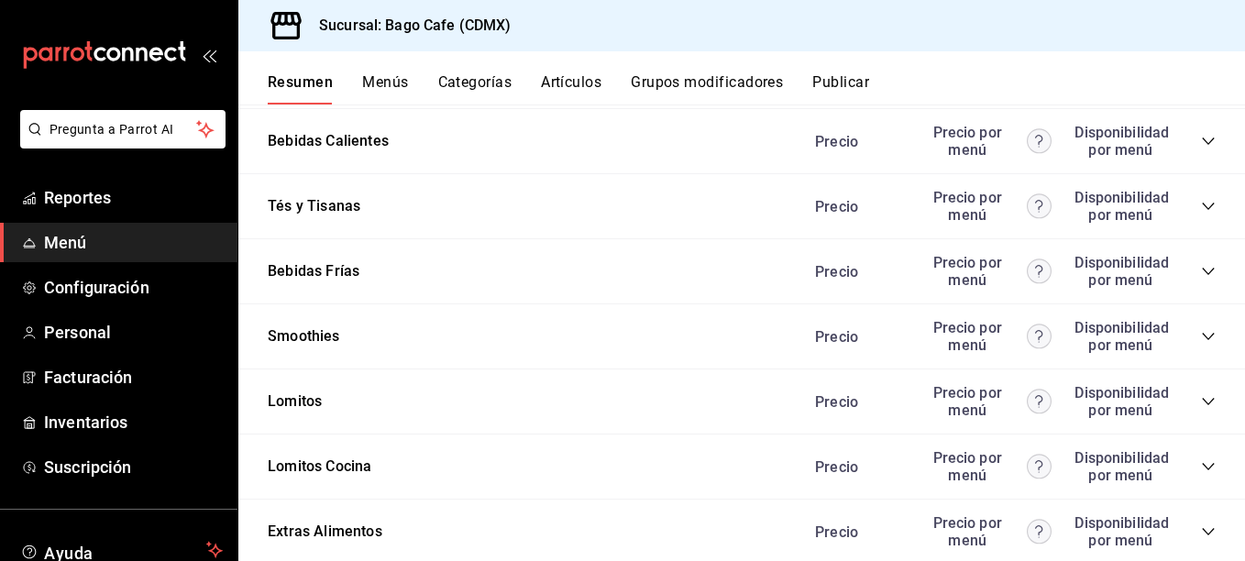
scroll to position [1650, 0]
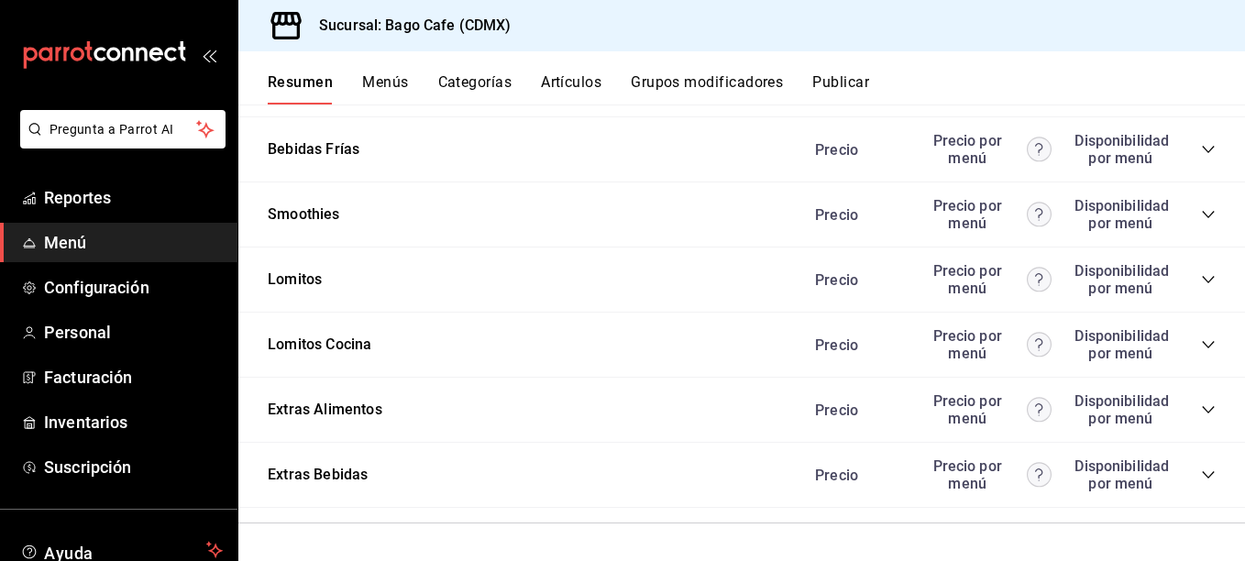
click at [1201, 282] on icon "collapse-category-row" at bounding box center [1208, 279] width 15 height 15
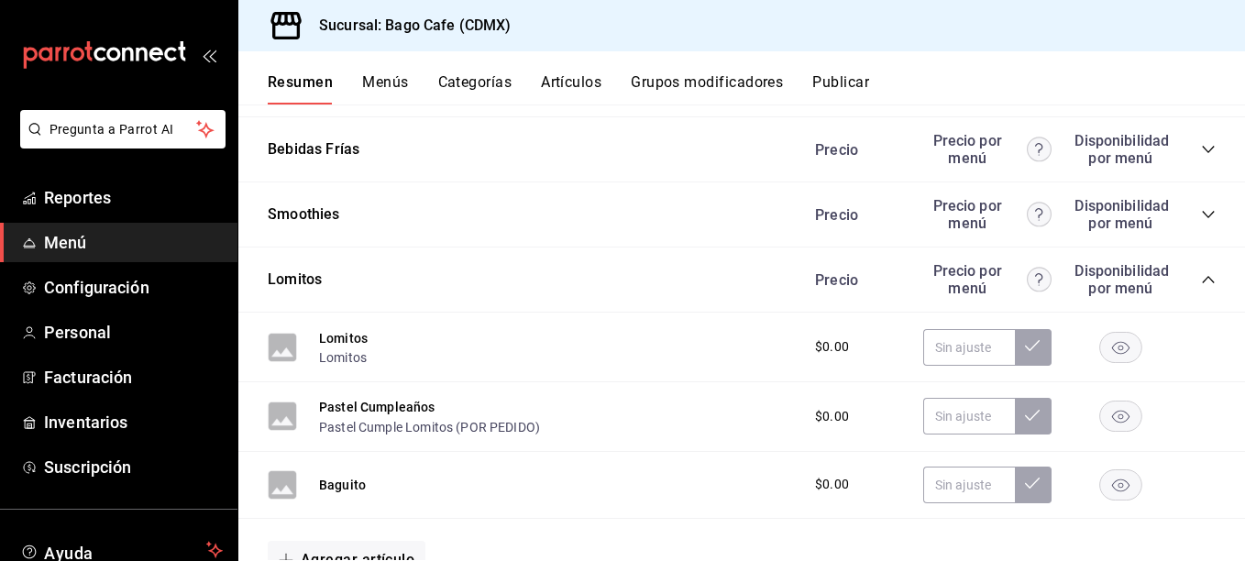
click at [346, 483] on button "Baguito" at bounding box center [342, 485] width 47 height 18
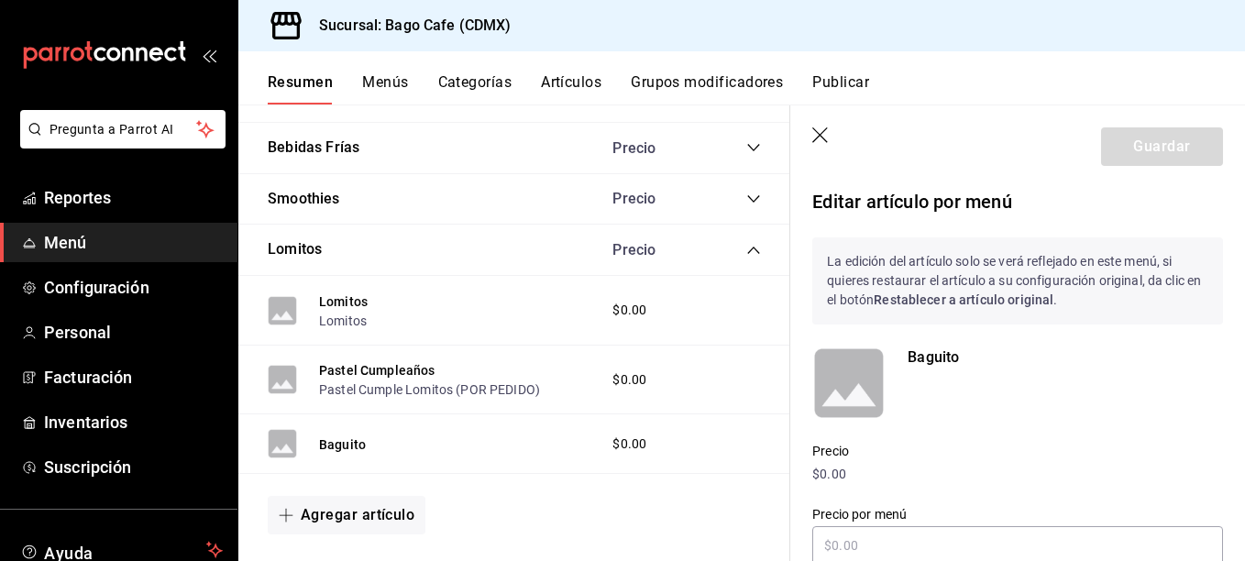
click at [689, 86] on button "Grupos modificadores" at bounding box center [707, 88] width 152 height 31
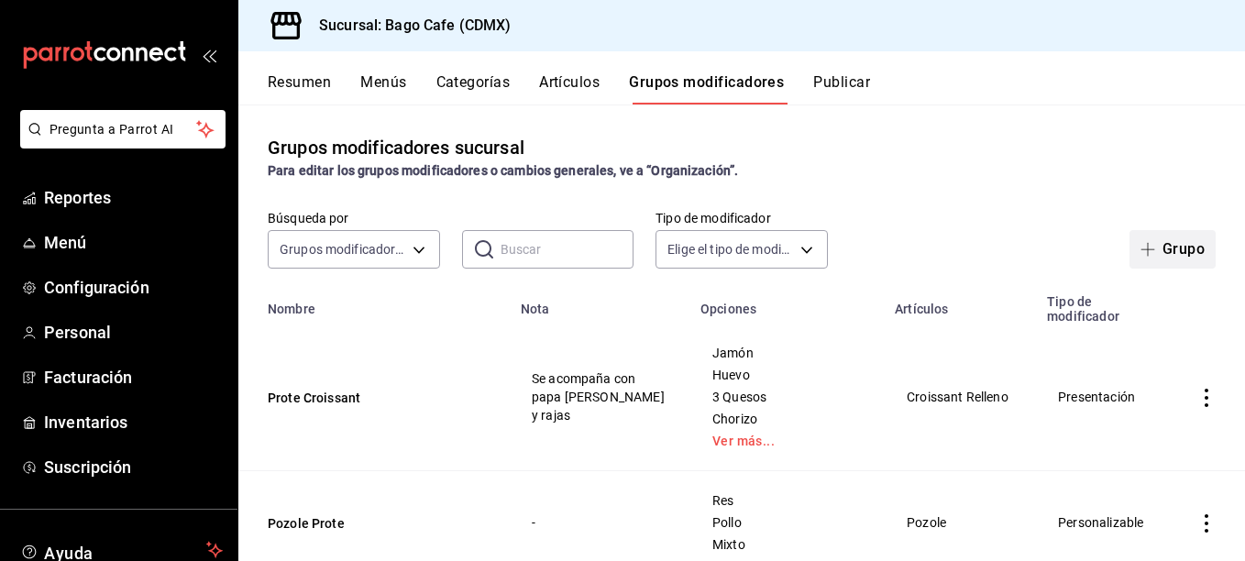
click at [1172, 255] on button "Grupo" at bounding box center [1173, 249] width 86 height 39
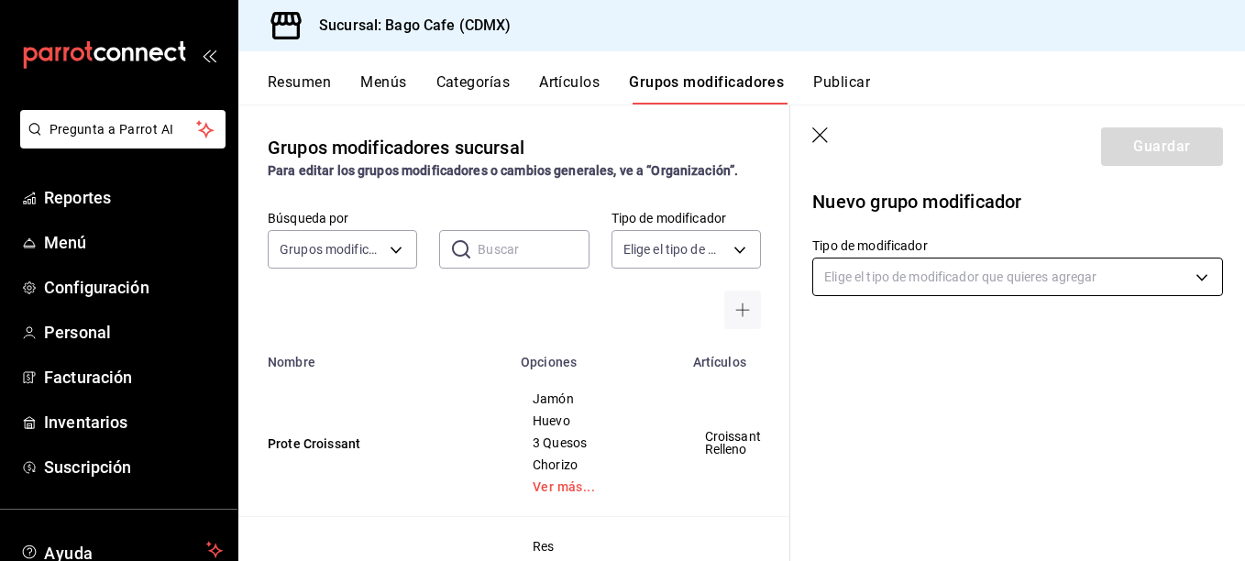
click at [905, 278] on body "Pregunta a Parrot AI Reportes Menú Configuración Personal Facturación Inventari…" at bounding box center [622, 280] width 1245 height 561
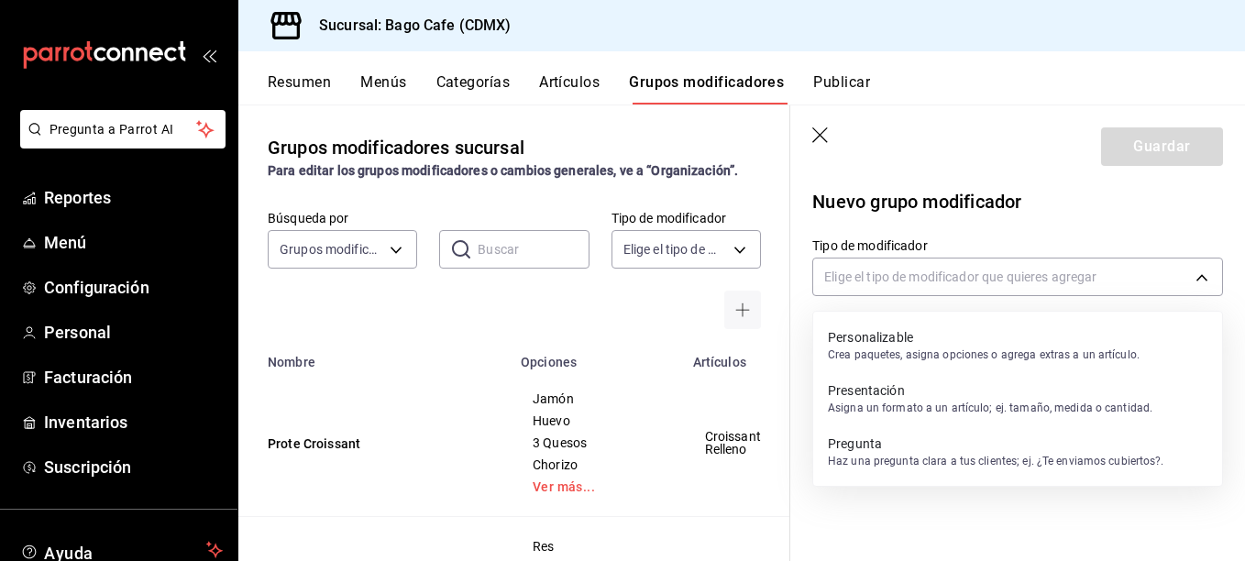
click at [907, 334] on p "Personalizable" at bounding box center [984, 337] width 312 height 18
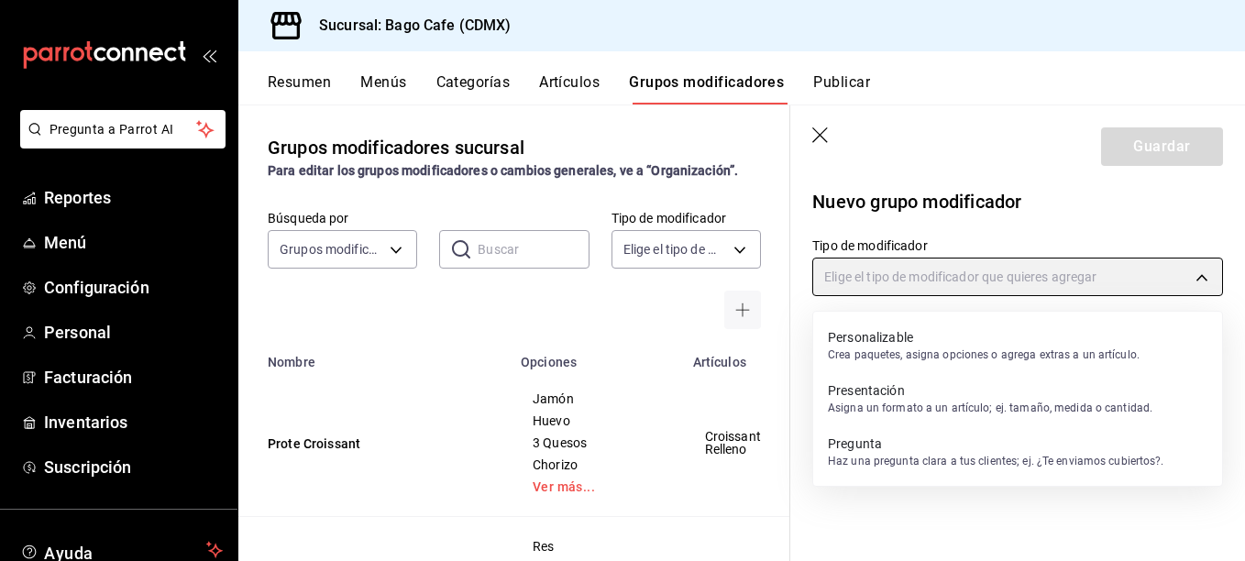
type input "CUSTOMIZABLE"
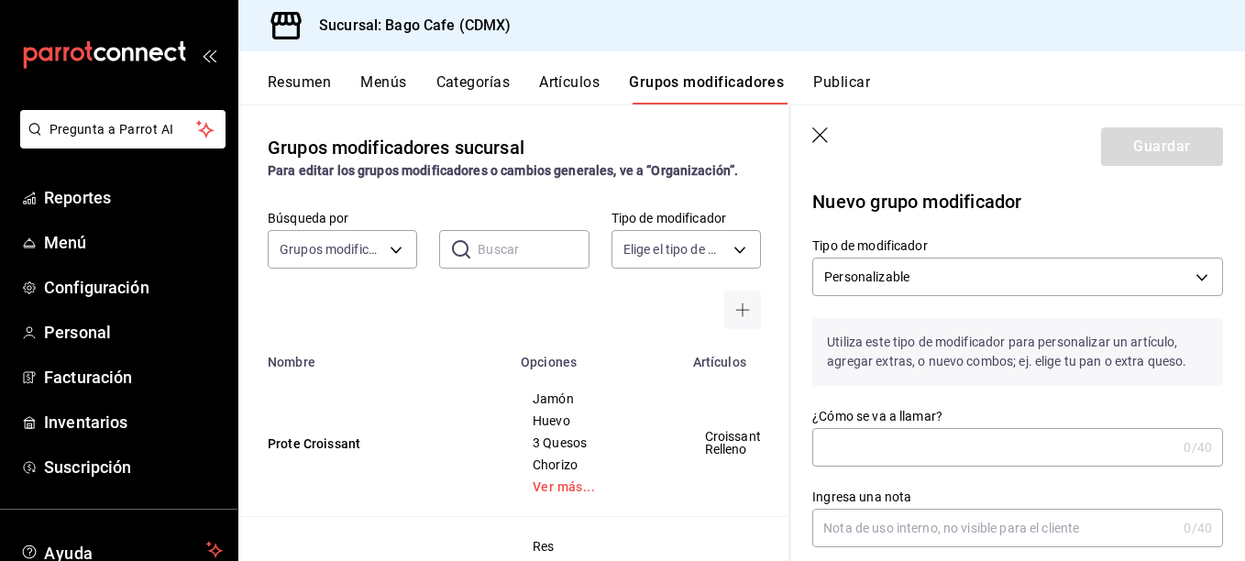
click at [938, 445] on input "¿Cómo se va a llamar?" at bounding box center [995, 447] width 364 height 37
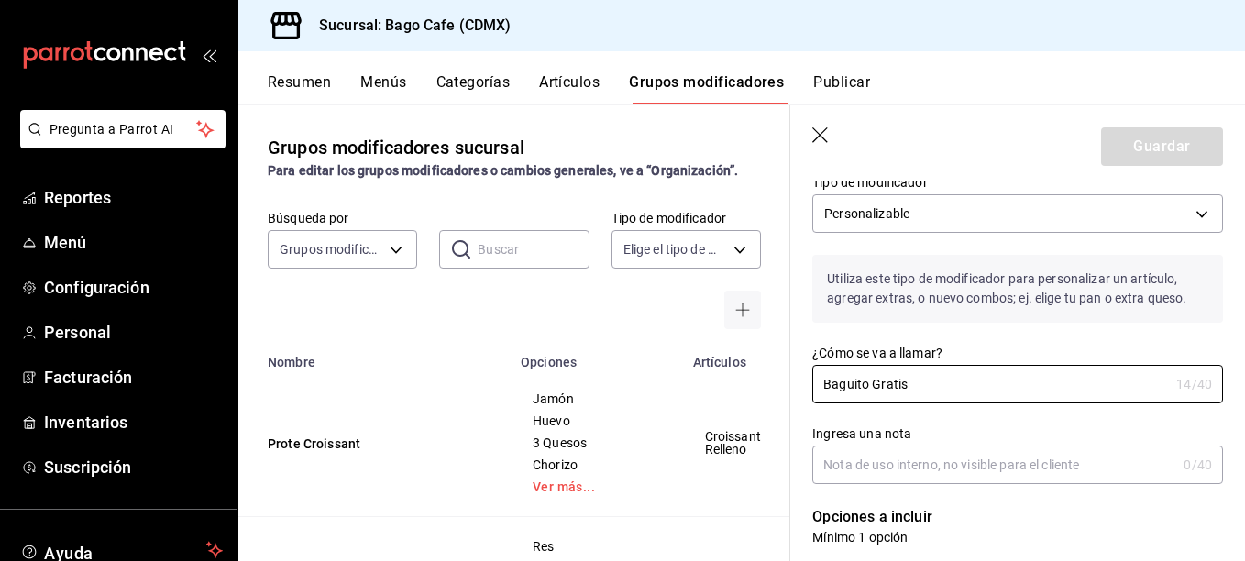
scroll to position [183, 0]
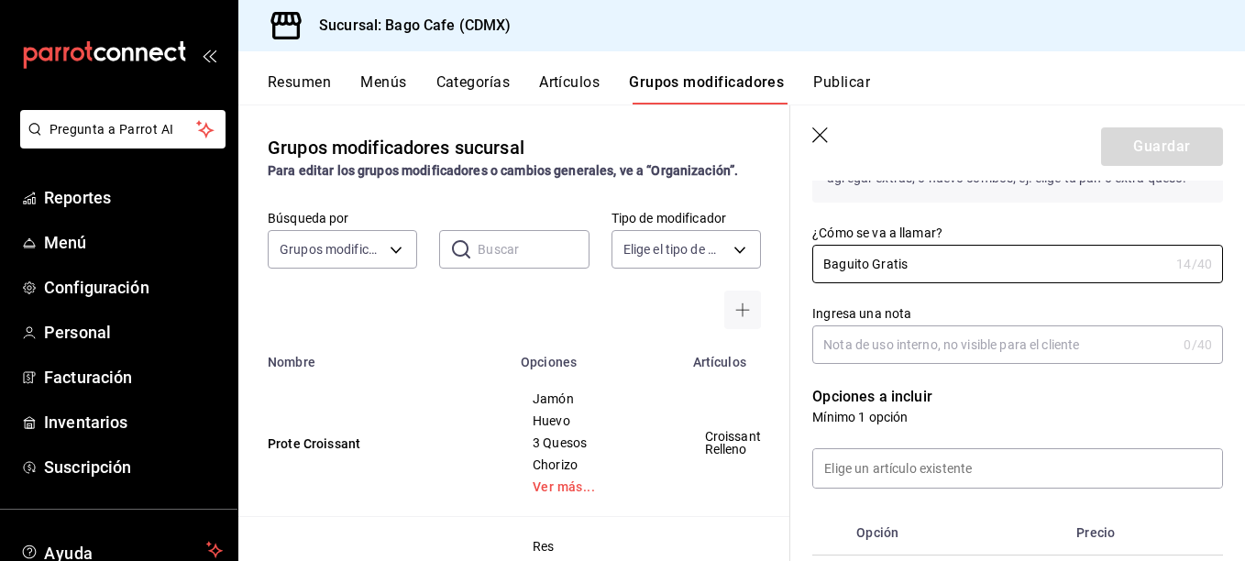
type input "Baguito Gratis"
click at [990, 463] on input at bounding box center [1017, 468] width 409 height 39
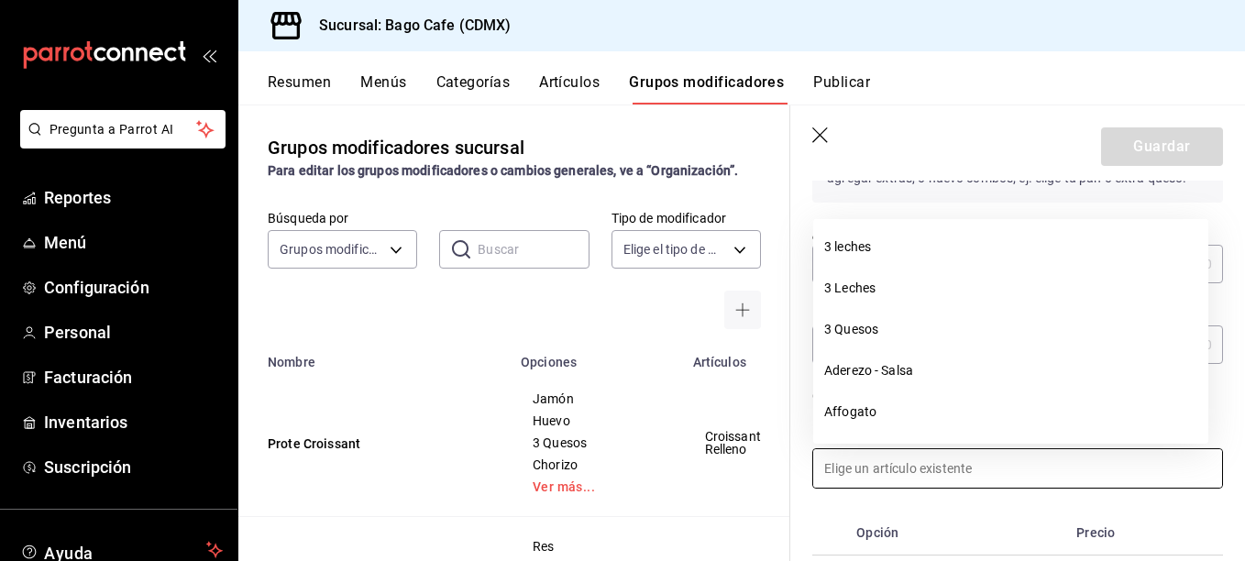
click at [990, 463] on input at bounding box center [1017, 468] width 409 height 39
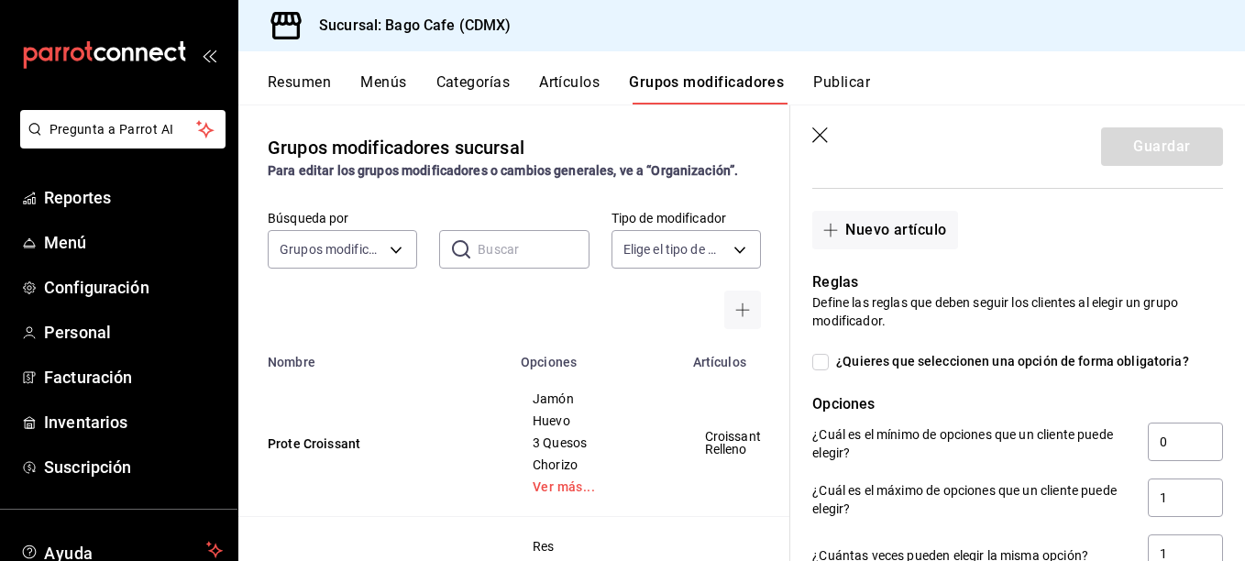
scroll to position [642, 0]
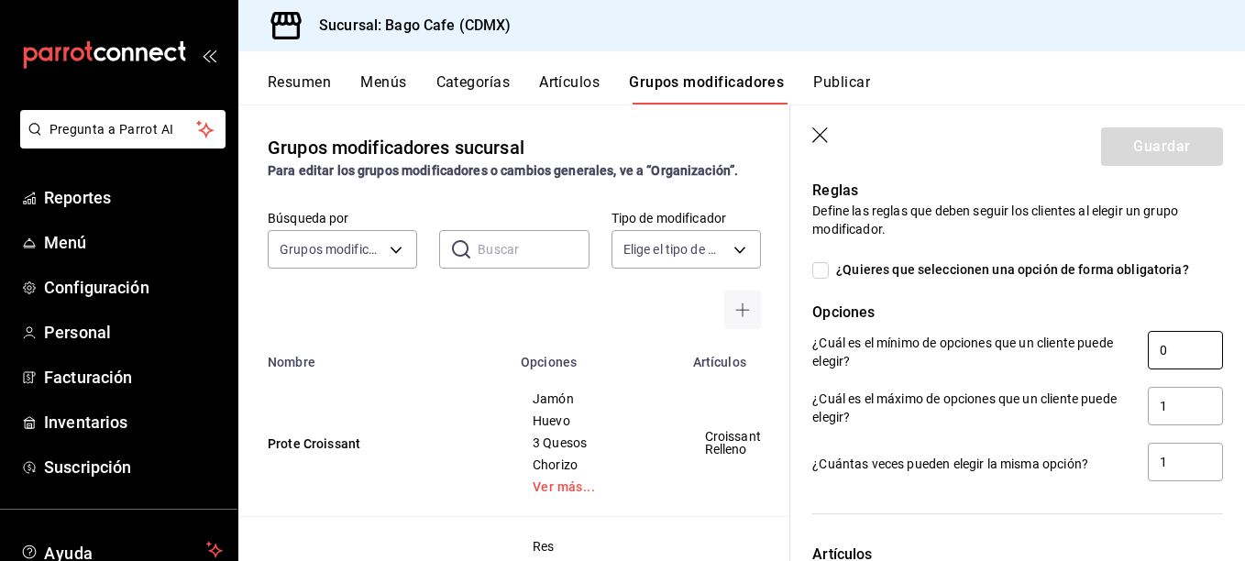
drag, startPoint x: 1179, startPoint y: 359, endPoint x: 1089, endPoint y: 348, distance: 91.5
click at [1089, 348] on div "¿Cuál es el mínimo de opciones que un cliente puede elegir? 0" at bounding box center [1018, 351] width 411 height 41
type input "1"
drag, startPoint x: 1175, startPoint y: 404, endPoint x: 1109, endPoint y: 408, distance: 66.1
click at [1109, 408] on div "¿Cuál es el máximo de opciones que un cliente puede elegir? 1" at bounding box center [1018, 407] width 411 height 41
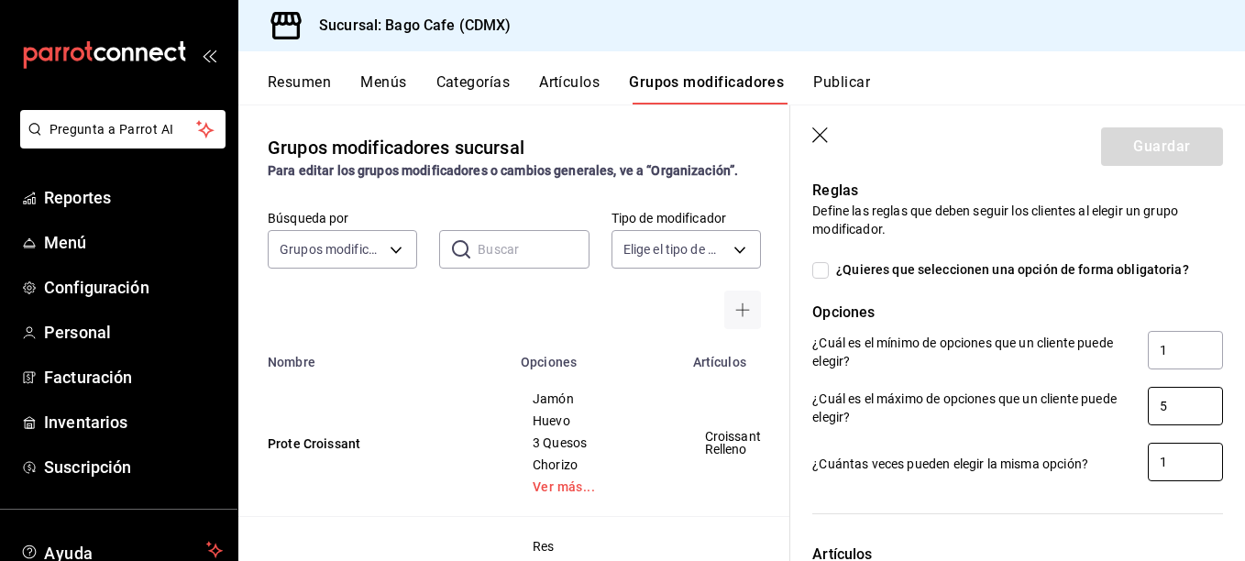
type input "5"
drag, startPoint x: 1160, startPoint y: 460, endPoint x: 1097, endPoint y: 460, distance: 63.3
click at [1097, 460] on div "¿Cuántas veces pueden elegir la misma opción? 1" at bounding box center [1018, 463] width 411 height 41
type input "5"
click at [1103, 516] on div at bounding box center [1018, 514] width 411 height 16
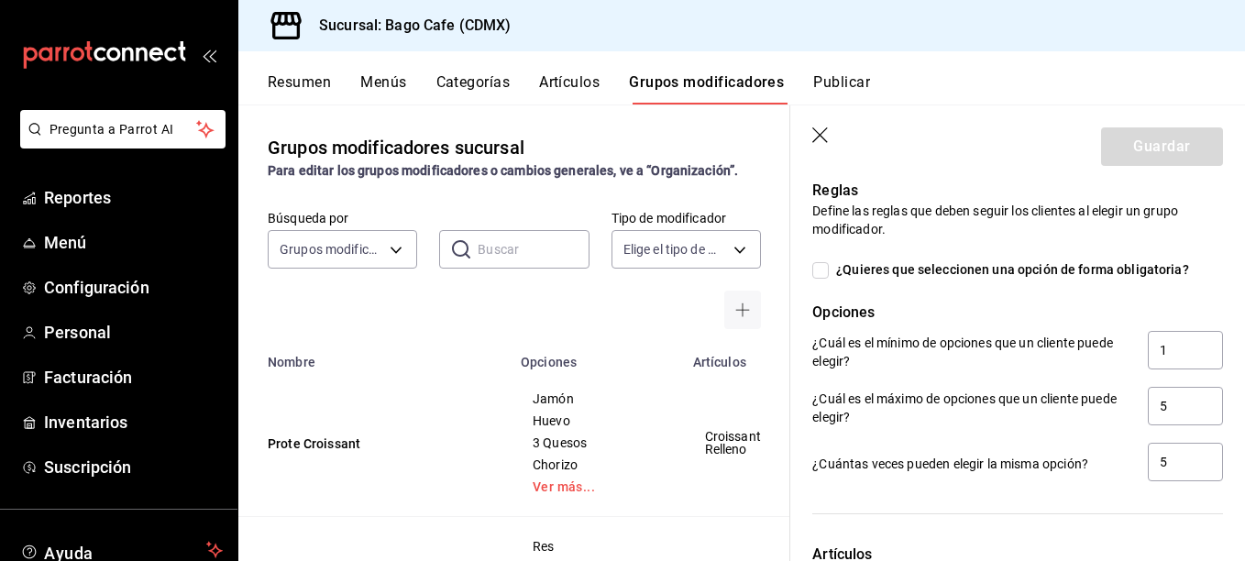
click at [1086, 296] on div "Reglas Define las reglas que deben seguir los clientes al elegir un grupo modif…" at bounding box center [1007, 321] width 433 height 326
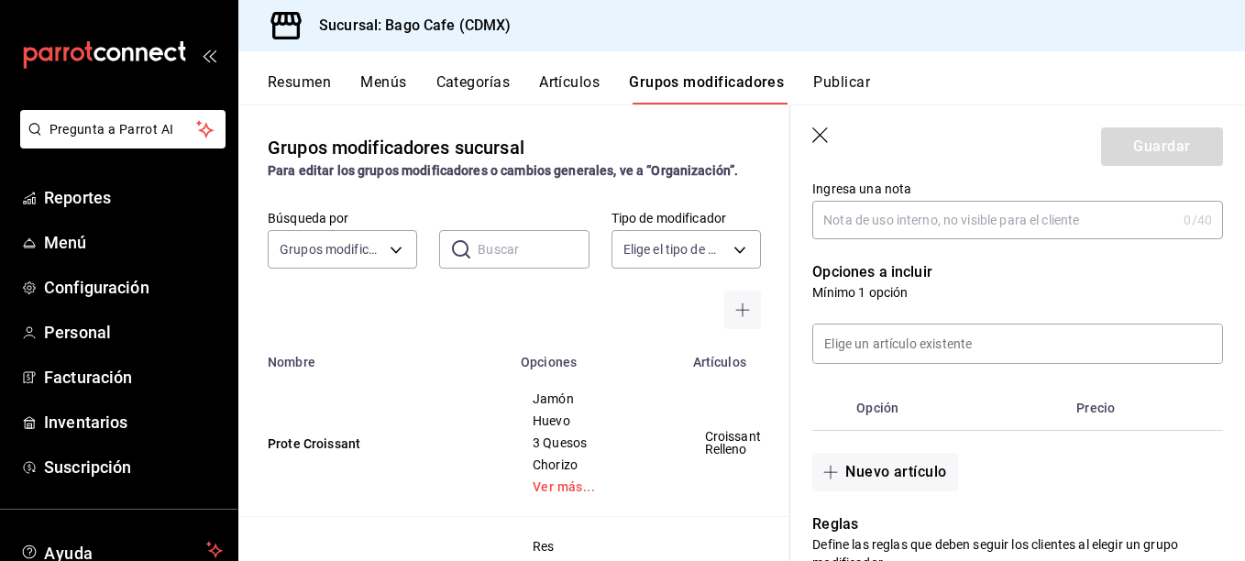
scroll to position [367, 0]
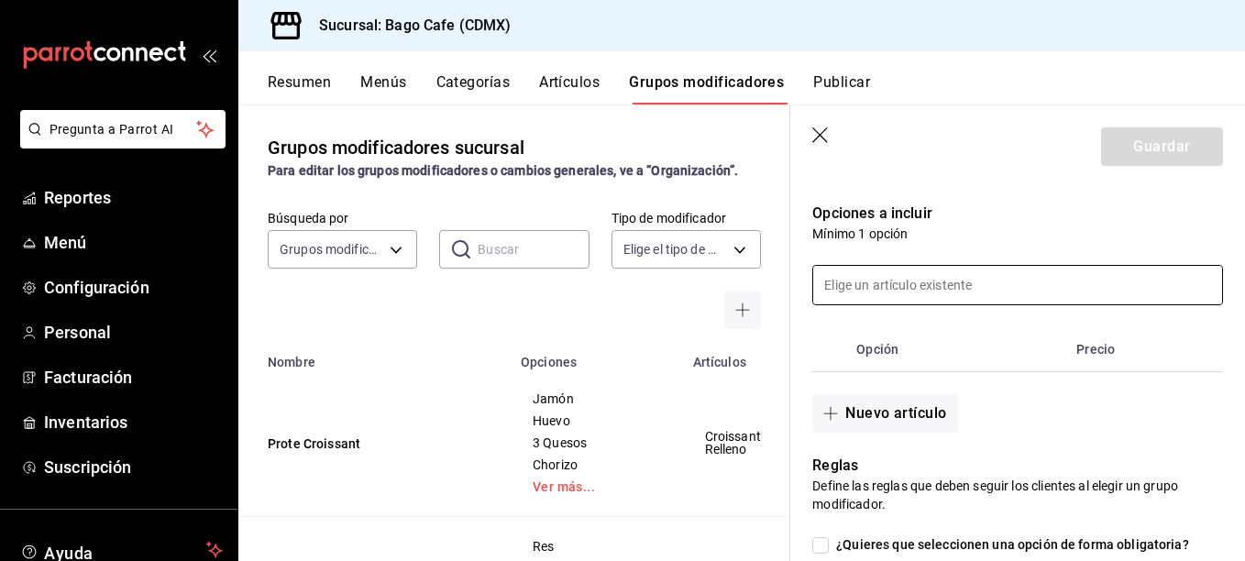
click at [878, 283] on input at bounding box center [1017, 285] width 409 height 39
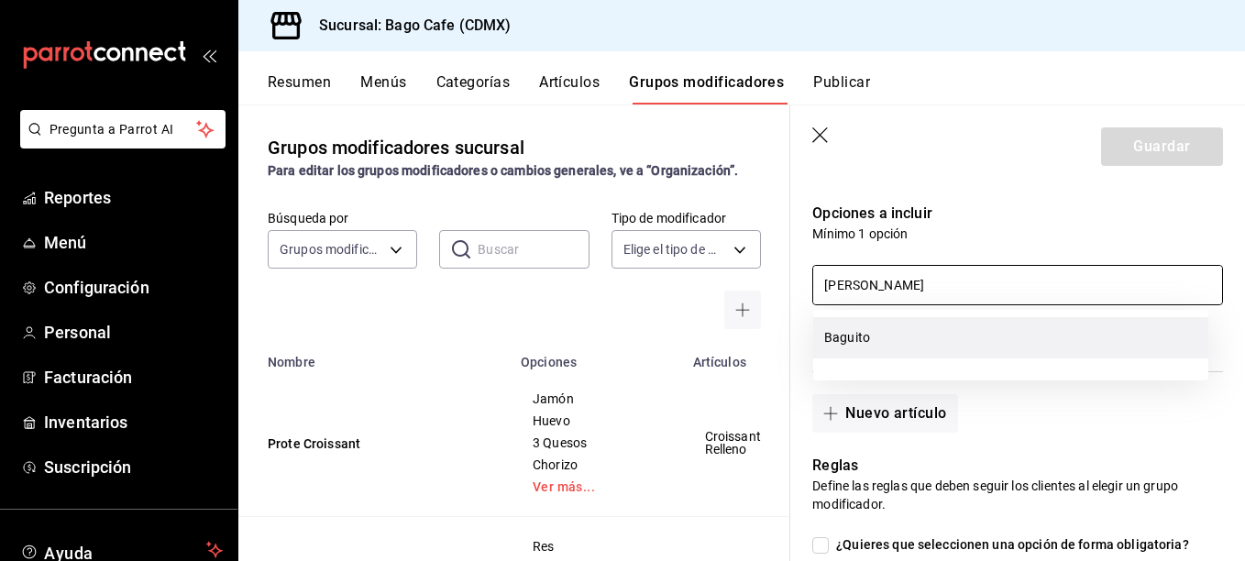
click at [864, 336] on li "Baguito" at bounding box center [1010, 337] width 395 height 41
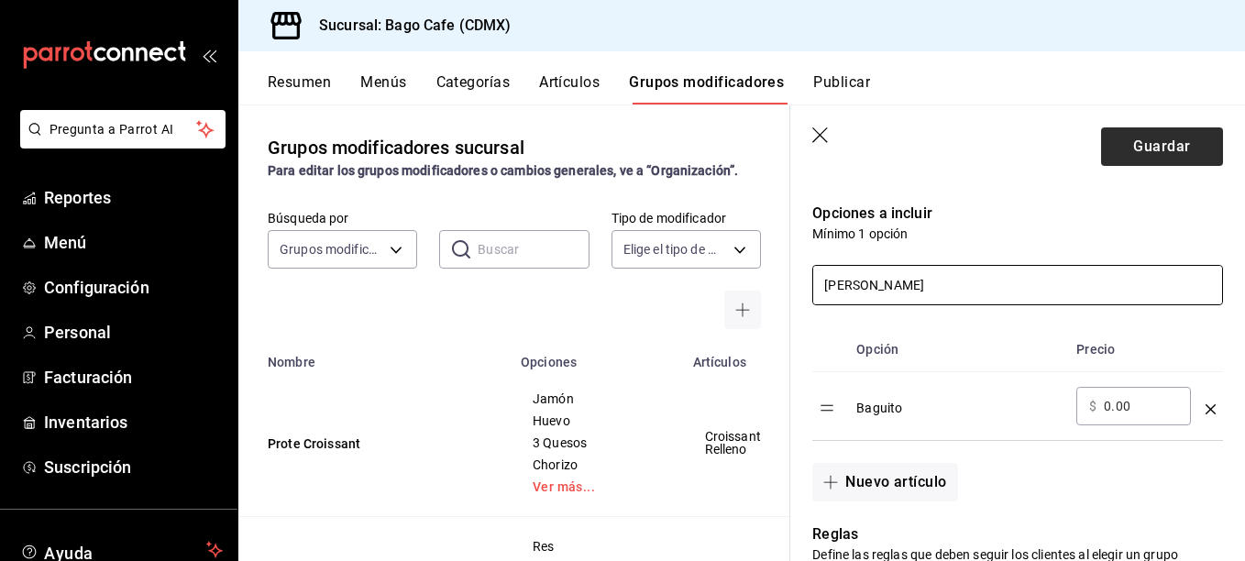
type input "bagui"
click at [1149, 136] on button "Guardar" at bounding box center [1162, 146] width 122 height 39
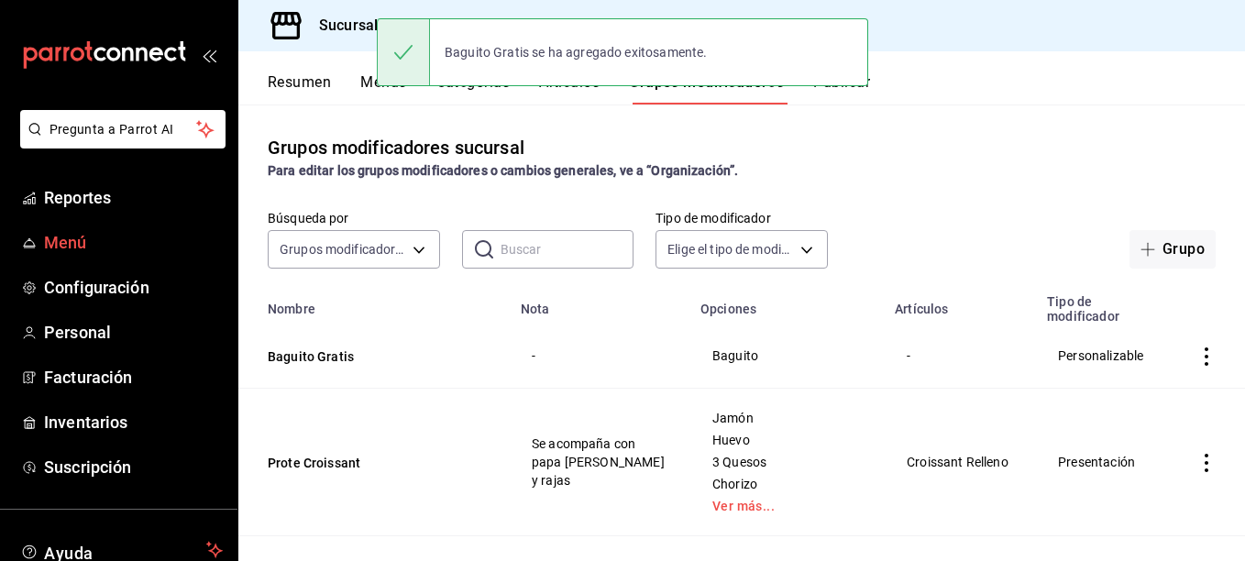
click at [113, 242] on span "Menú" at bounding box center [133, 242] width 179 height 25
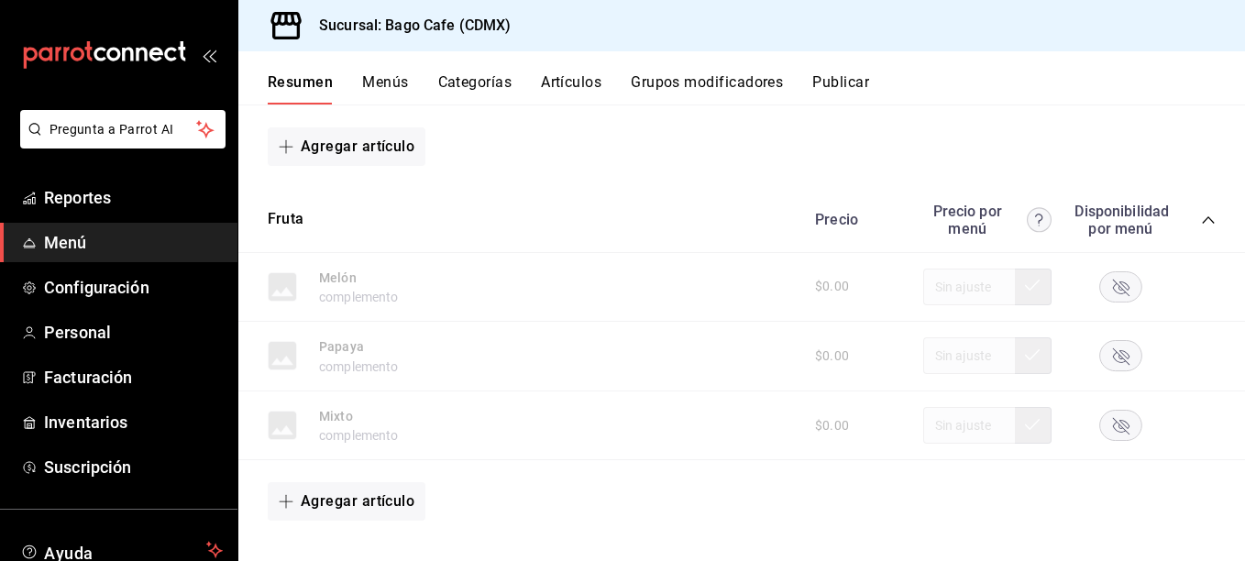
scroll to position [275, 0]
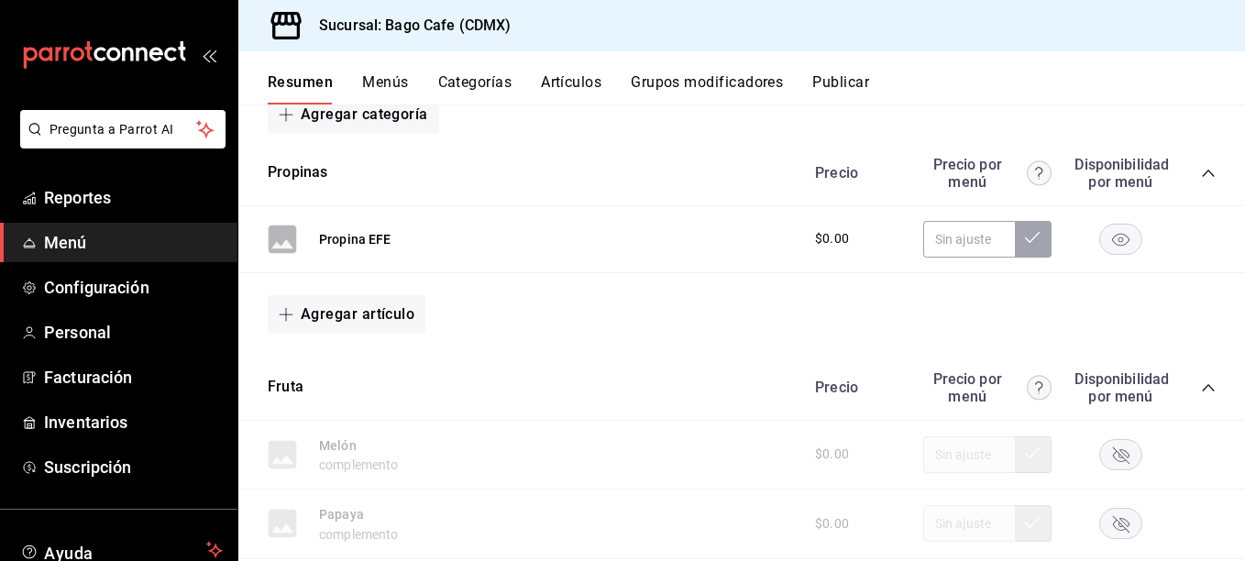
click at [1203, 387] on div "Fruta Precio Precio por menú Disponibilidad por menú" at bounding box center [741, 388] width 1007 height 65
click at [1201, 388] on icon "collapse-category-row" at bounding box center [1208, 388] width 15 height 15
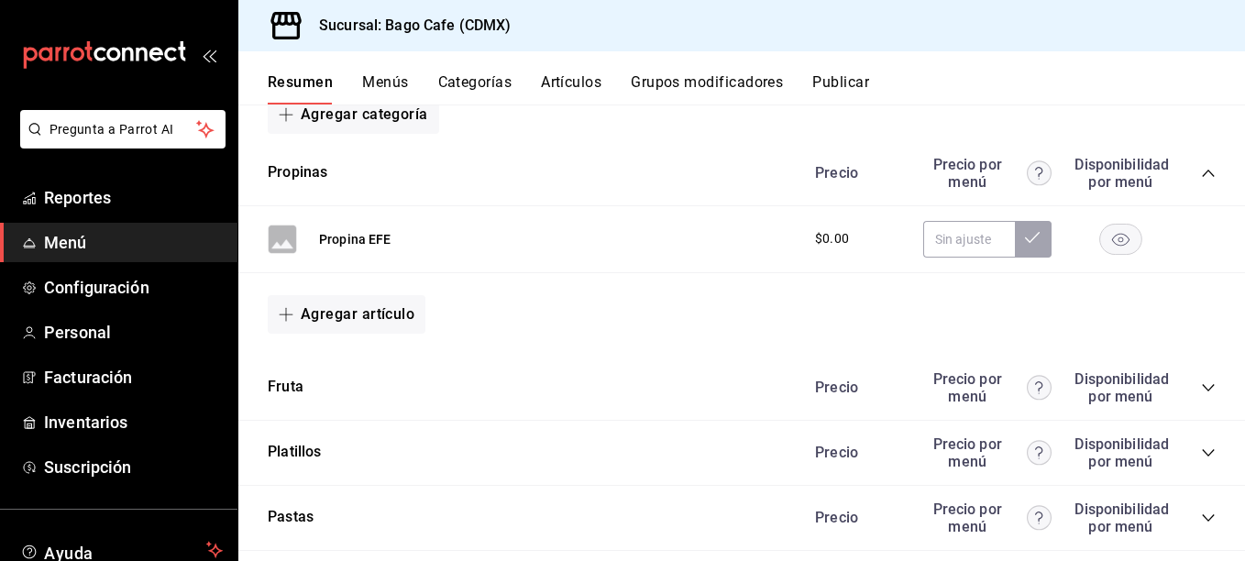
click at [1201, 174] on icon "collapse-category-row" at bounding box center [1208, 173] width 15 height 15
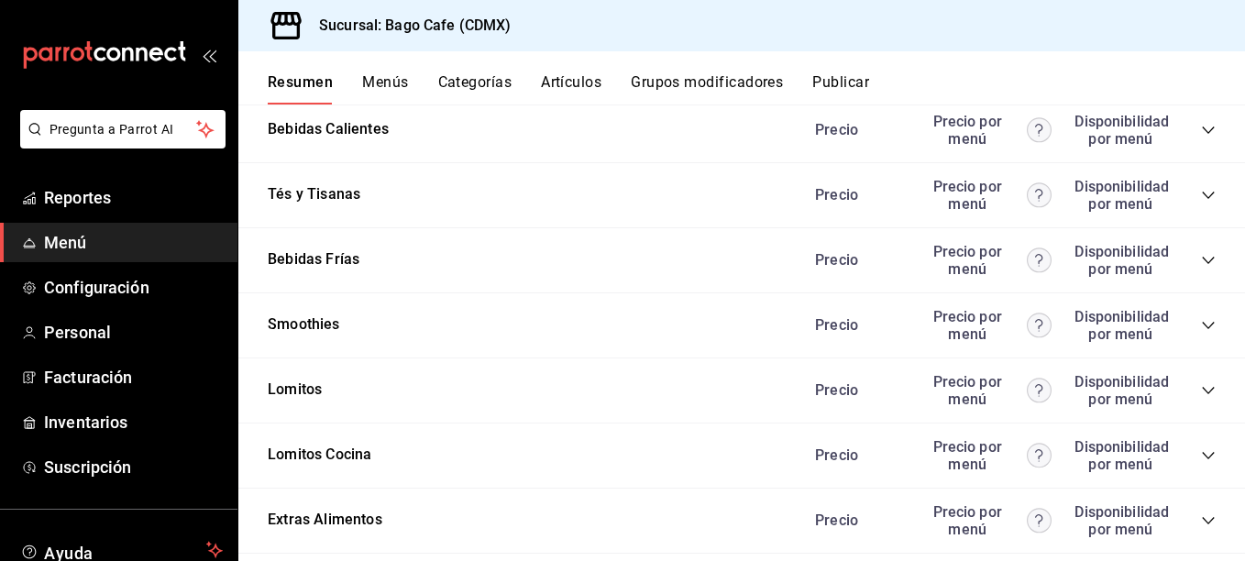
scroll to position [1100, 0]
click at [1201, 387] on icon "collapse-category-row" at bounding box center [1208, 389] width 15 height 15
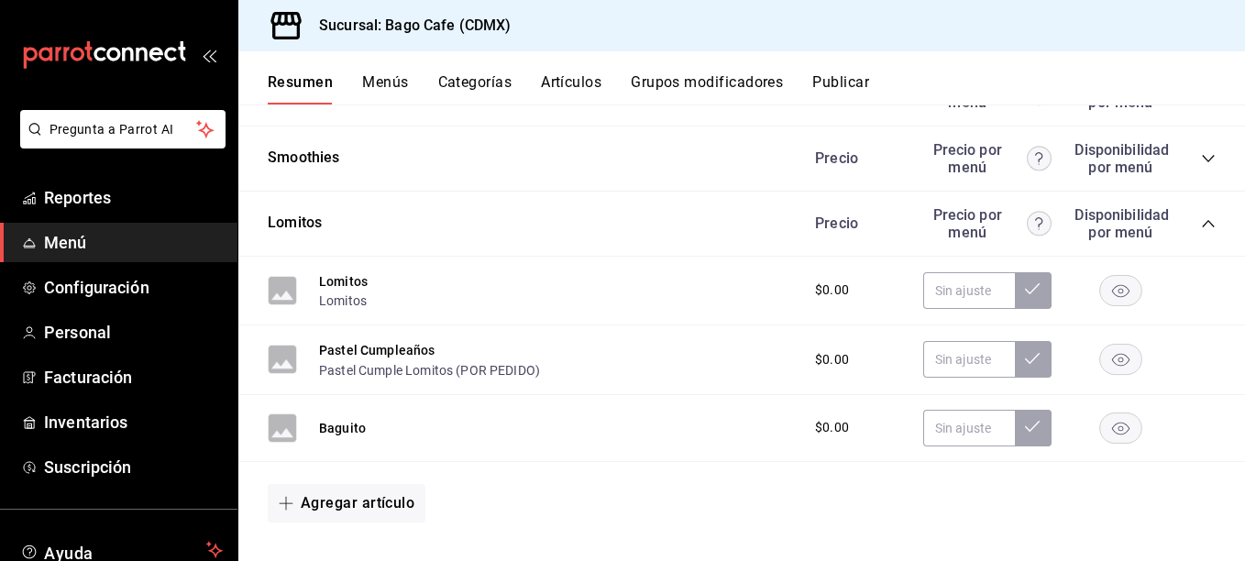
scroll to position [1284, 0]
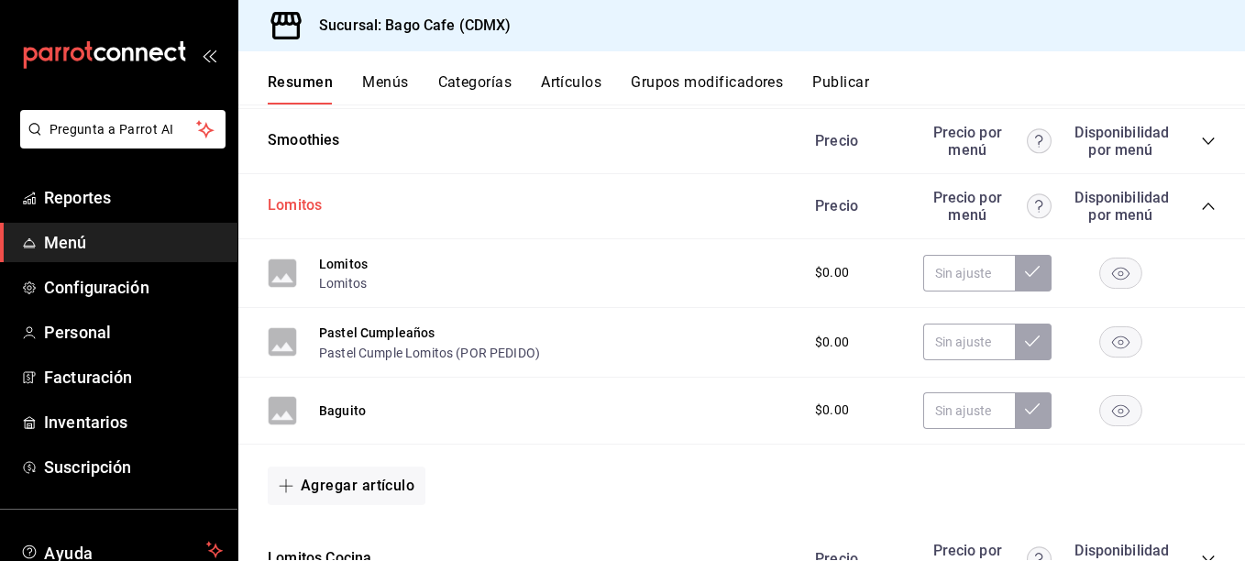
click at [305, 202] on button "Lomitos" at bounding box center [295, 205] width 54 height 21
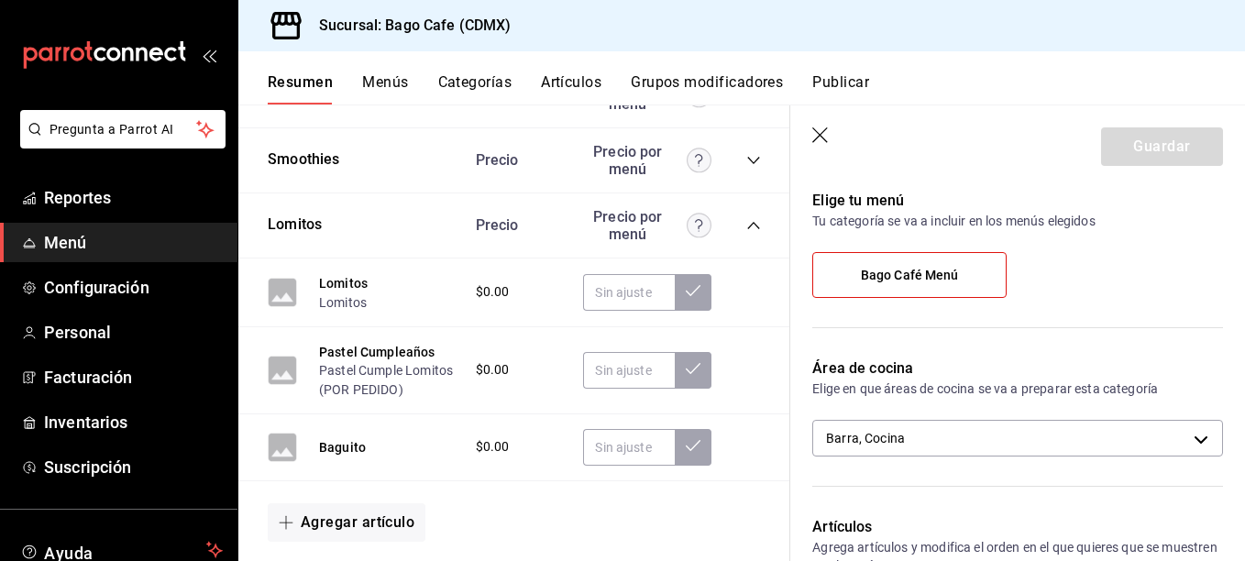
scroll to position [367, 0]
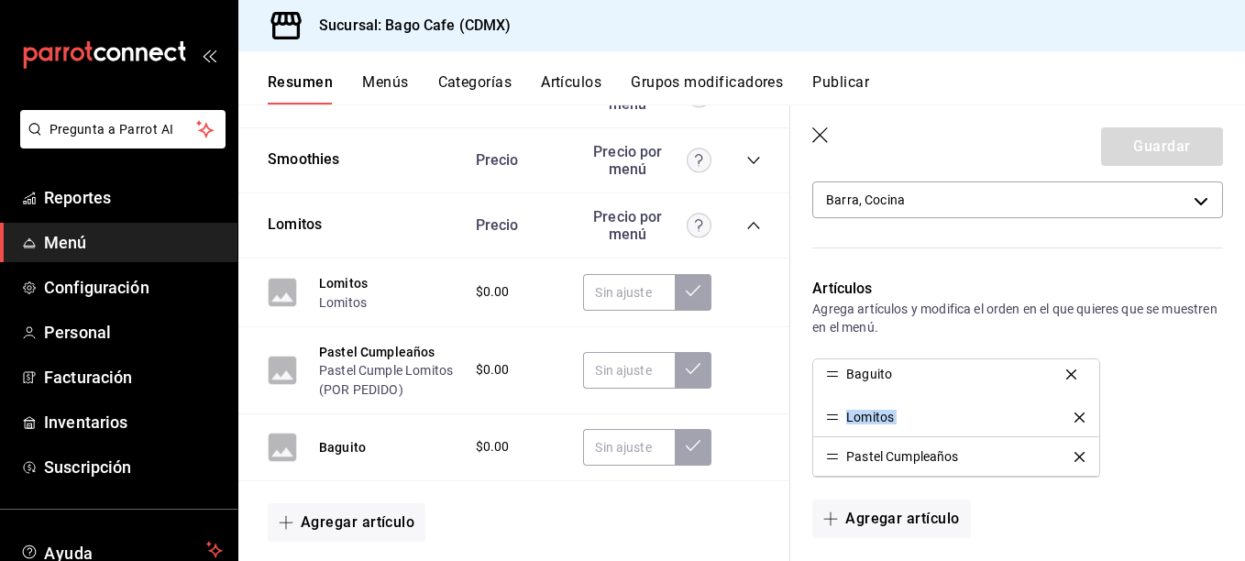
drag, startPoint x: 833, startPoint y: 462, endPoint x: 824, endPoint y: 379, distance: 84.0
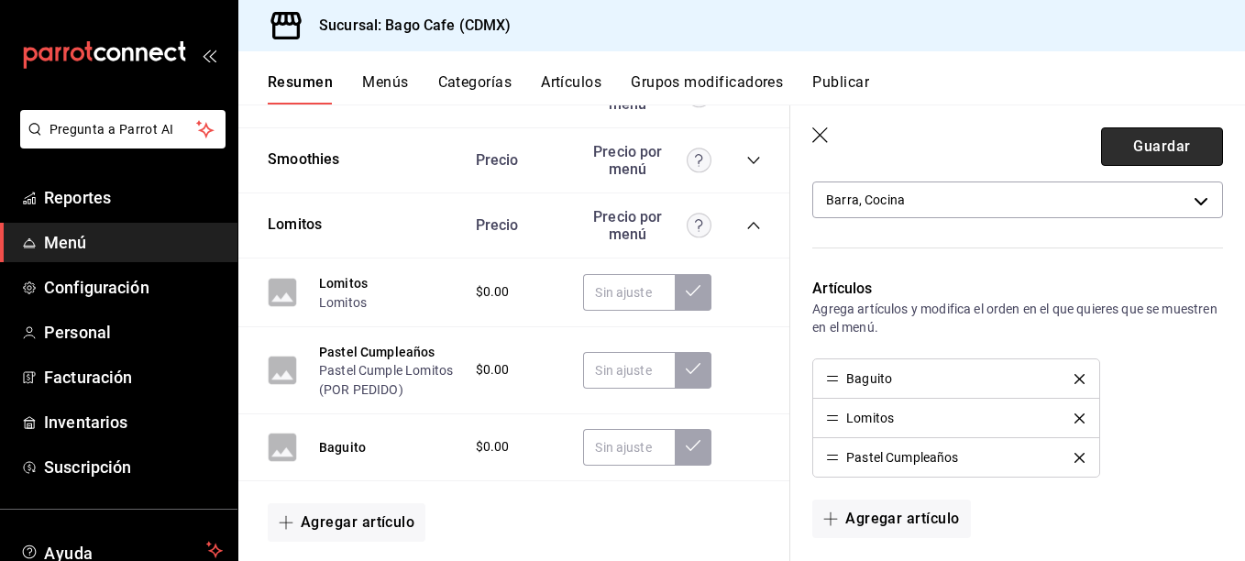
click at [1138, 149] on button "Guardar" at bounding box center [1162, 146] width 122 height 39
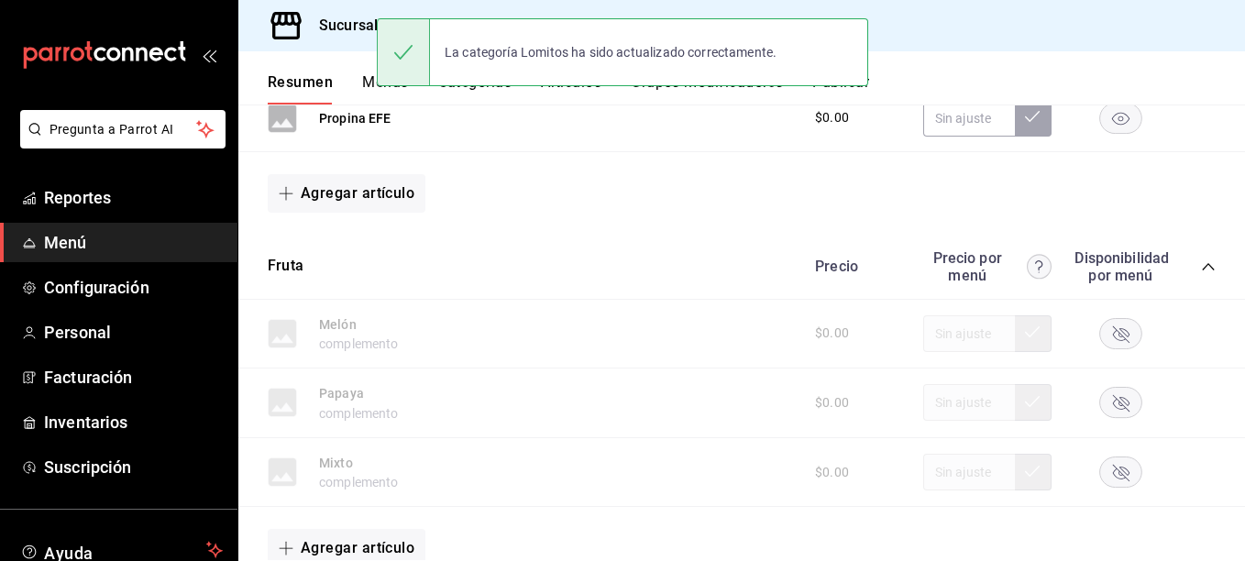
scroll to position [394, 0]
